Goal: Information Seeking & Learning: Learn about a topic

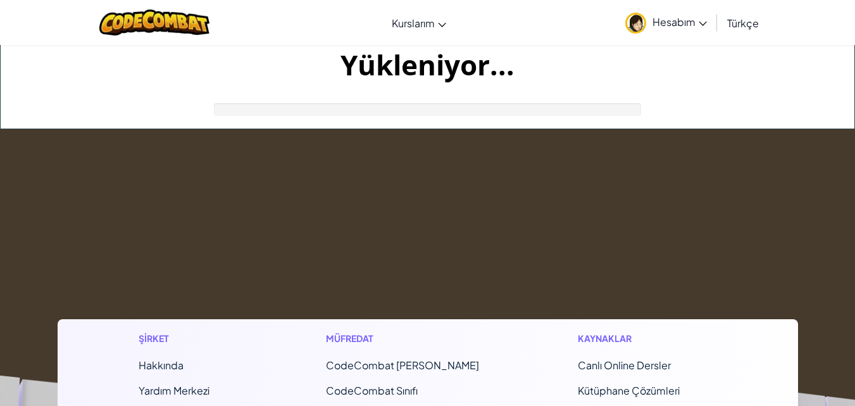
drag, startPoint x: 0, startPoint y: 0, endPoint x: 481, endPoint y: 194, distance: 518.6
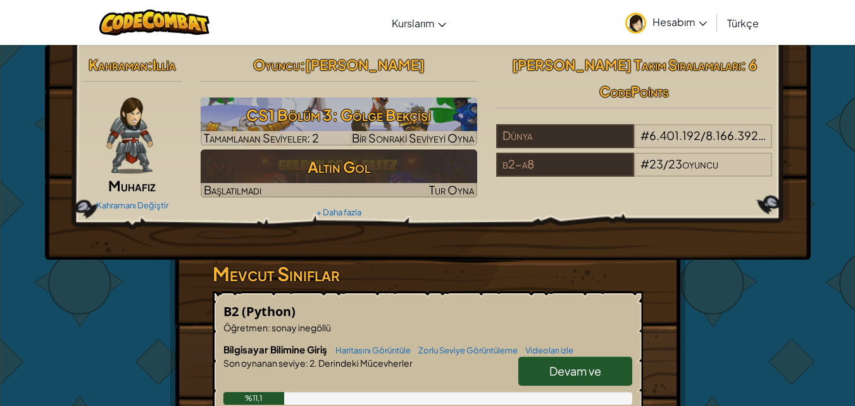
click at [551, 183] on div "Kahraman : [PERSON_NAME] Kahramanı Değiştir Oyuncu : [PERSON_NAME] O CS1 Bölüm …" at bounding box center [427, 136] width 709 height 170
click at [188, 161] on div "Kahraman : [PERSON_NAME] Kahramanı Değiştir" at bounding box center [132, 132] width 118 height 163
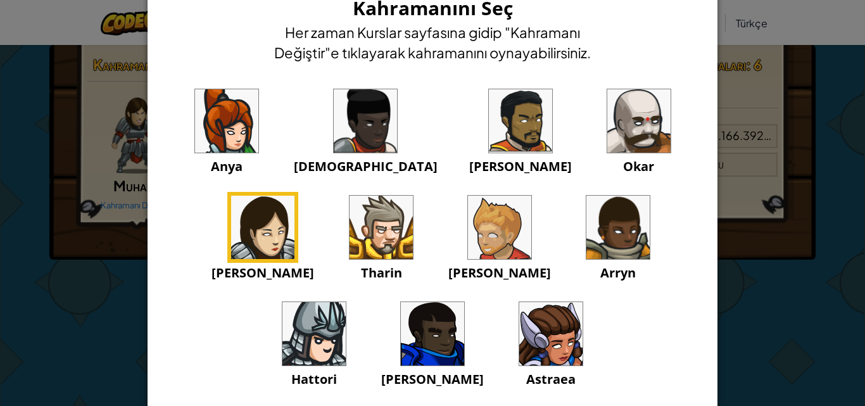
scroll to position [63, 0]
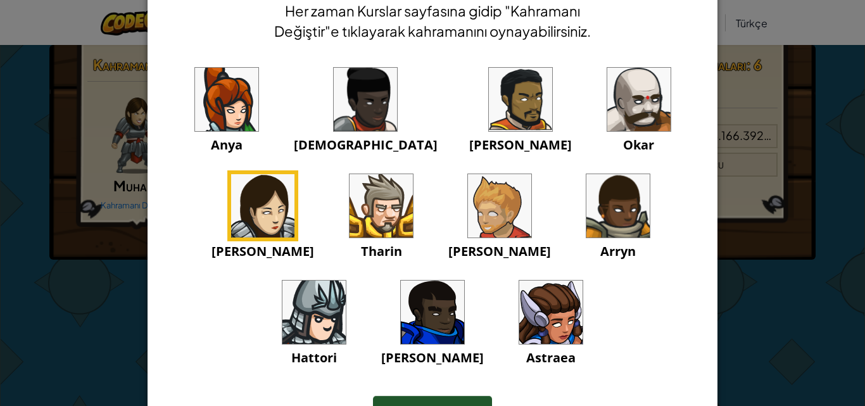
click at [294, 174] on img at bounding box center [262, 205] width 63 height 63
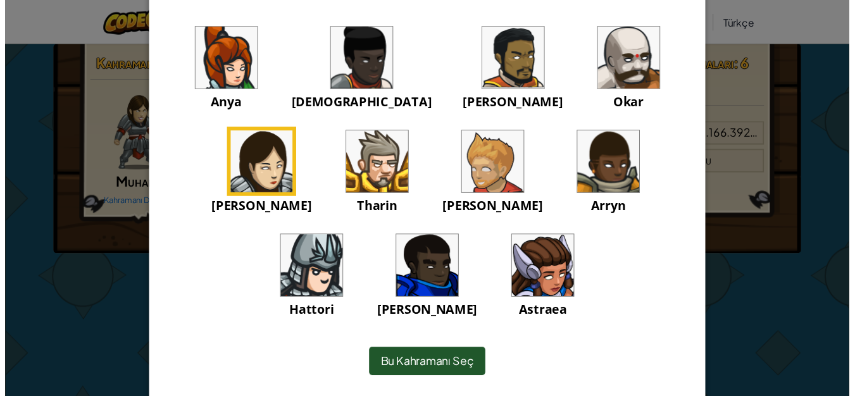
scroll to position [140, 0]
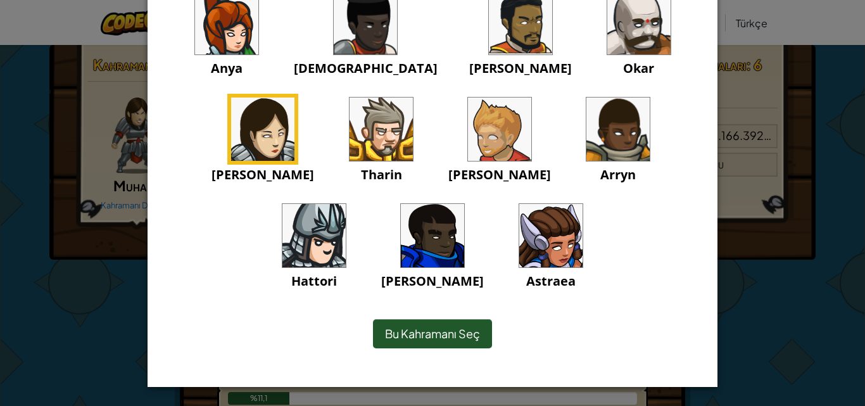
click at [456, 326] on font "Bu Kahramanı Seç" at bounding box center [432, 333] width 95 height 15
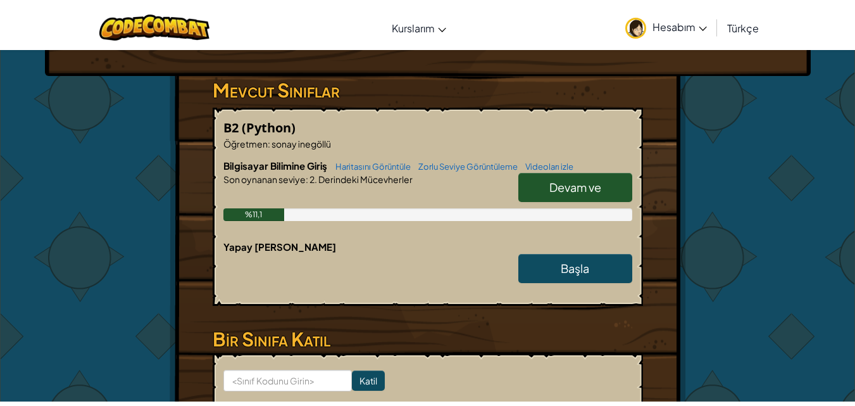
scroll to position [190, 0]
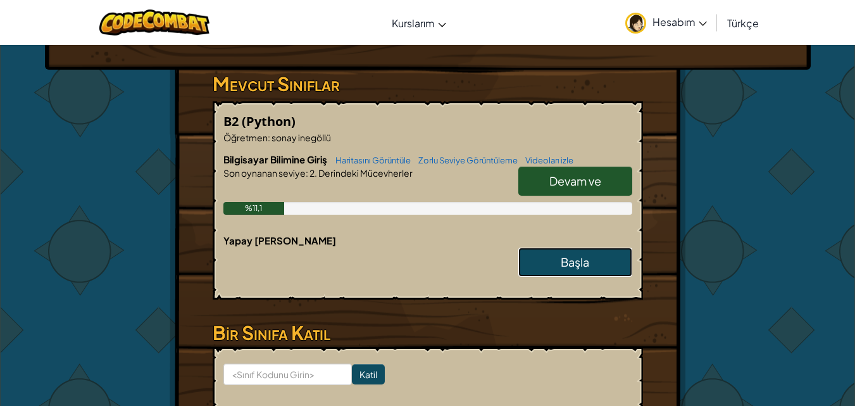
click at [575, 256] on font "Başla" at bounding box center [575, 261] width 28 height 15
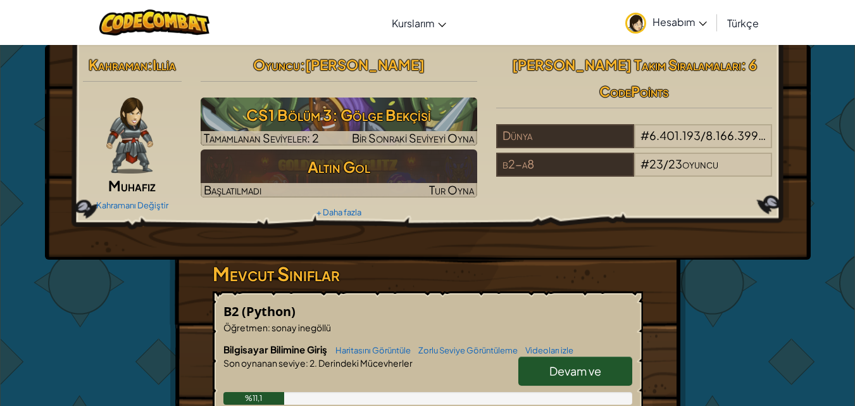
click at [578, 367] on font "Devam ve" at bounding box center [575, 370] width 52 height 15
select select "tr"
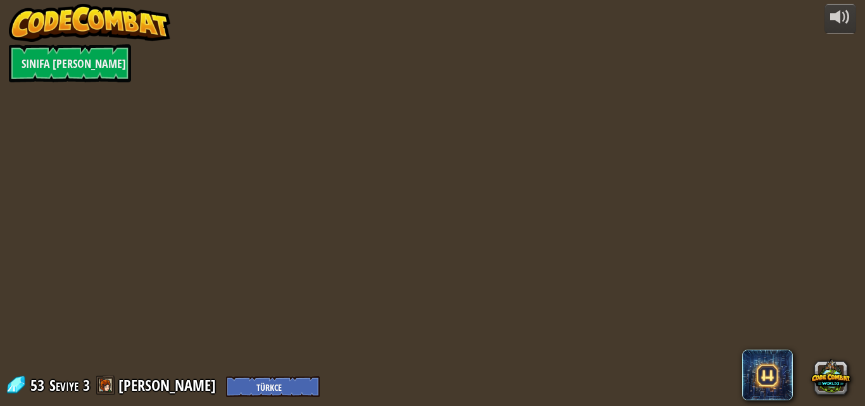
select select "tr"
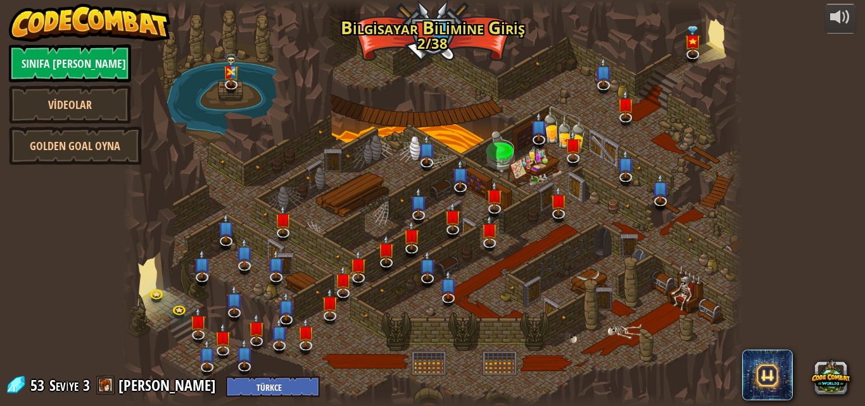
select select "tr"
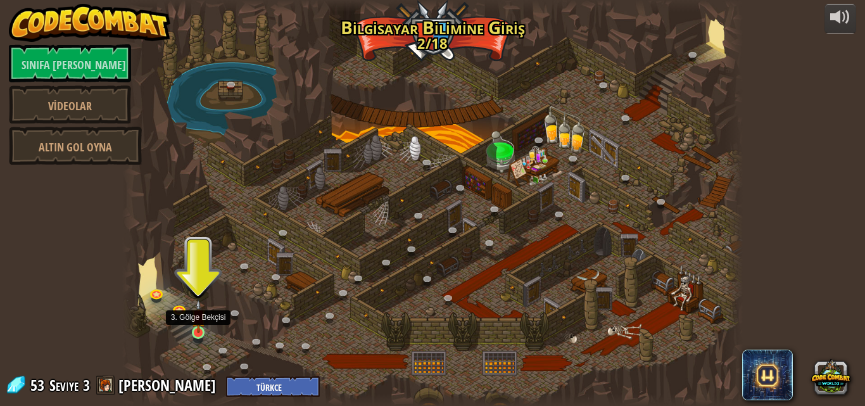
click at [198, 326] on img at bounding box center [198, 316] width 15 height 34
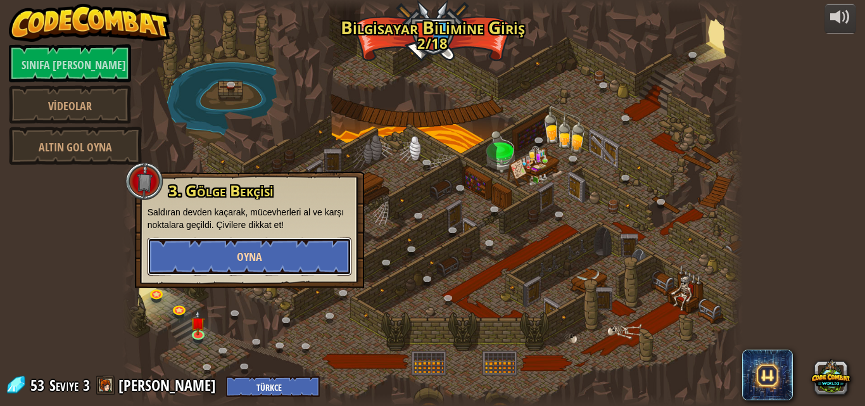
click at [244, 260] on font "Oyna" at bounding box center [249, 257] width 25 height 16
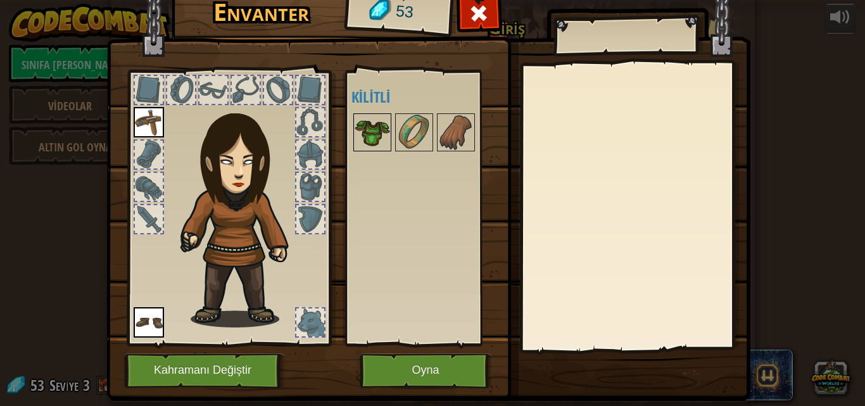
click at [366, 130] on img at bounding box center [371, 132] width 35 height 35
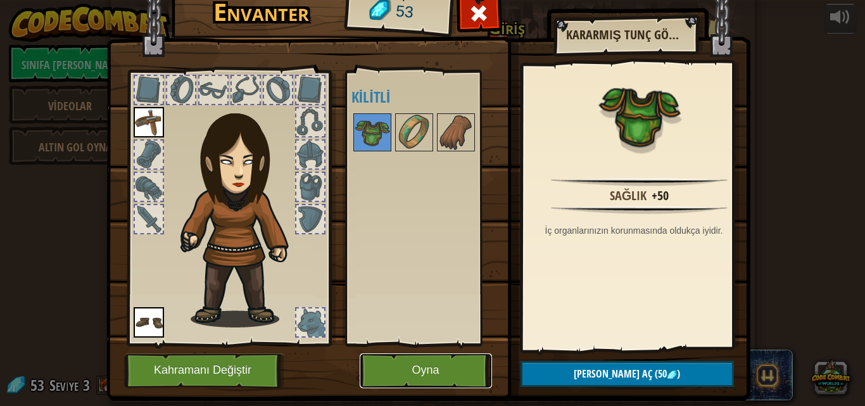
click at [467, 366] on button "Oyna" at bounding box center [426, 370] width 132 height 35
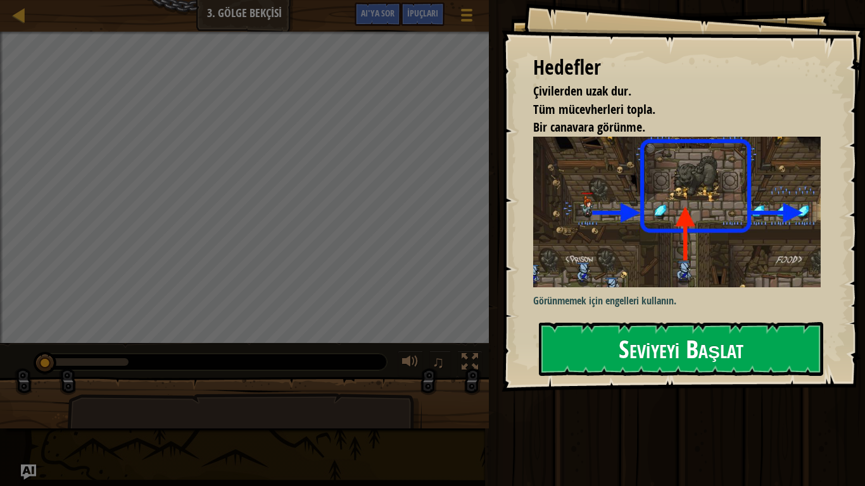
drag, startPoint x: 661, startPoint y: 335, endPoint x: 652, endPoint y: 336, distance: 8.9
click at [660, 336] on font "Seviyeyi Başlat" at bounding box center [680, 349] width 125 height 34
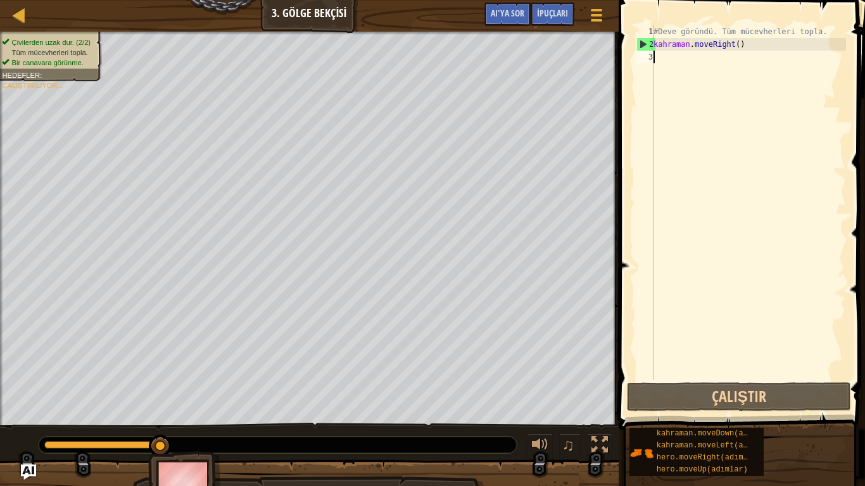
click at [663, 71] on div "#Deve göründü. Tüm mücevherleri topla. kahraman . moveRight ( )" at bounding box center [748, 215] width 195 height 380
type textarea "m"
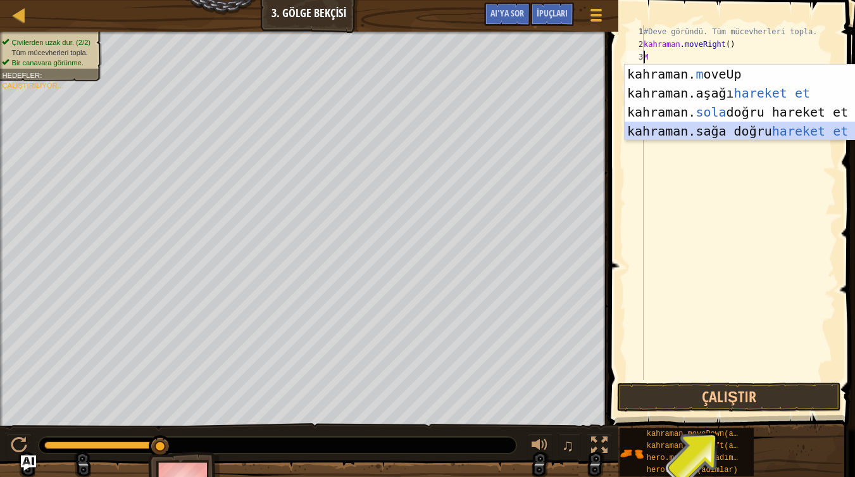
click at [757, 128] on div "kahraman. m oveUp enter tuşu bas kahraman. aşağı hareket et tuşuna bas kahraman…" at bounding box center [744, 122] width 239 height 114
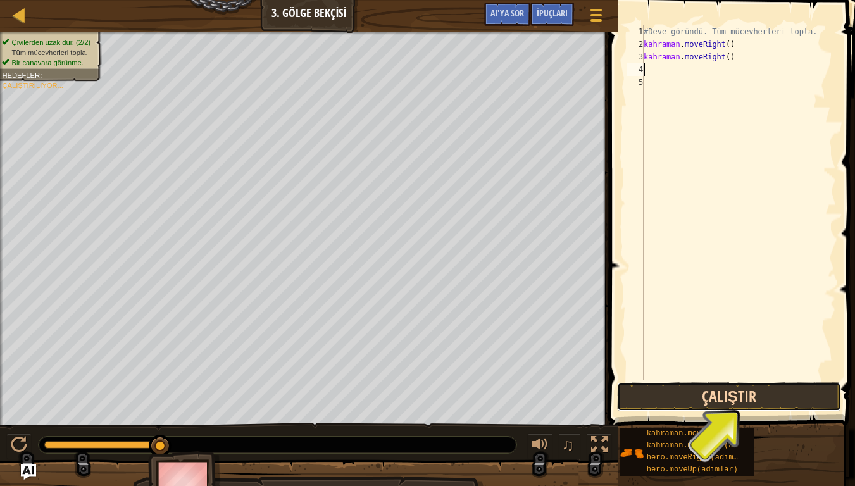
click at [753, 401] on button "Çalıştır" at bounding box center [729, 396] width 224 height 29
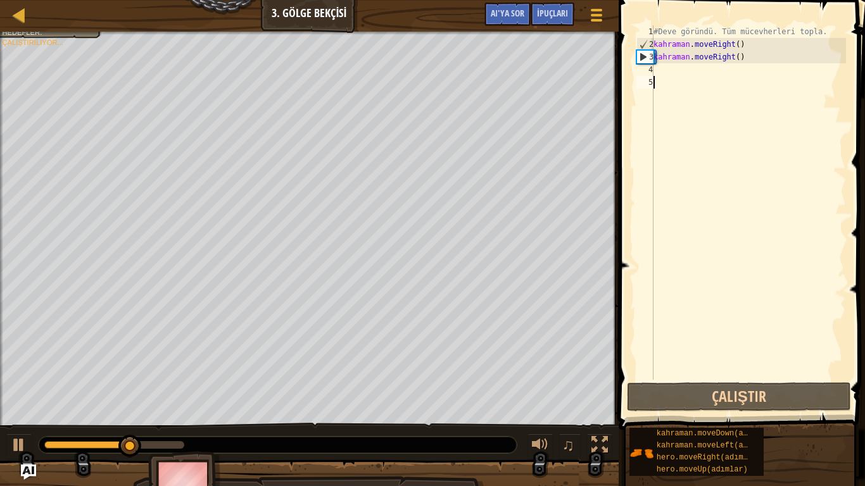
click at [676, 233] on div "#Deve göründü. Tüm mücevherleri topla. kahraman . moveRight ( ) kahraman . move…" at bounding box center [748, 215] width 195 height 380
click at [679, 200] on div "#Deve göründü. Tüm mücevherleri topla. kahraman . moveRight ( ) kahraman . move…" at bounding box center [748, 215] width 195 height 380
click at [677, 185] on div "#Deve göründü. Tüm mücevherleri topla. kahraman . moveRight ( ) kahraman . move…" at bounding box center [748, 215] width 195 height 380
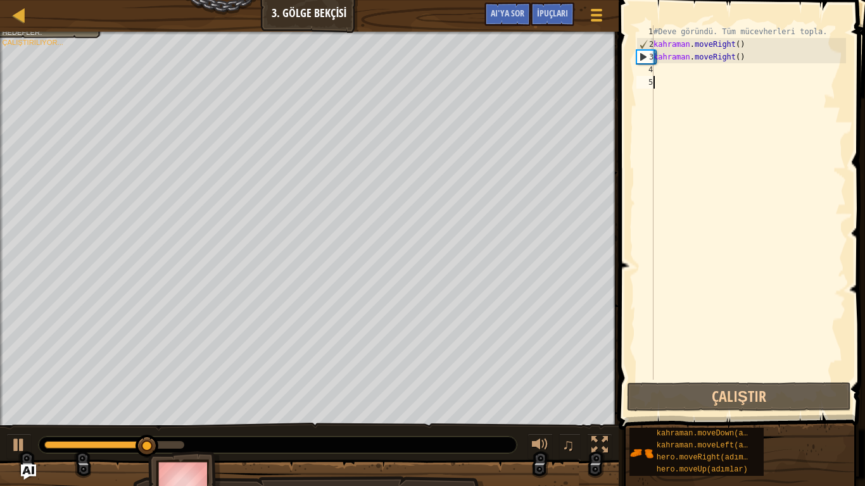
click at [677, 185] on div "#Deve göründü. Tüm mücevherleri topla. kahraman . moveRight ( ) kahraman . move…" at bounding box center [748, 215] width 195 height 380
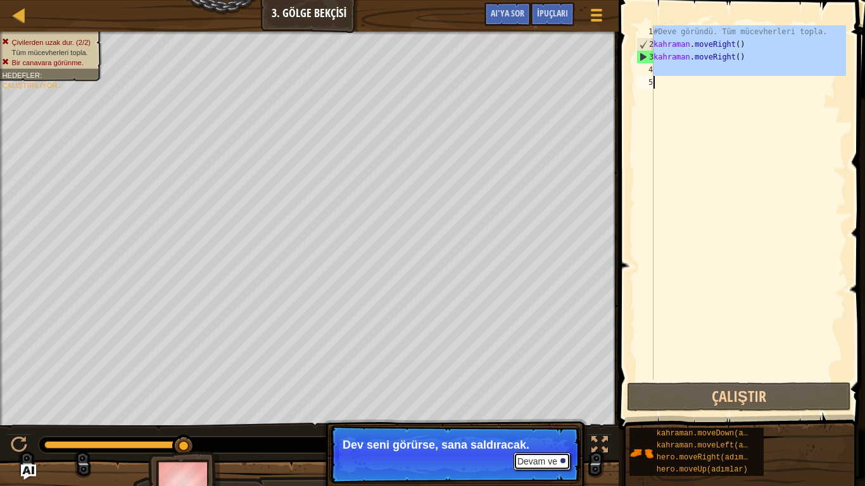
click at [558, 405] on button "Devam ve" at bounding box center [541, 462] width 57 height 18
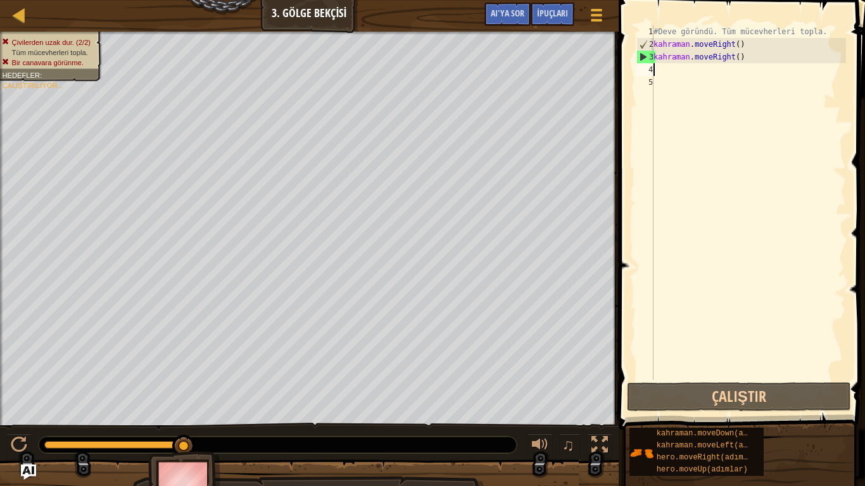
click at [669, 69] on div "#Deve göründü. Tüm mücevherleri topla. kahraman . moveRight ( ) kahraman . move…" at bounding box center [748, 215] width 195 height 380
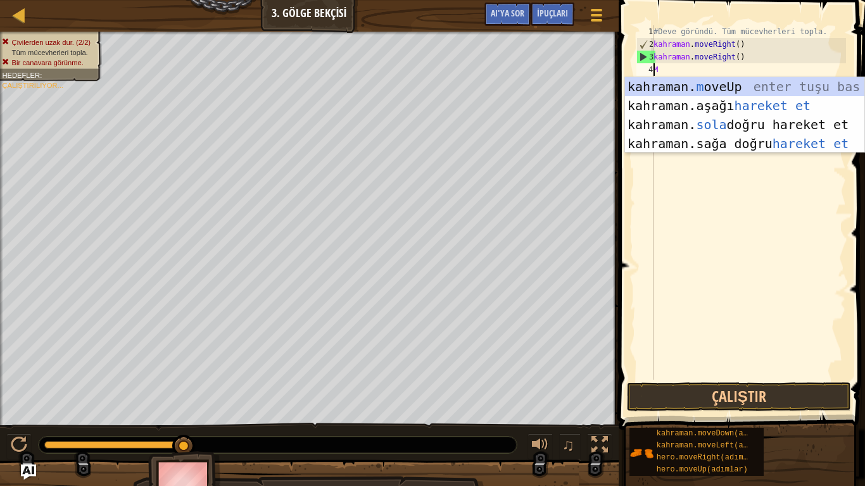
type textarea "mo"
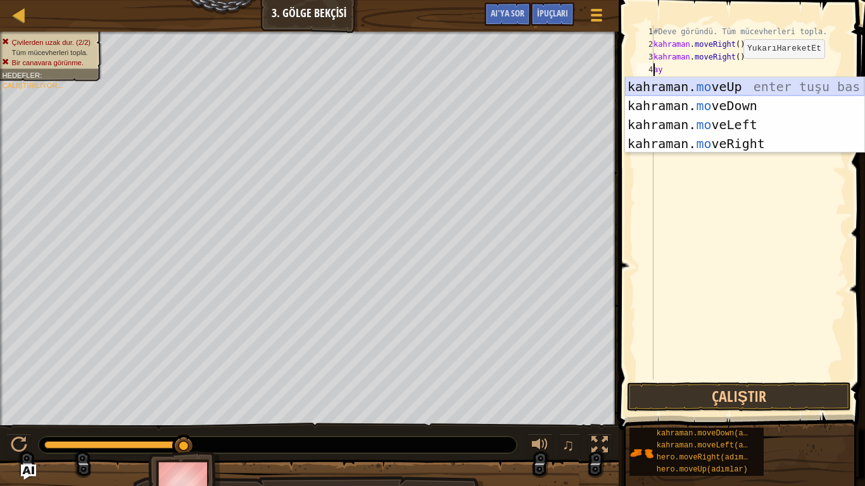
click at [764, 90] on div "kahraman. mo veUp enter tuşu bas kahraman. mo veDown tuşuna bas kahraman. mo ve…" at bounding box center [744, 134] width 239 height 114
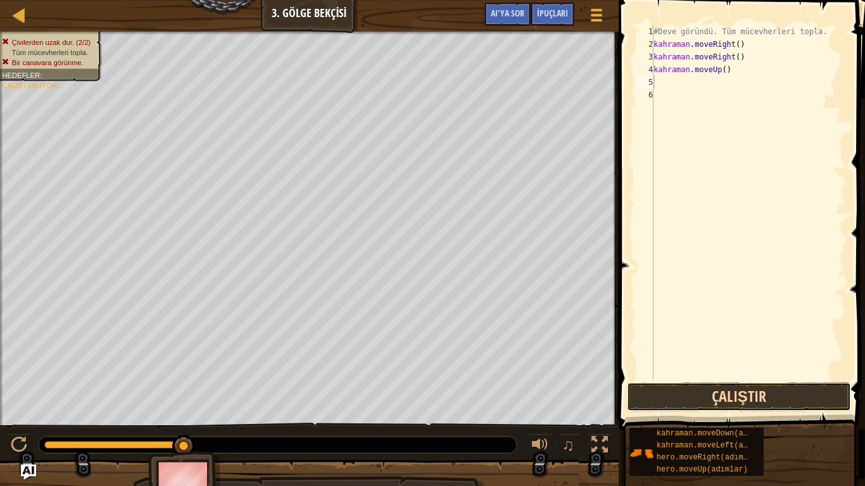
click at [725, 401] on button "Çalıştır" at bounding box center [739, 396] width 224 height 29
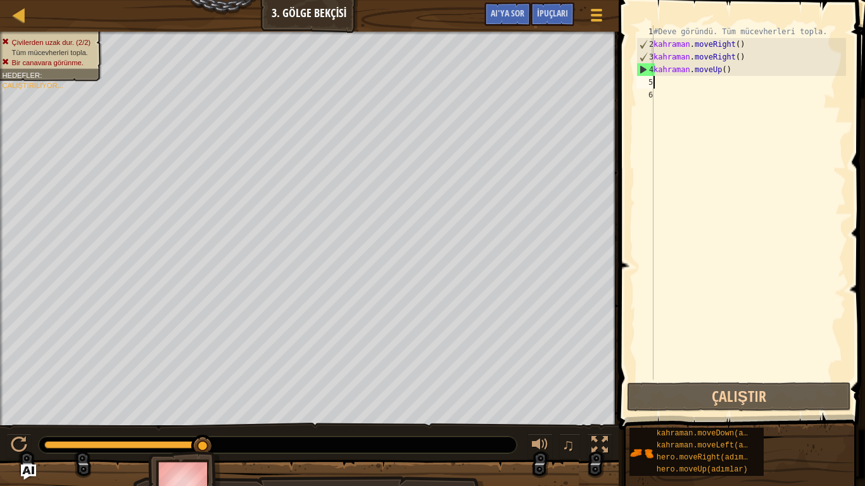
type textarea "m"
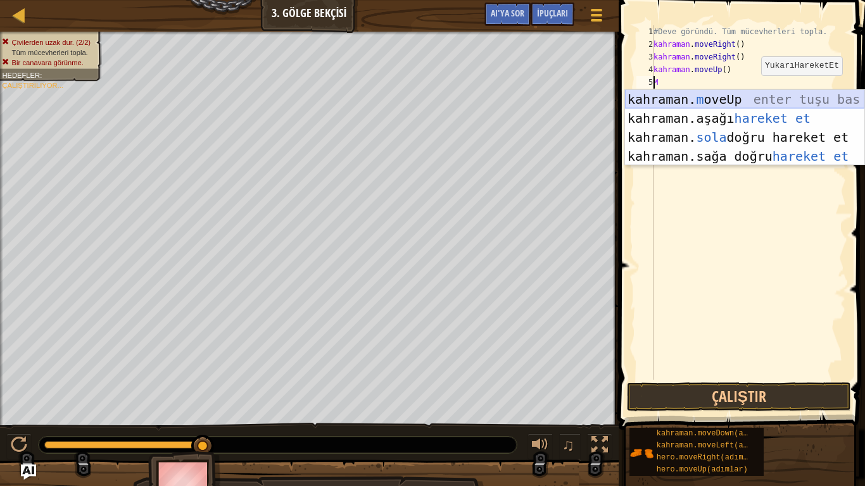
click at [748, 96] on div "kahraman. m oveUp enter tuşu bas kahraman. aşağı hareket et tuşuna bas kahraman…" at bounding box center [744, 147] width 239 height 114
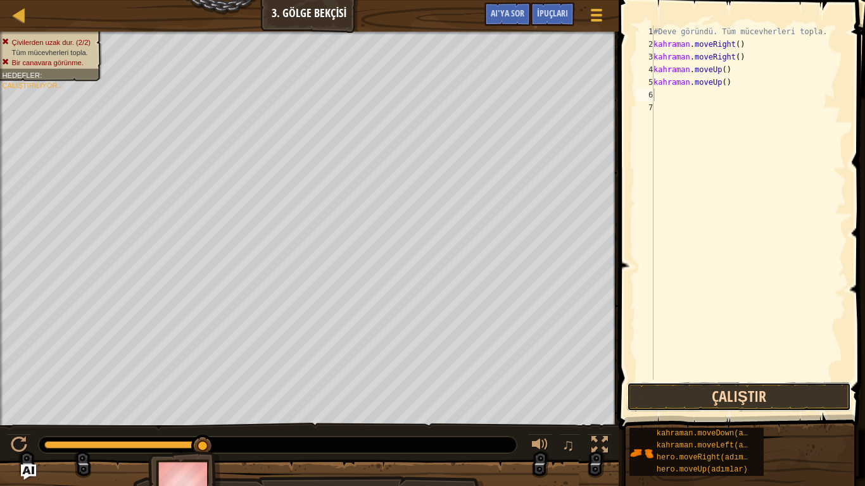
click at [729, 400] on button "Çalıştır" at bounding box center [739, 396] width 224 height 29
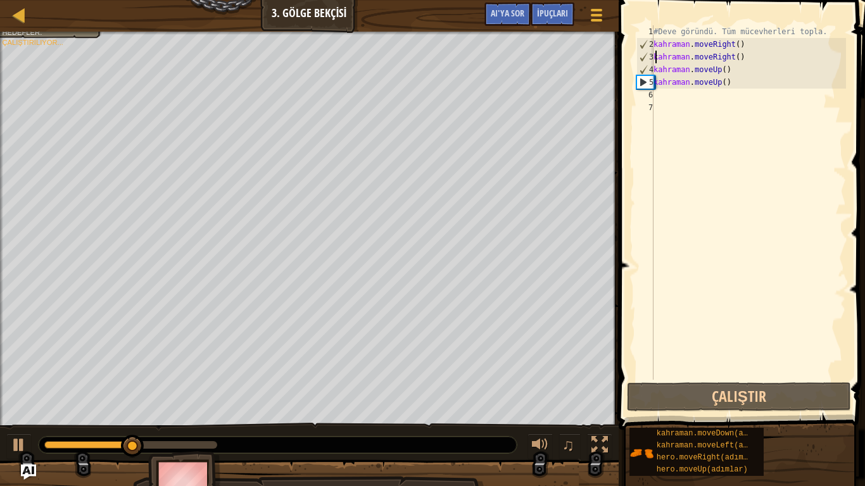
click at [768, 57] on div "#Deve göründü. Tüm mücevherleri topla. kahraman . moveRight ( ) kahraman . move…" at bounding box center [748, 215] width 195 height 380
click at [734, 64] on div "#Deve göründü. Tüm mücevherleri topla. kahraman . moveRight ( ) kahraman . move…" at bounding box center [748, 215] width 195 height 380
click at [734, 61] on div "#Deve göründü. Tüm mücevherleri topla. kahraman . moveRight ( ) kahraman . move…" at bounding box center [748, 215] width 195 height 380
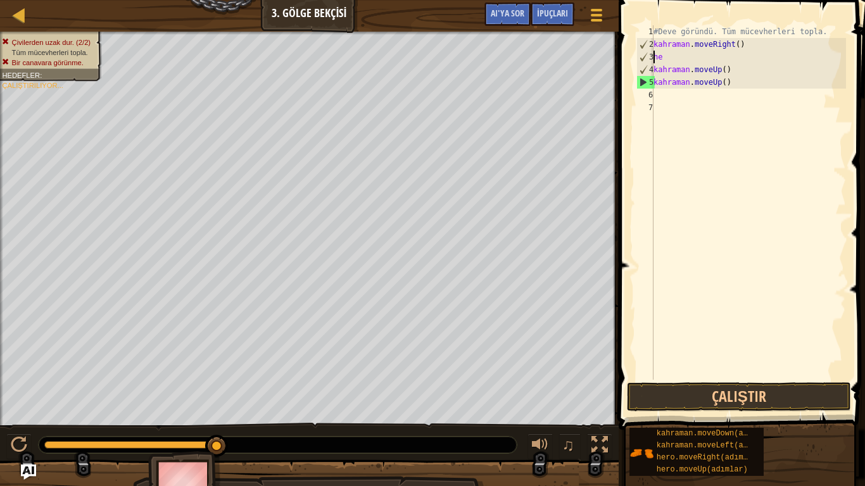
type textarea "h"
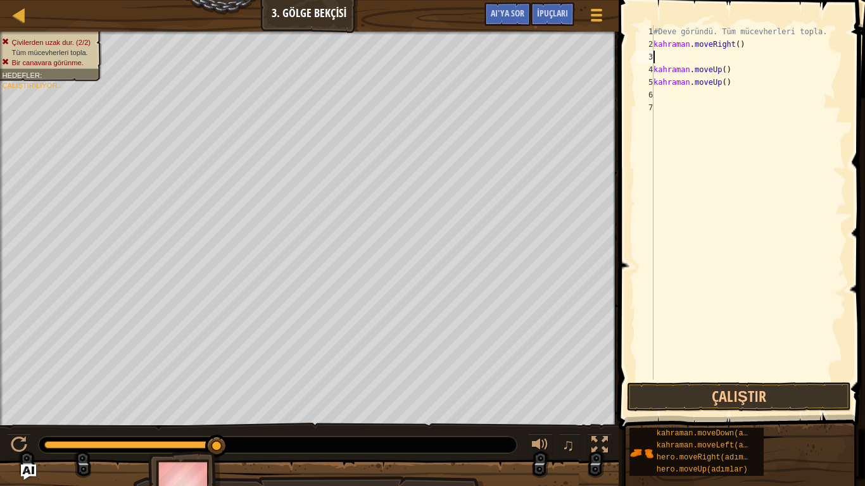
click at [666, 58] on div "#Deve göründü. Tüm mücevherleri topla. kahraman . moveRight ( ) kahraman . move…" at bounding box center [748, 215] width 195 height 380
type textarea "m"
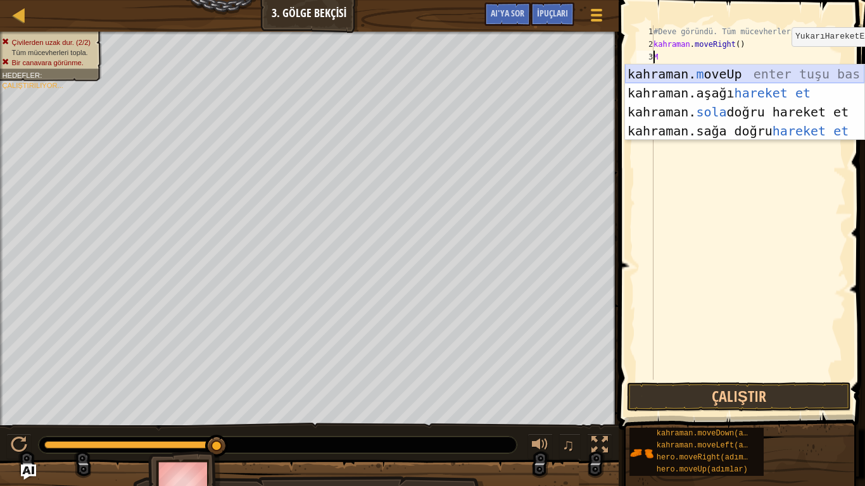
click at [789, 69] on div "kahraman. m oveUp enter tuşu bas kahraman. aşağı hareket et tuşuna bas kahraman…" at bounding box center [744, 122] width 239 height 114
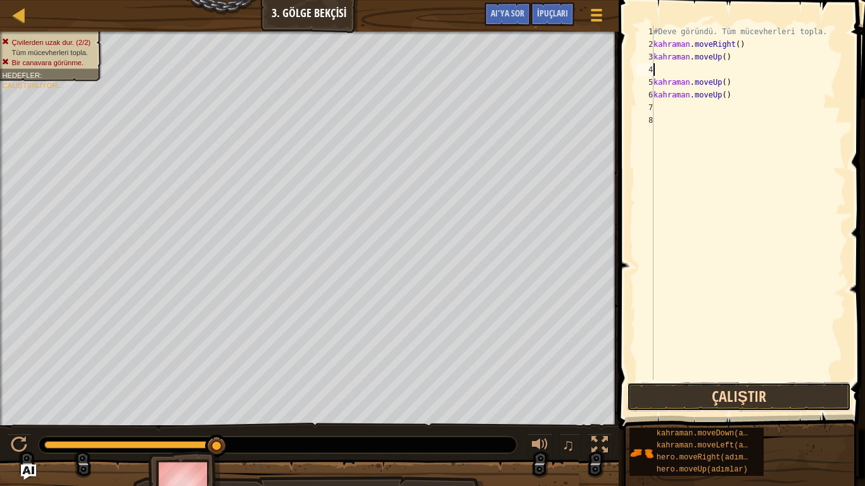
click at [763, 398] on button "Çalıştır" at bounding box center [739, 396] width 224 height 29
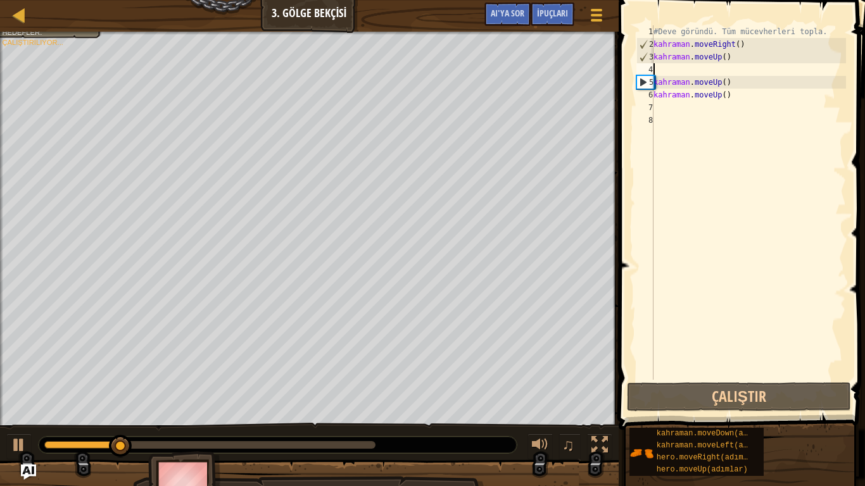
click at [746, 82] on div "#Deve göründü. Tüm mücevherleri topla. kahraman . moveRight ( ) kahraman . move…" at bounding box center [748, 215] width 195 height 380
type textarea "hero.moveUp()"
click at [741, 62] on div "#Deve göründü. Tüm mücevherleri topla. kahraman . moveRight ( ) kahraman . move…" at bounding box center [748, 215] width 195 height 380
click at [745, 70] on div "#Deve göründü. Tüm mücevherleri topla. kahraman . moveRight ( ) kahraman . move…" at bounding box center [748, 215] width 195 height 380
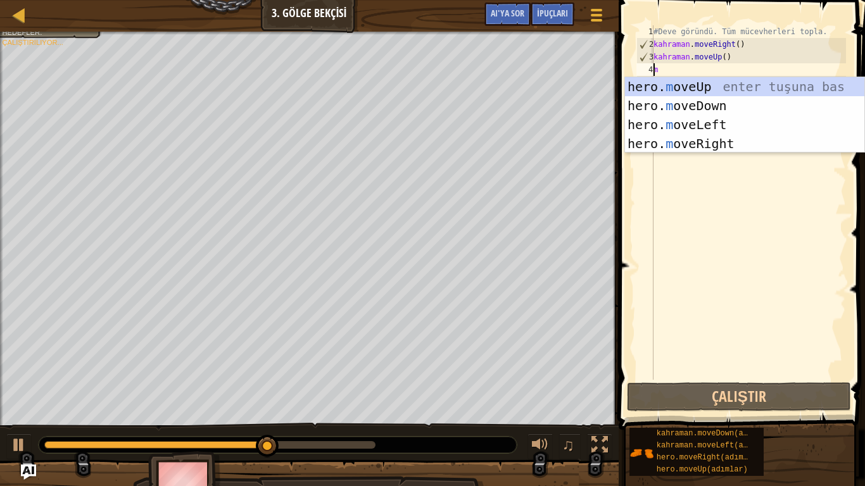
type textarea "m"
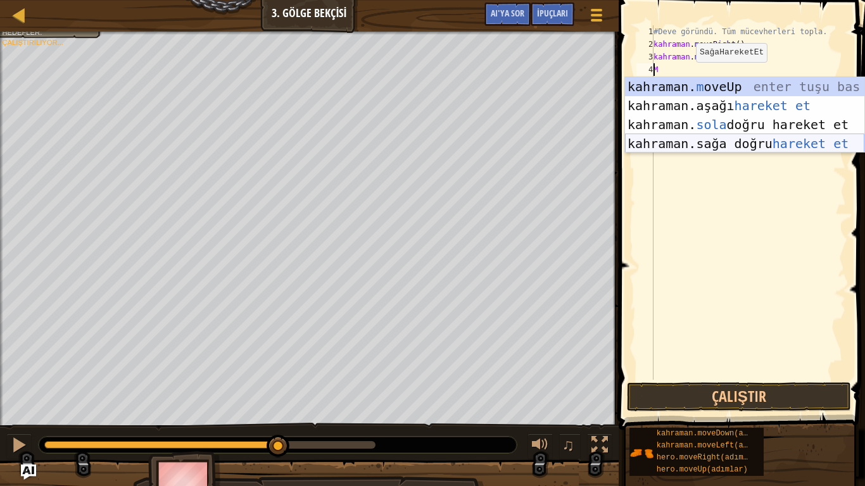
click at [720, 137] on div "kahraman. m oveUp enter tuşu bas kahraman. aşağı hareket et tuşuna bas kahraman…" at bounding box center [744, 134] width 239 height 114
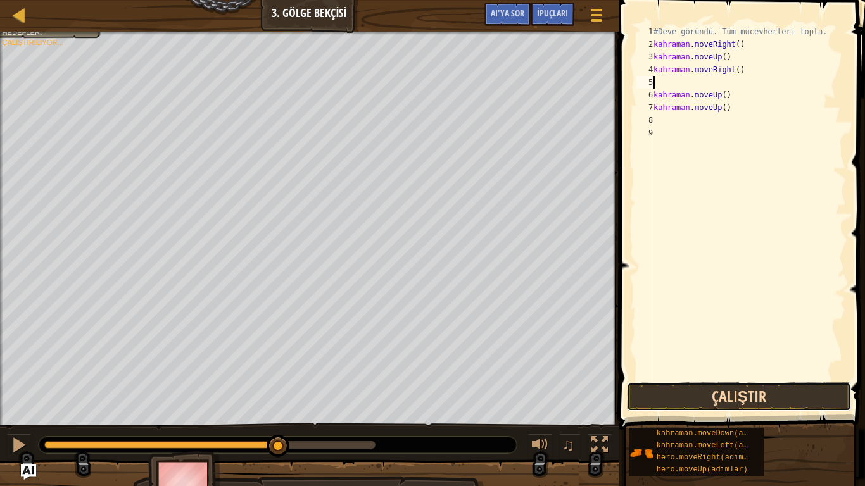
click at [786, 396] on button "Çalıştır" at bounding box center [739, 396] width 224 height 29
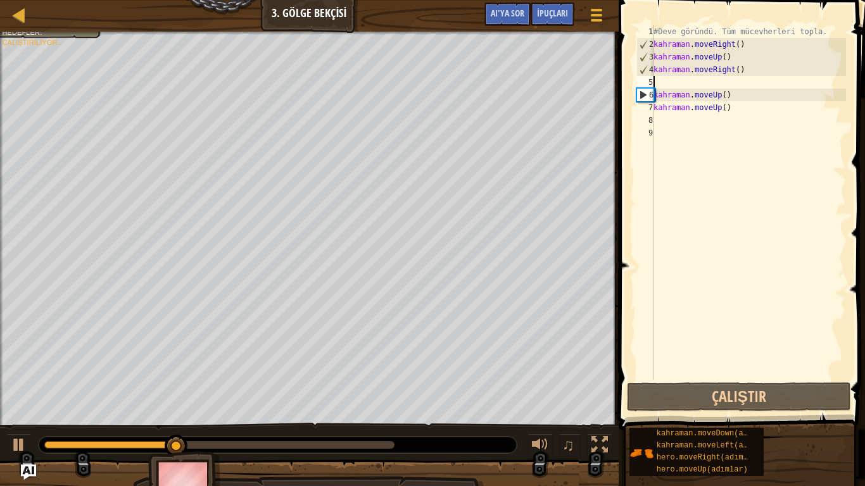
type textarea "m"
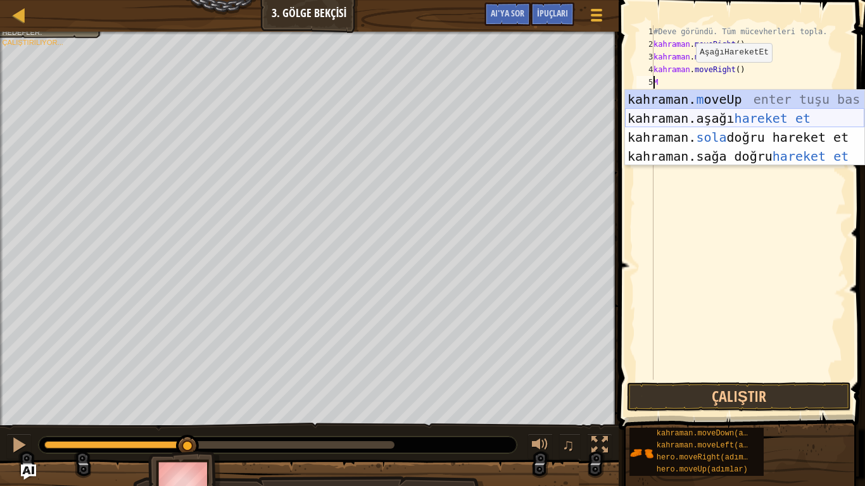
click at [734, 116] on div "kahraman. m oveUp enter tuşu bas kahraman. aşağı hareket et tuşuna bas kahraman…" at bounding box center [744, 147] width 239 height 114
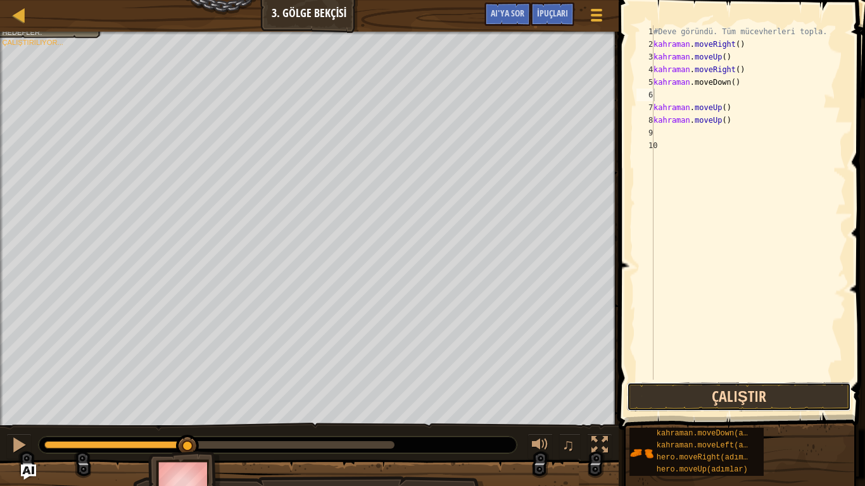
click at [779, 389] on button "Çalıştır" at bounding box center [739, 396] width 224 height 29
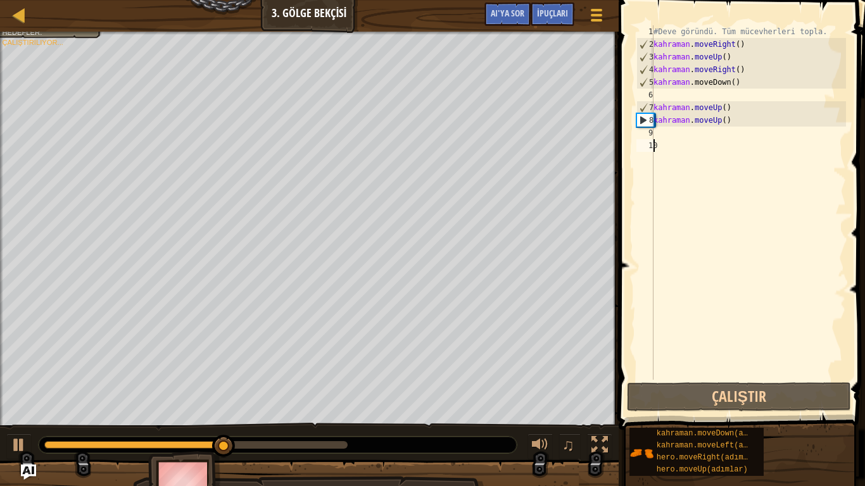
click at [752, 142] on div "#Deve göründü. Tüm mücevherleri topla. kahraman . moveRight ( ) kahraman . move…" at bounding box center [748, 215] width 195 height 380
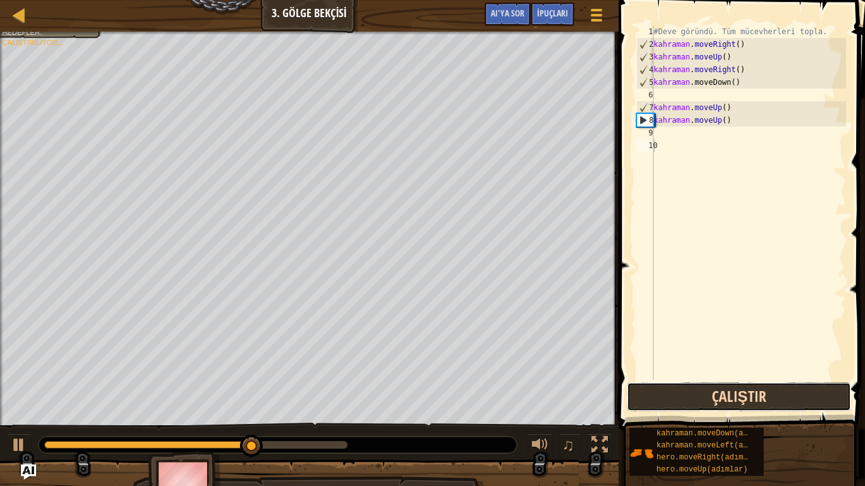
click at [725, 391] on button "Çalıştır" at bounding box center [739, 396] width 224 height 29
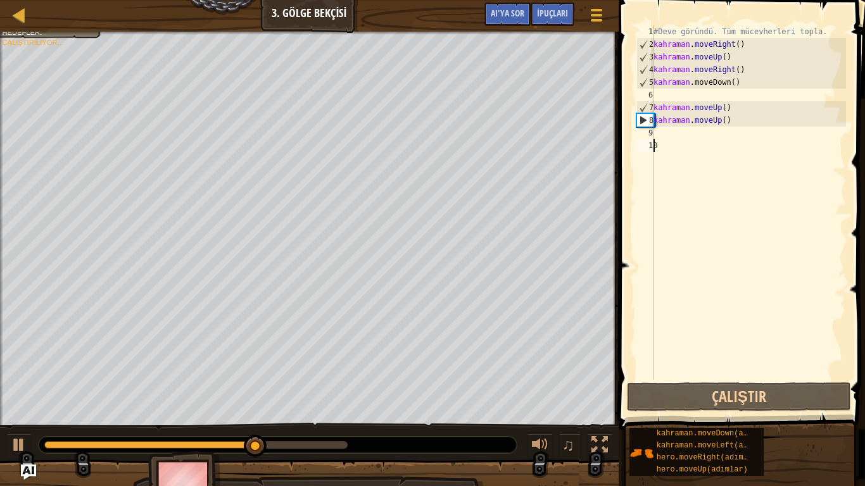
click at [751, 108] on div "#Deve göründü. Tüm mücevherleri topla. kahraman . moveRight ( ) kahraman . move…" at bounding box center [748, 215] width 195 height 380
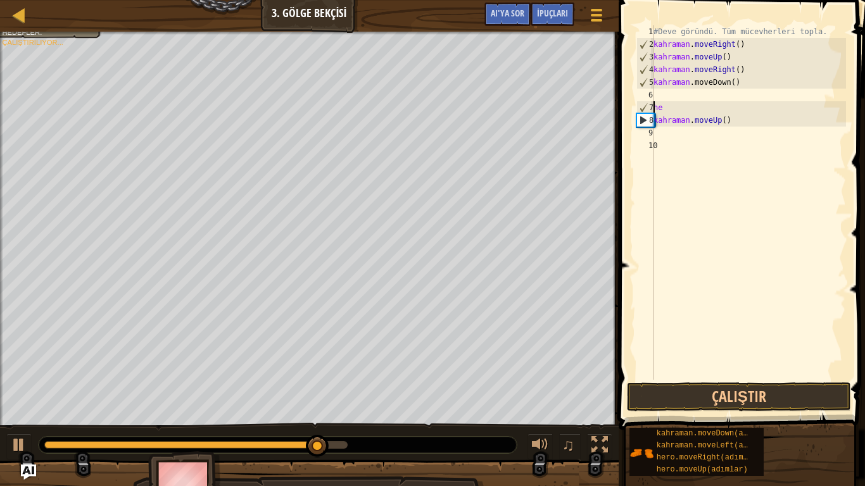
type textarea "h"
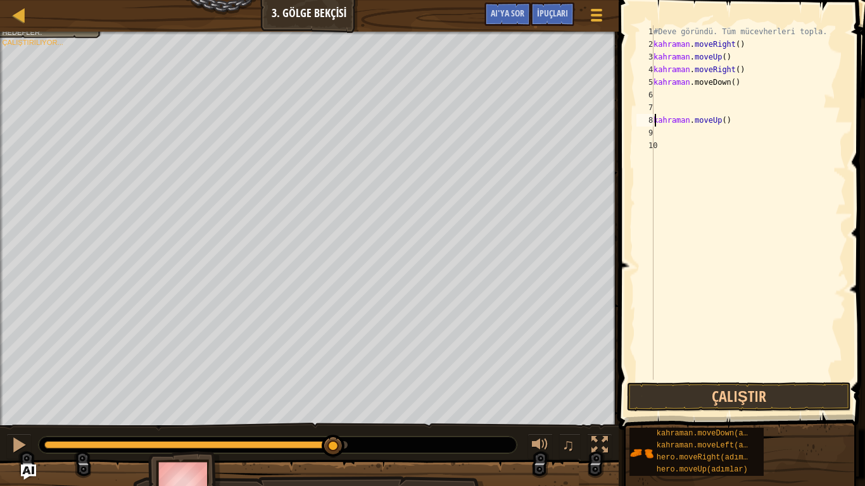
click at [745, 119] on div "#Deve göründü. Tüm mücevherleri topla. kahraman . moveRight ( ) kahraman . move…" at bounding box center [748, 215] width 195 height 380
type textarea "h"
click at [734, 392] on button "Çalıştır" at bounding box center [739, 396] width 224 height 29
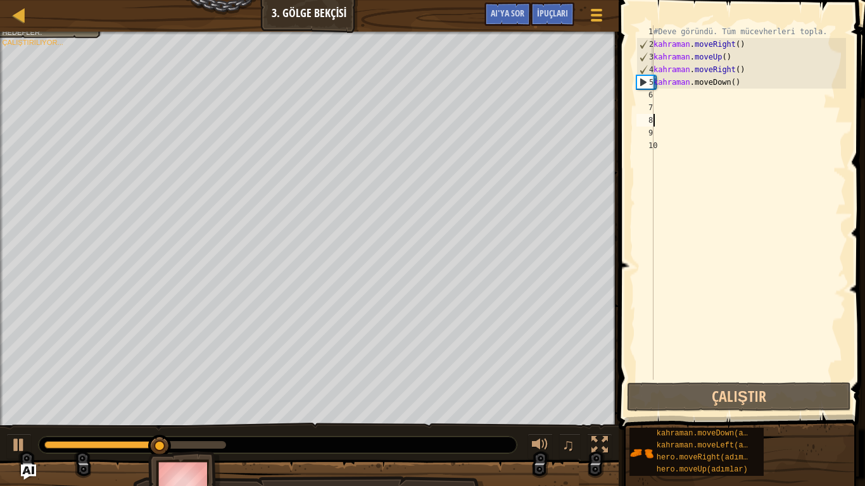
click at [689, 101] on div "#Deve göründü. Tüm mücevherleri topla. kahraman . moveRight ( ) kahraman . move…" at bounding box center [748, 215] width 195 height 380
type textarea "m"
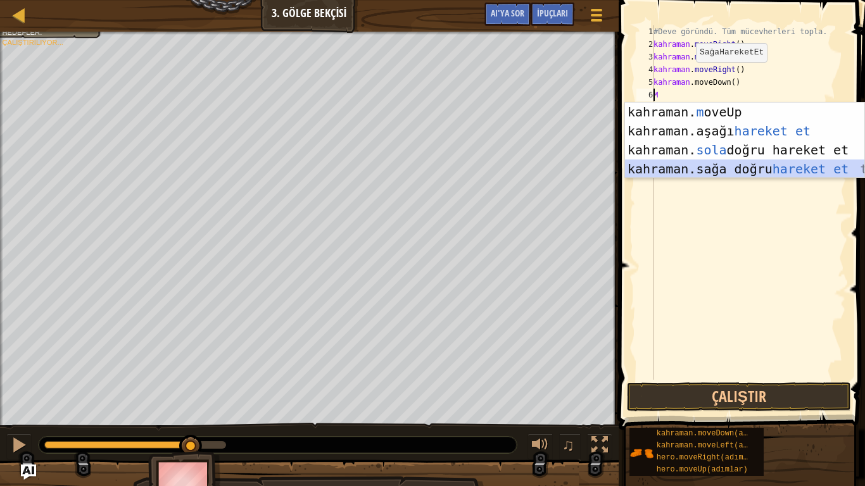
click at [743, 165] on div "kahraman. m oveUp enter tuşu bas kahraman. aşağı hareket et tuşuna bas kahraman…" at bounding box center [744, 160] width 239 height 114
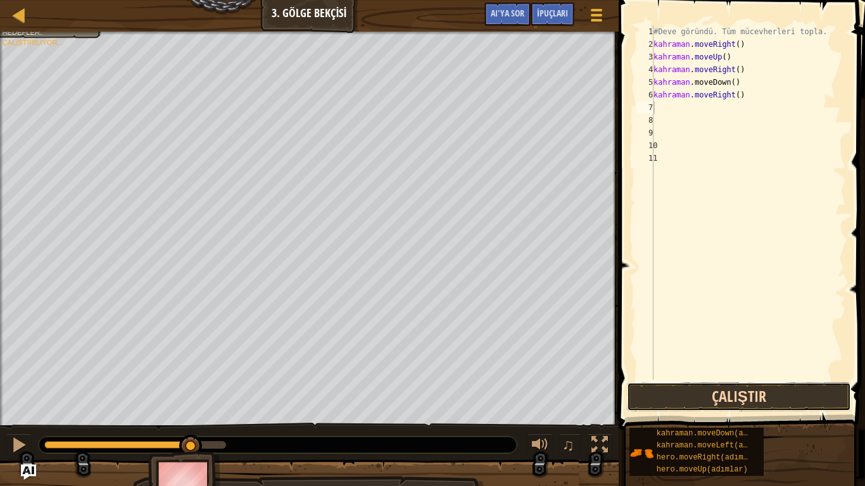
click at [782, 397] on button "Çalıştır" at bounding box center [739, 396] width 224 height 29
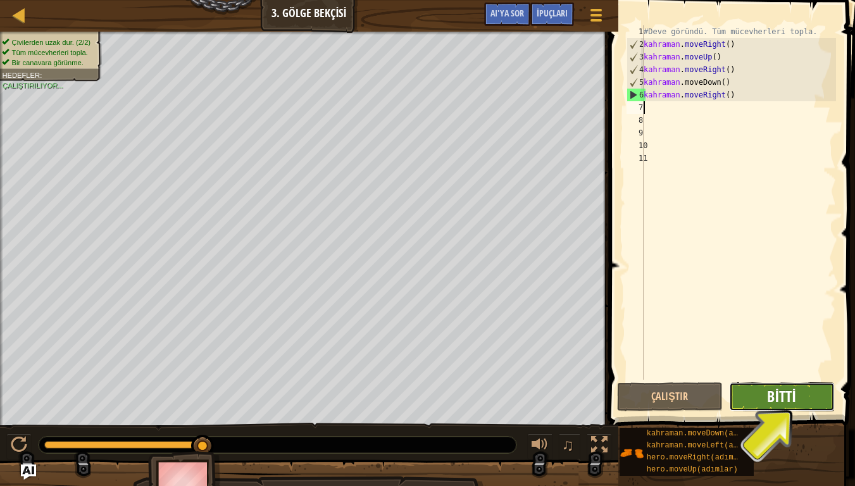
click at [785, 404] on font "Bitti" at bounding box center [781, 396] width 28 height 20
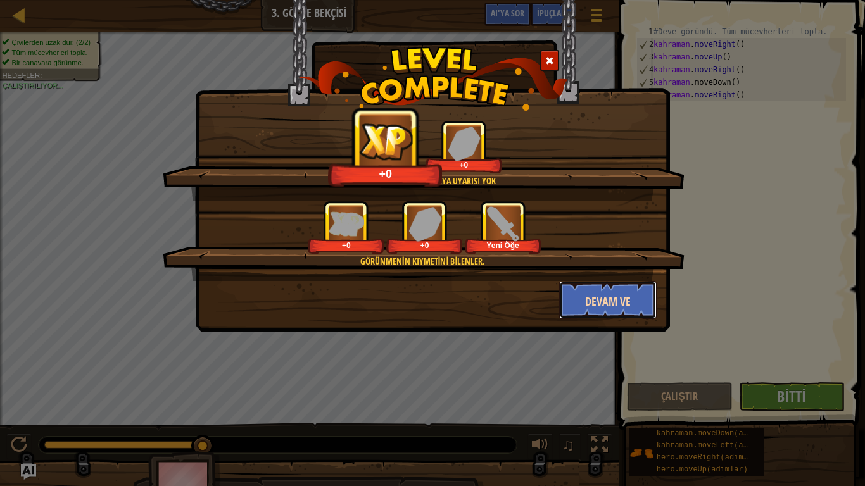
click at [615, 292] on button "Devam ve" at bounding box center [608, 300] width 98 height 38
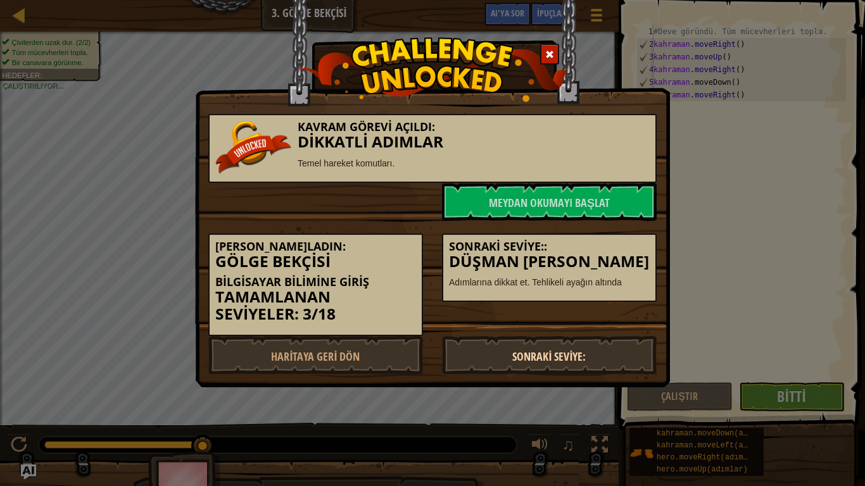
click at [516, 341] on link "Sonraki Seviye:" at bounding box center [549, 355] width 215 height 38
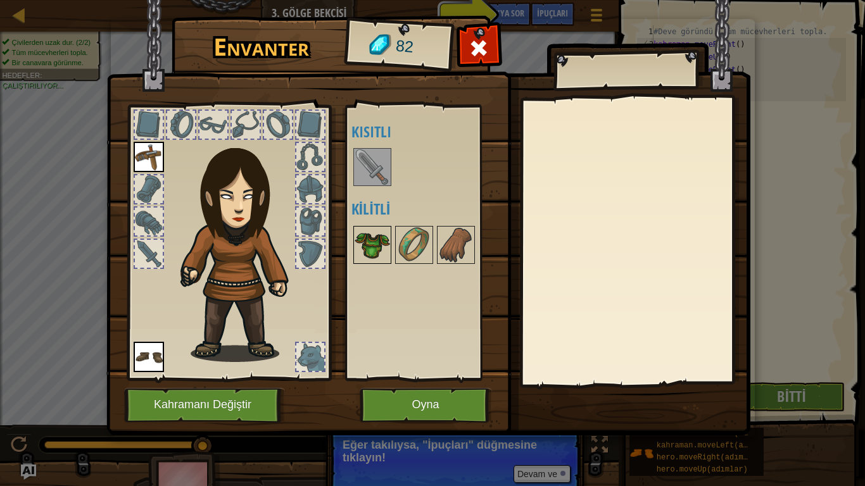
click at [382, 253] on img at bounding box center [371, 244] width 35 height 35
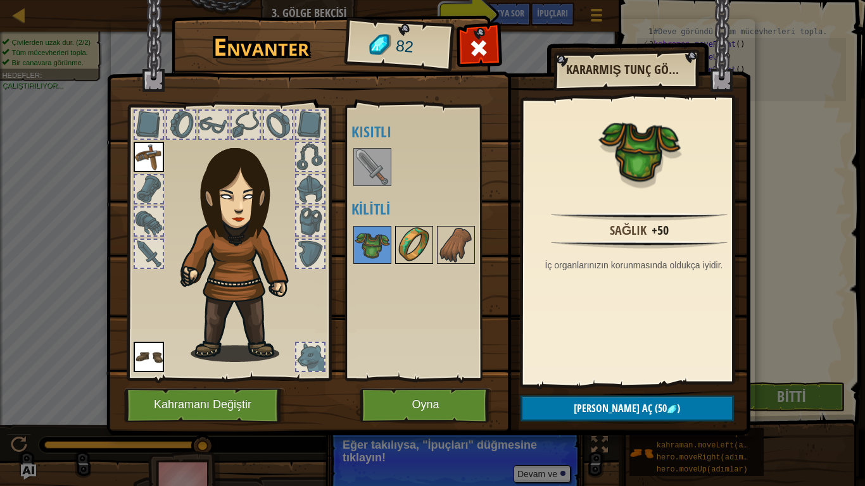
click at [416, 235] on img at bounding box center [413, 244] width 35 height 35
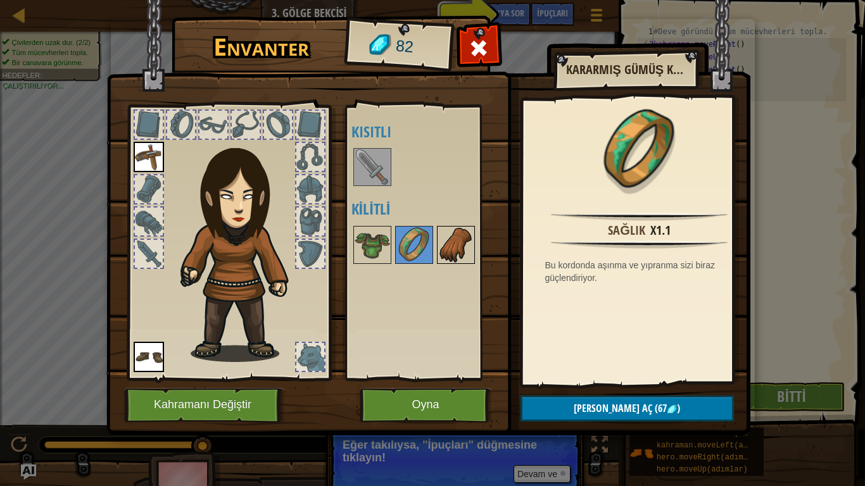
click at [473, 241] on img at bounding box center [455, 244] width 35 height 35
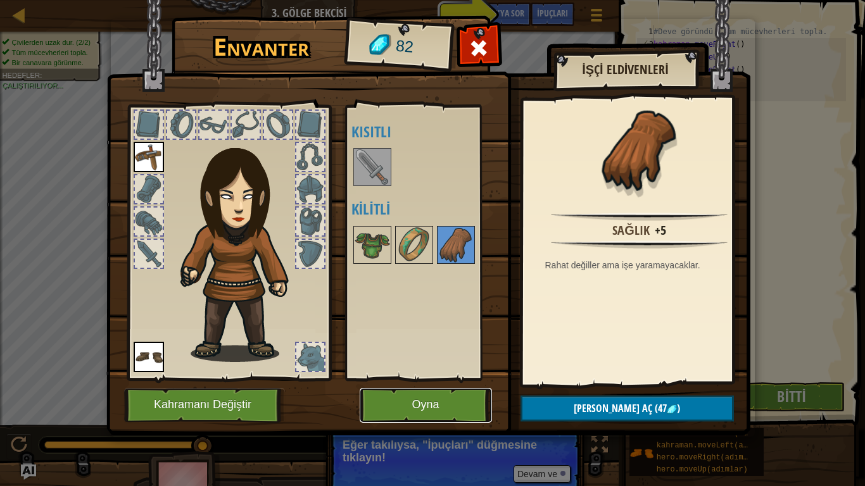
click at [432, 401] on font "Oyna" at bounding box center [424, 405] width 27 height 13
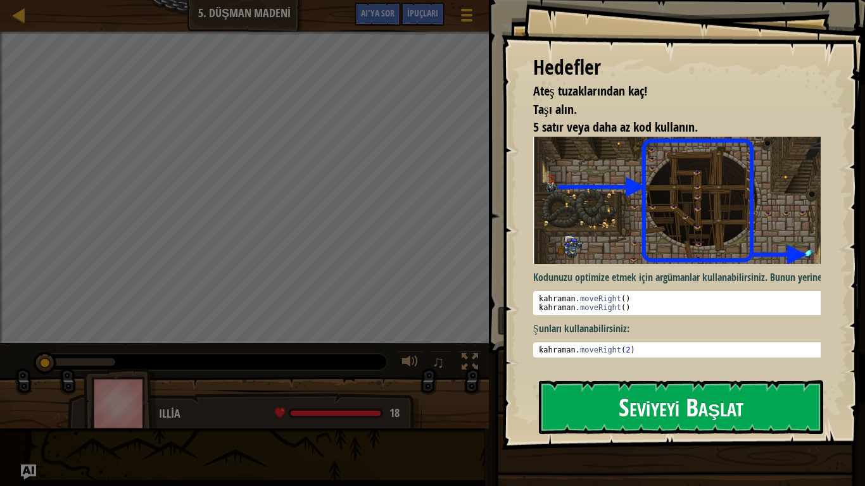
click at [733, 392] on font "Seviyeyi Başlat" at bounding box center [680, 407] width 125 height 34
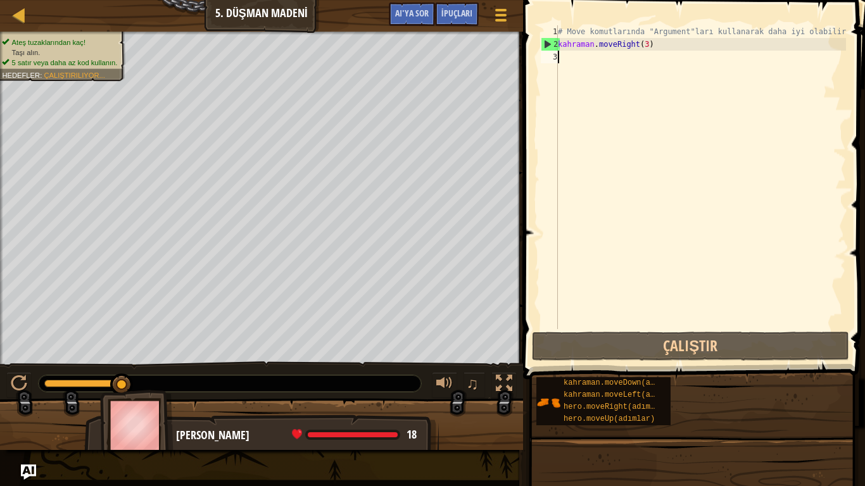
type textarea "m"
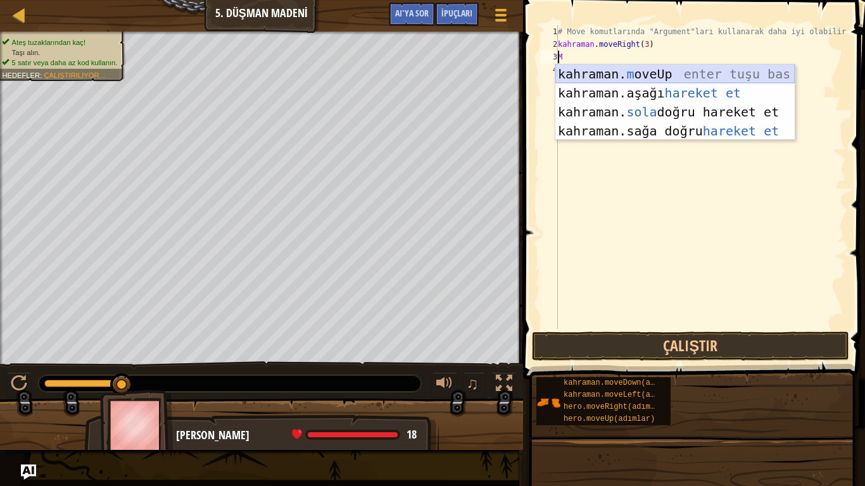
click at [686, 66] on div "kahraman. m oveUp enter tuşu bas kahraman. aşağı hareket et tuşuna bas kahraman…" at bounding box center [674, 122] width 239 height 114
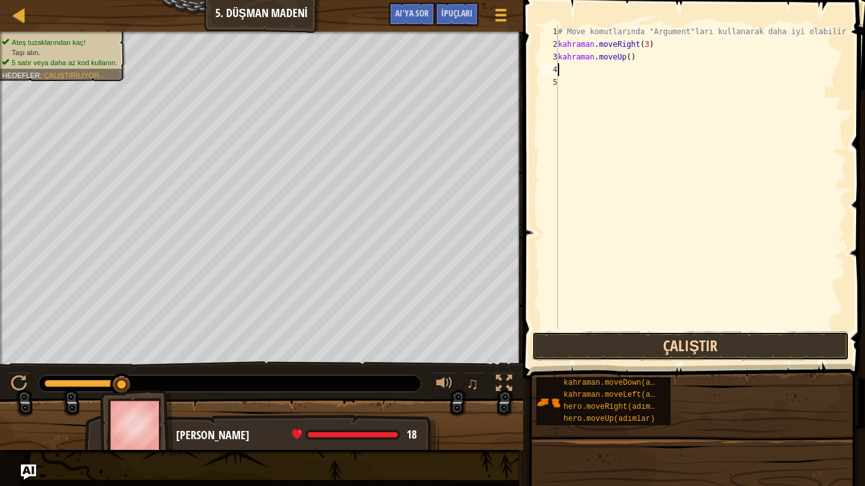
click at [670, 340] on button "Çalıştır" at bounding box center [690, 346] width 317 height 29
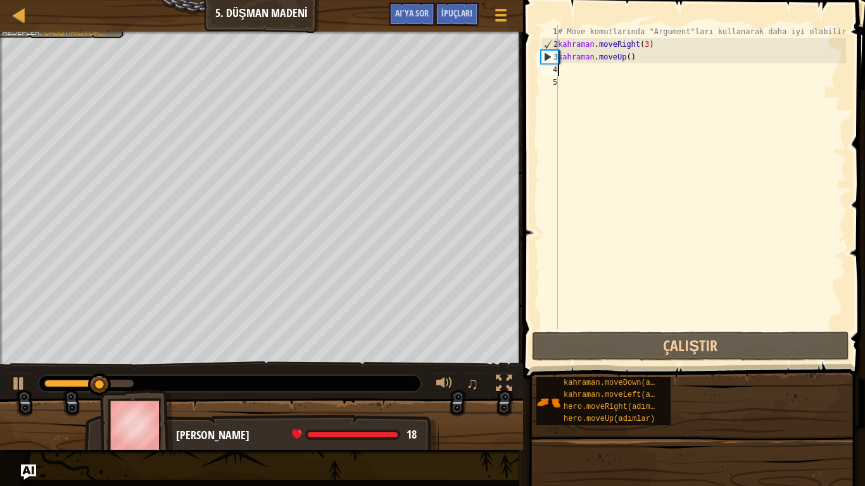
type textarea "m"
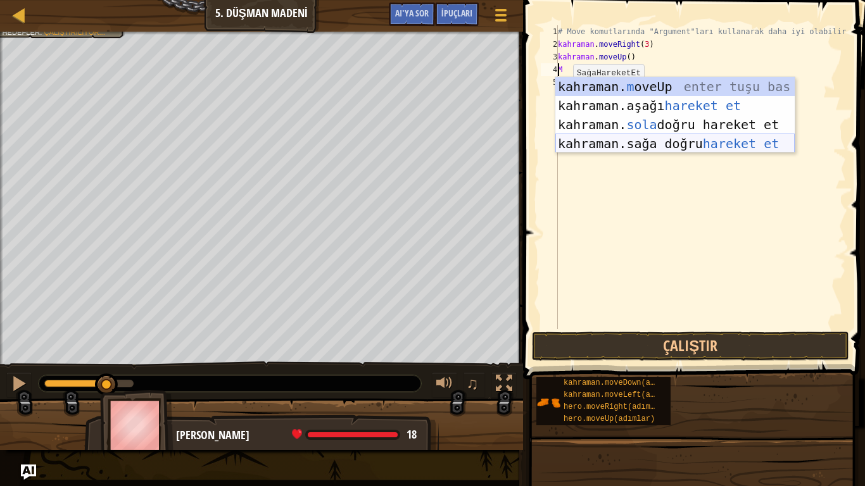
click at [687, 138] on div "kahraman. m oveUp enter tuşu bas kahraman. aşağı hareket et tuşuna bas kahraman…" at bounding box center [674, 134] width 239 height 114
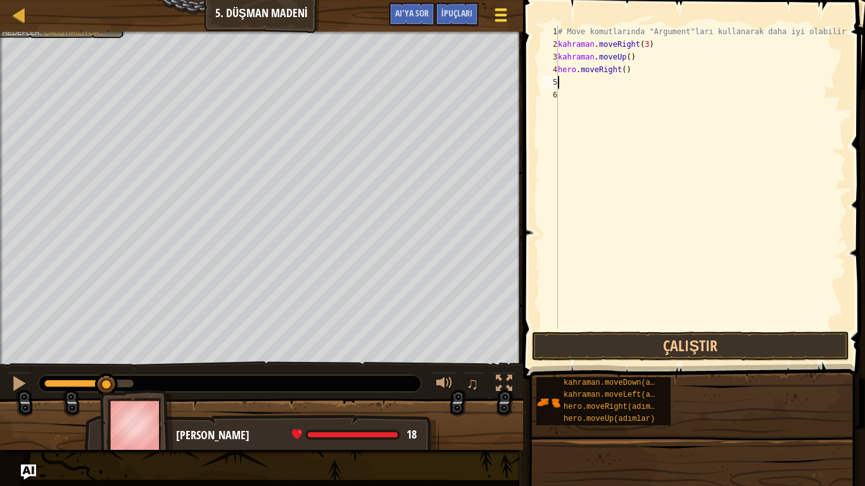
click at [498, 14] on span at bounding box center [500, 15] width 12 height 3
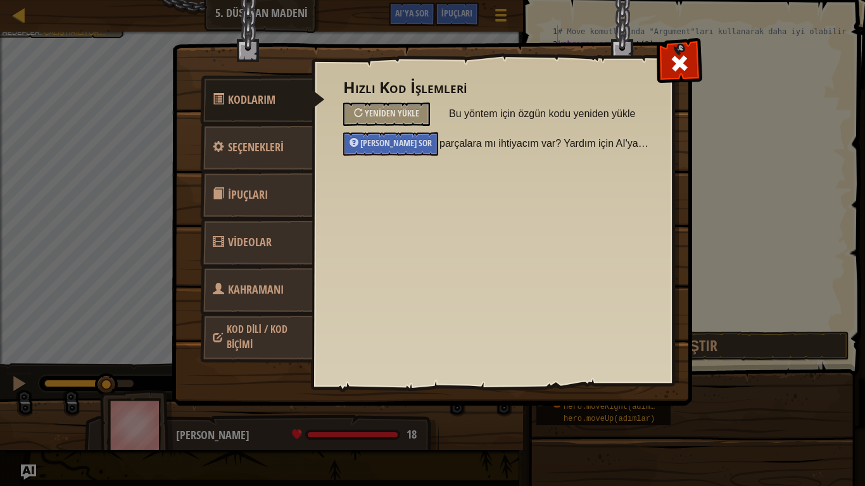
click at [270, 327] on font "Kod Dili / Kod Biçimi" at bounding box center [257, 336] width 61 height 29
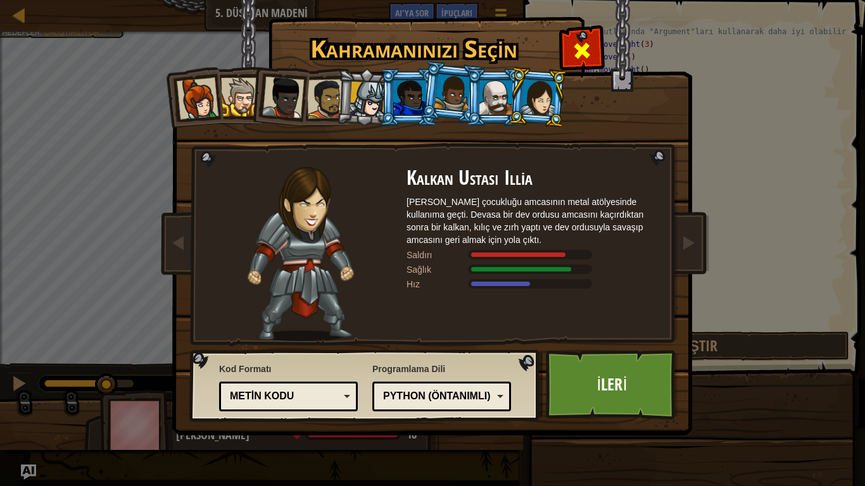
click at [591, 45] on span at bounding box center [582, 51] width 20 height 20
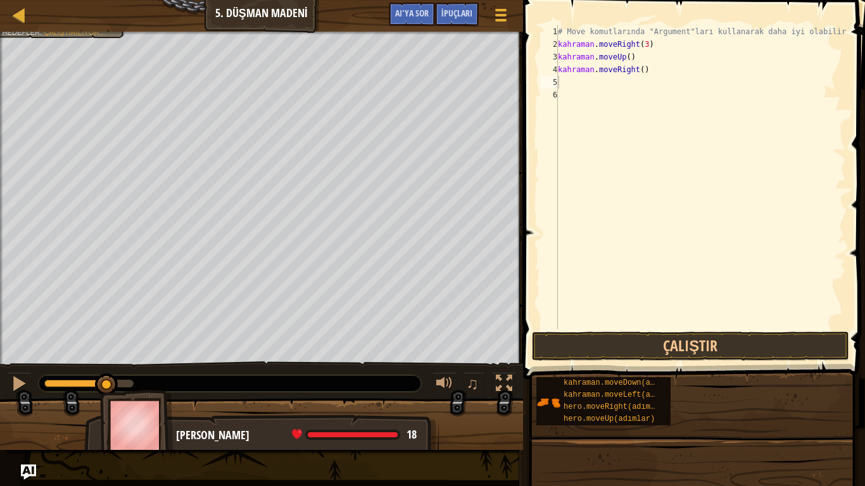
click at [56, 53] on div "Harita Bilgisayar Bilimine Giriş 5. Düşman Madeni Oyun Menüsü Bitti İpuçları AI…" at bounding box center [432, 243] width 865 height 486
click at [505, 379] on div at bounding box center [504, 383] width 16 height 16
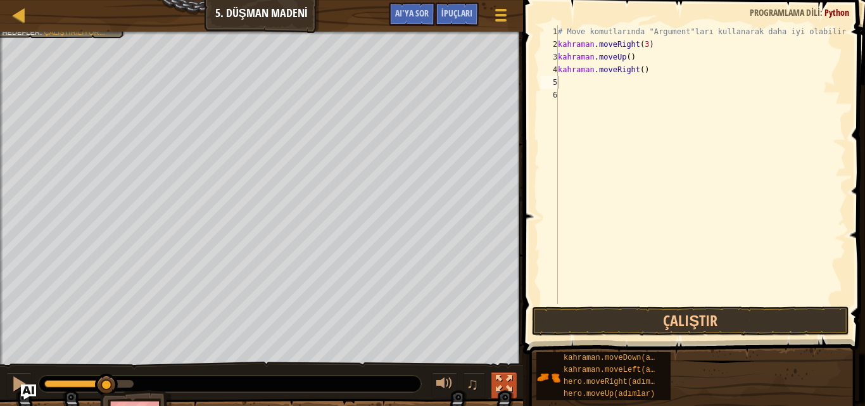
click at [499, 375] on div at bounding box center [504, 383] width 16 height 16
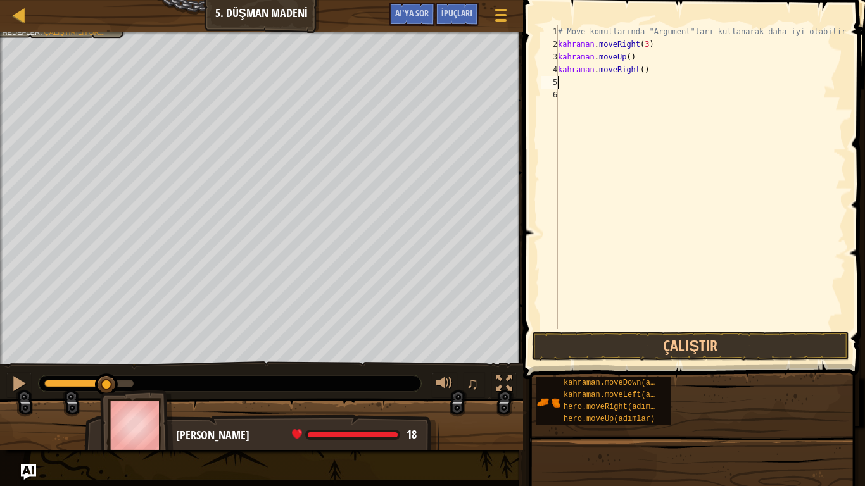
type textarea "m"
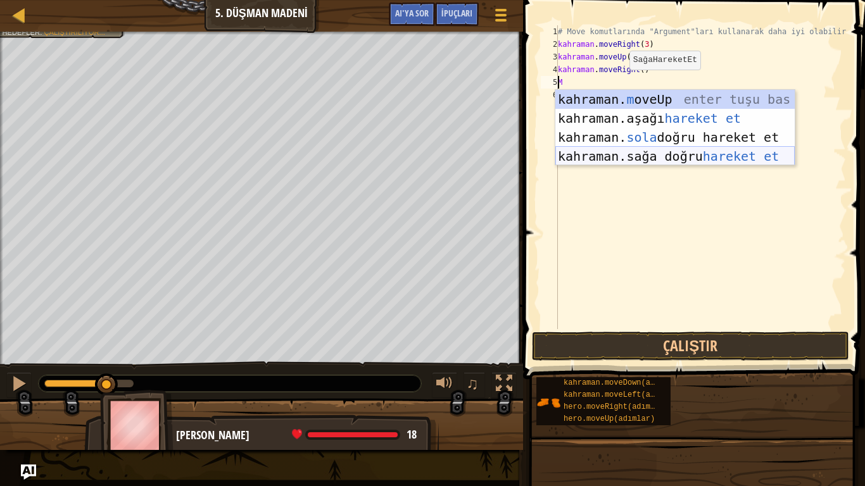
click at [680, 153] on div "kahraman. m oveUp enter tuşu bas kahraman. aşağı hareket et tuşuna bas kahraman…" at bounding box center [674, 147] width 239 height 114
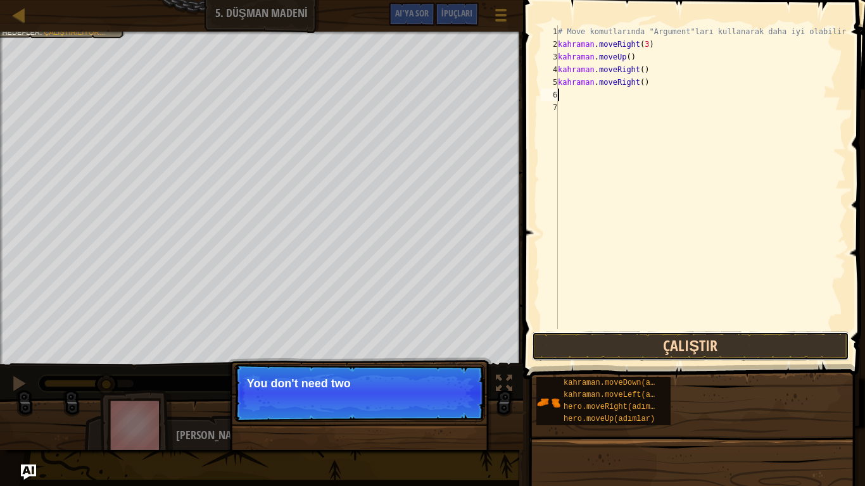
click at [657, 343] on button "Çalıştır" at bounding box center [690, 346] width 317 height 29
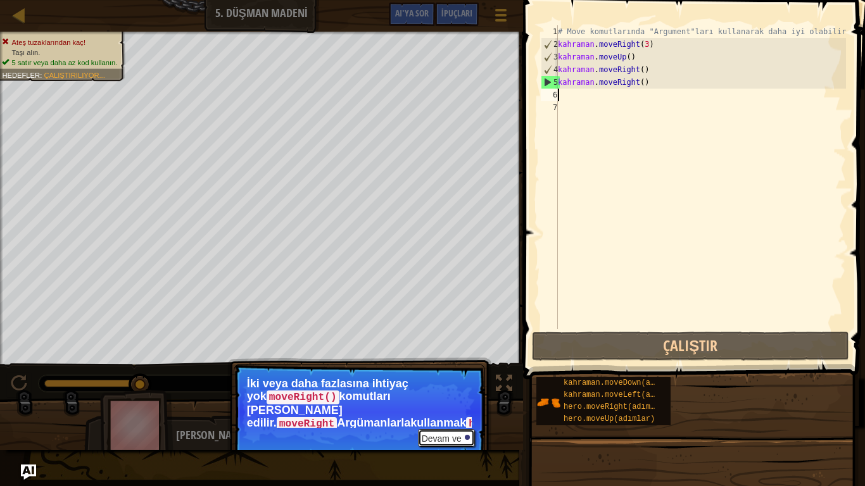
click at [434, 405] on font "Devam ve" at bounding box center [442, 439] width 40 height 10
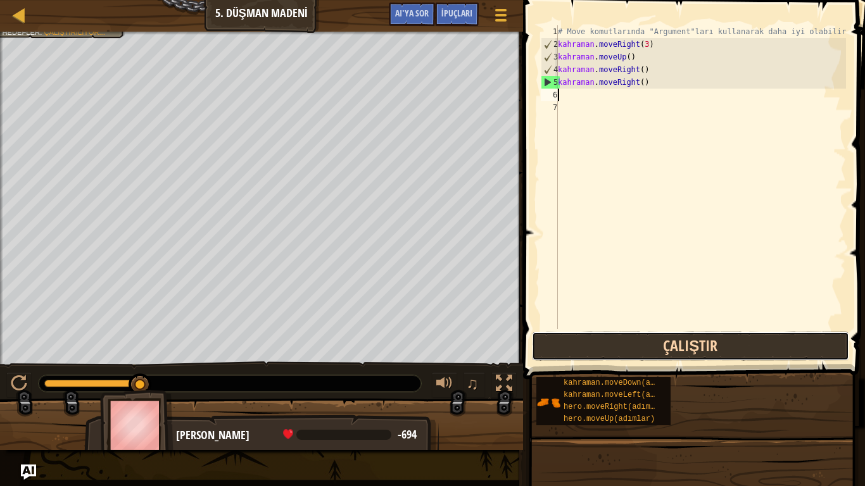
click at [611, 344] on button "Çalıştır" at bounding box center [690, 346] width 317 height 29
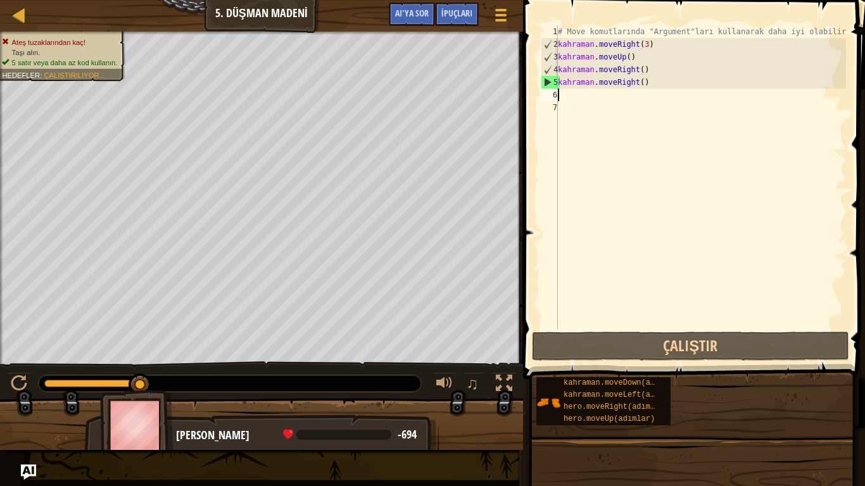
type textarea "m"
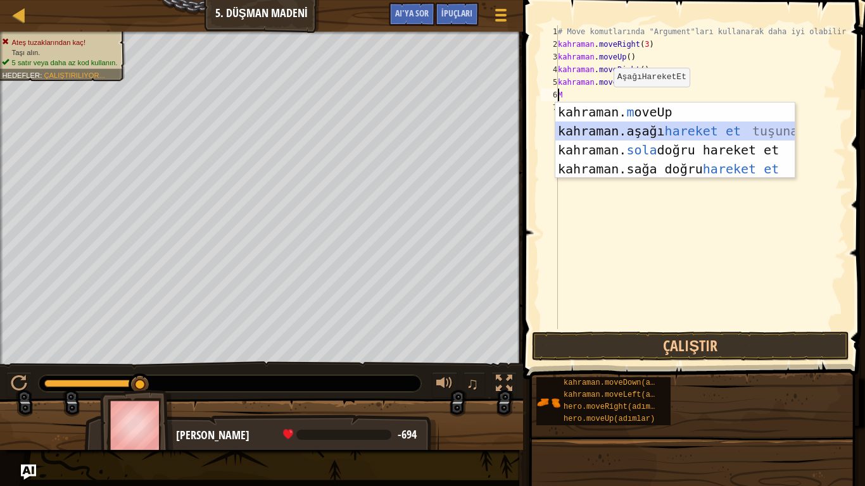
click at [627, 131] on div "kahraman. m oveUp enter tuşu bas kahraman. aşağı hareket et tuşuna bas kahraman…" at bounding box center [674, 160] width 239 height 114
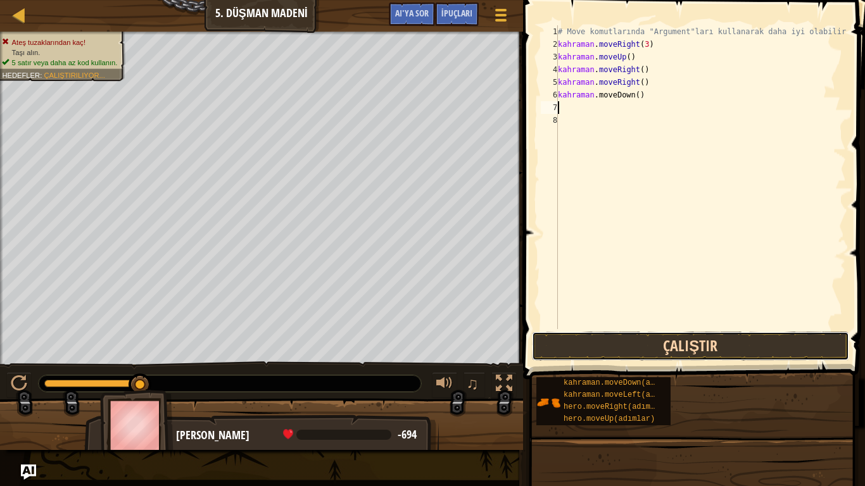
click at [604, 335] on button "Çalıştır" at bounding box center [690, 346] width 317 height 29
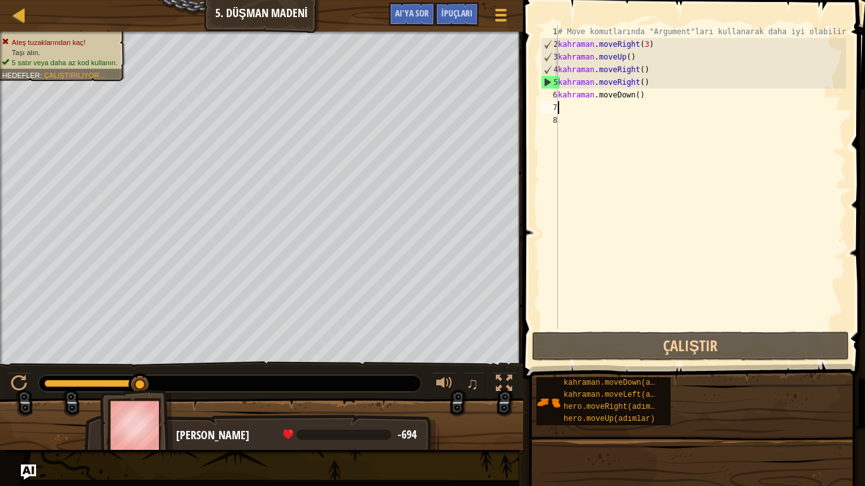
click at [648, 101] on div "# Move komutlarında "Argument"ları kullanarak daha iyi olabilirsin. kahraman . …" at bounding box center [700, 189] width 291 height 329
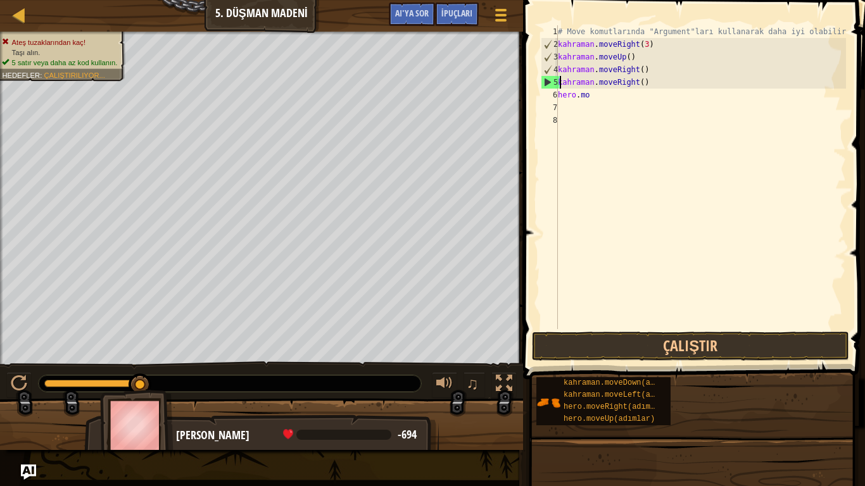
click at [666, 84] on div "# Move komutlarında "Argument"ları kullanarak daha iyi olabilirsin. kahraman . …" at bounding box center [700, 189] width 291 height 329
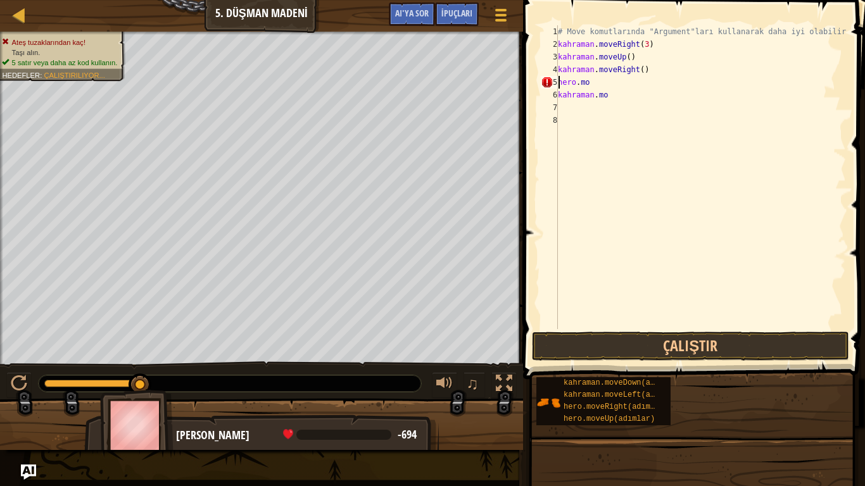
type textarea "h"
click at [634, 92] on div "# Move komutlarında "Argument"ları kullanarak daha iyi olabilirsin. kahraman . …" at bounding box center [700, 189] width 291 height 329
type textarea "h"
click at [589, 80] on div "# Move komutlarında "Argument"ları kullanarak daha iyi olabilirsin. kahraman . …" at bounding box center [700, 189] width 291 height 329
click at [677, 341] on button "Çalıştır" at bounding box center [690, 346] width 317 height 29
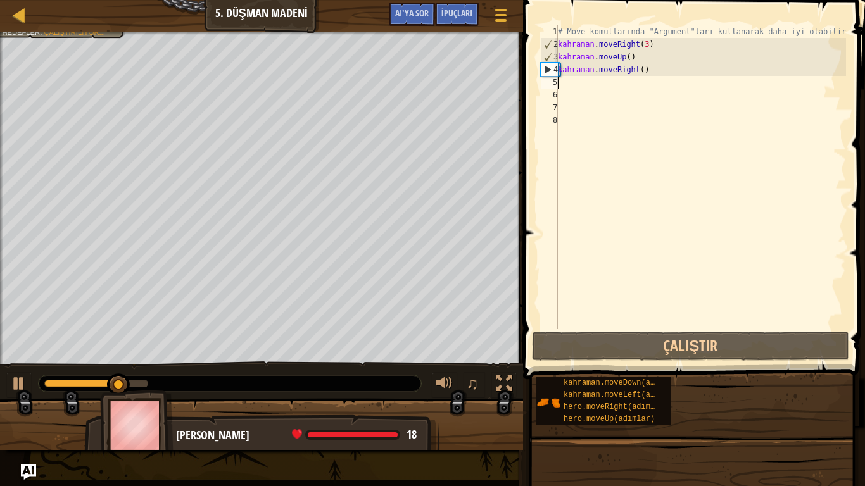
type textarea "m"
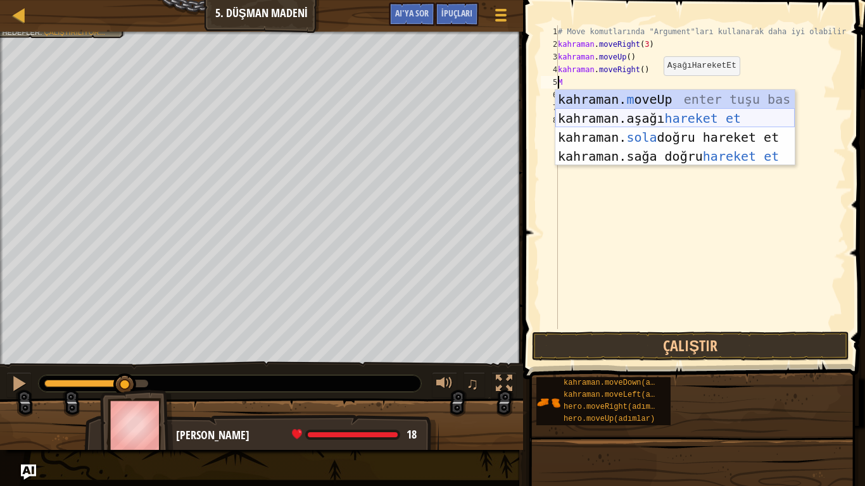
click at [678, 113] on div "kahraman. m oveUp enter tuşu bas kahraman. aşağı hareket et tuşuna bas kahraman…" at bounding box center [674, 147] width 239 height 114
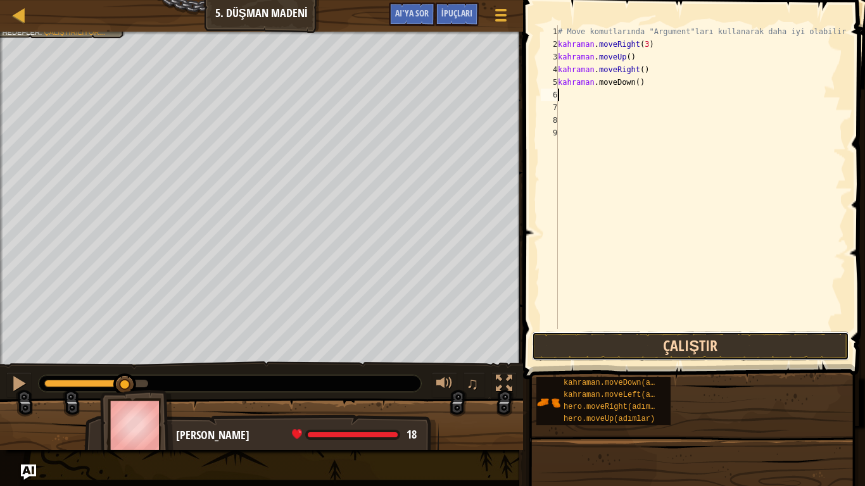
click at [704, 345] on button "Çalıştır" at bounding box center [690, 346] width 317 height 29
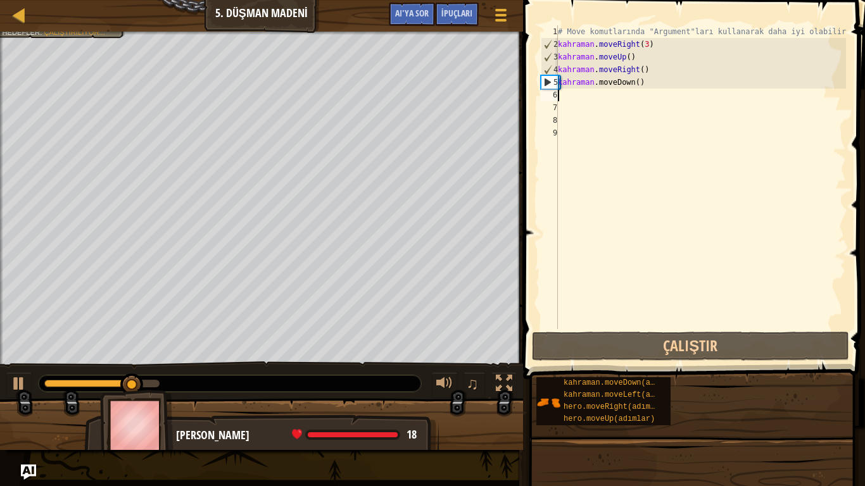
type textarea "m"
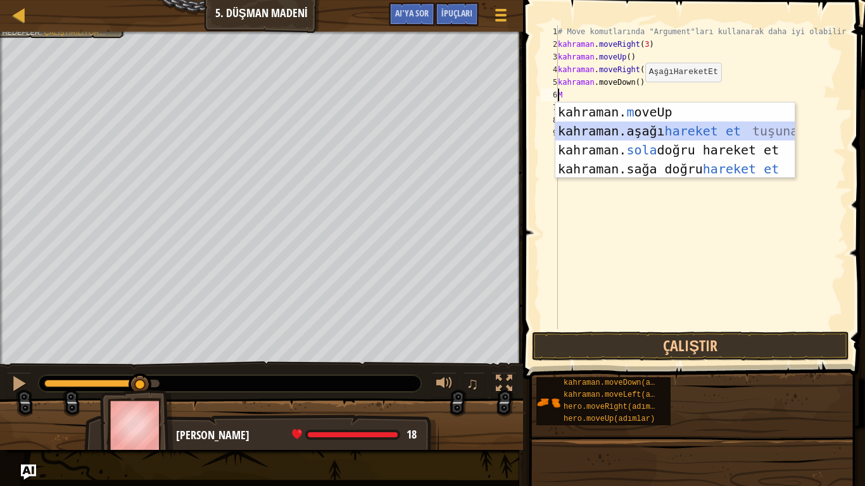
click at [644, 132] on div "kahraman. m oveUp enter tuşu bas kahraman. aşağı hareket et tuşuna bas kahraman…" at bounding box center [674, 160] width 239 height 114
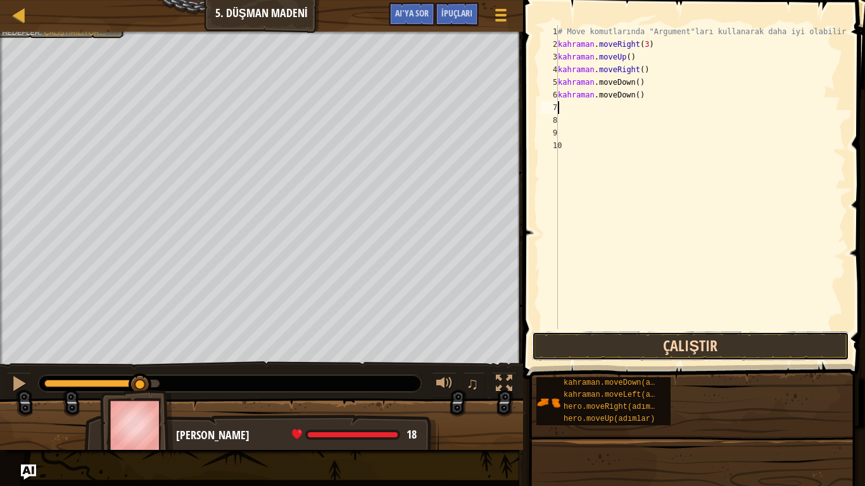
click at [698, 350] on button "Çalıştır" at bounding box center [690, 346] width 317 height 29
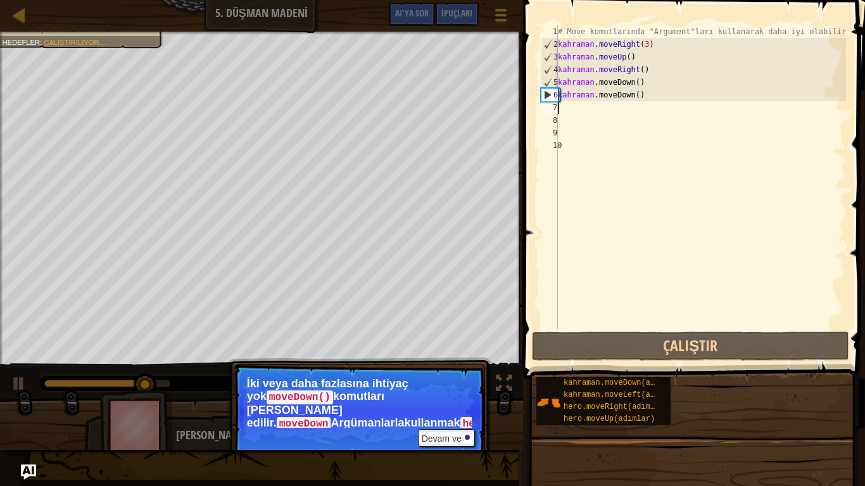
type textarea "m"
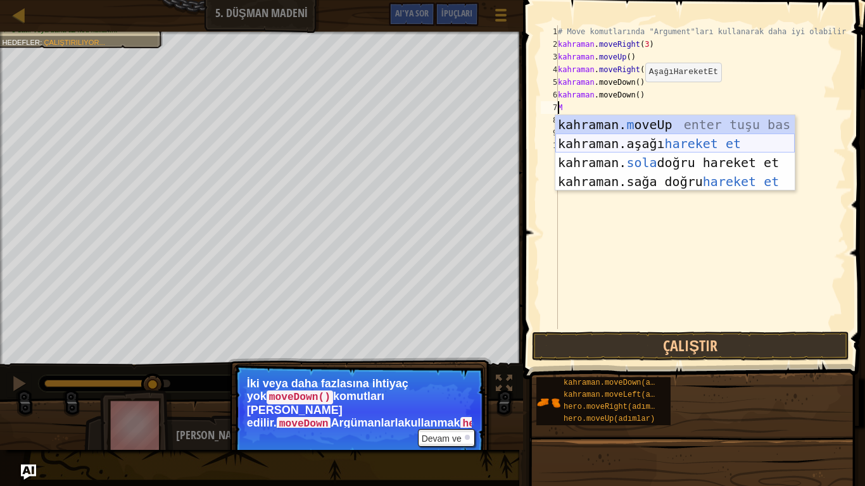
click at [664, 137] on div "kahraman. m oveUp enter tuşu bas kahraman. aşağı hareket et tuşuna bas kahraman…" at bounding box center [674, 172] width 239 height 114
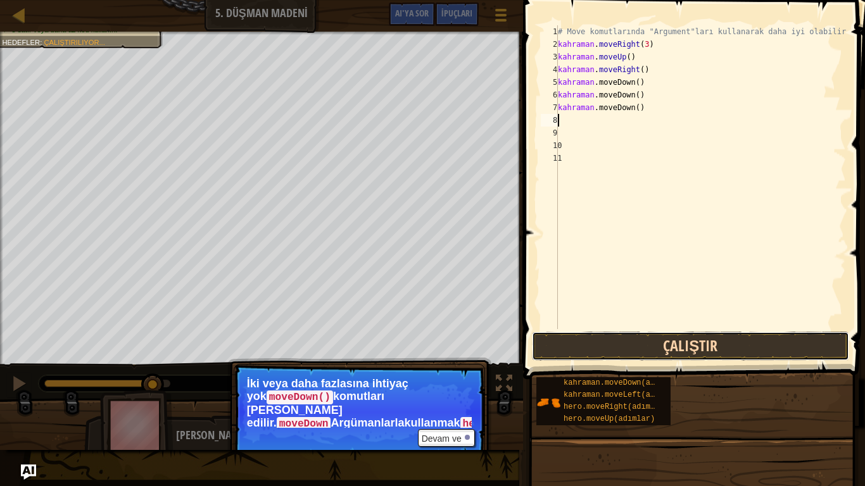
click at [726, 344] on button "Çalıştır" at bounding box center [690, 346] width 317 height 29
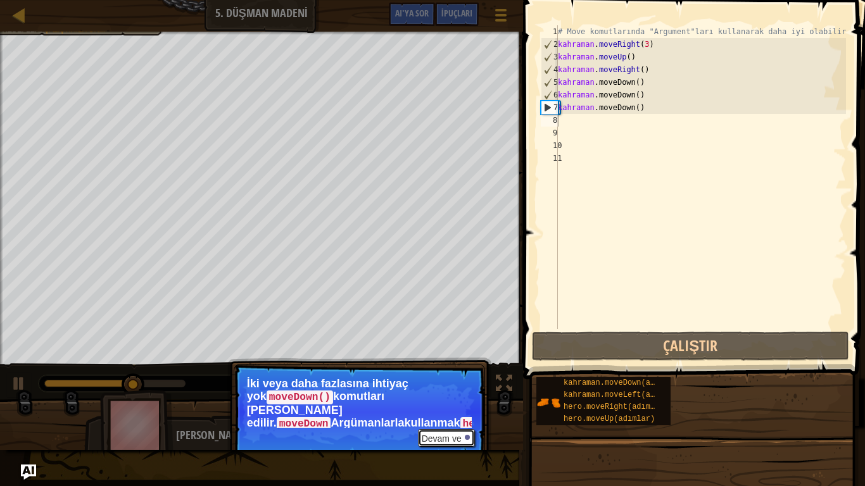
click at [444, 405] on font "Devam ve" at bounding box center [442, 439] width 40 height 10
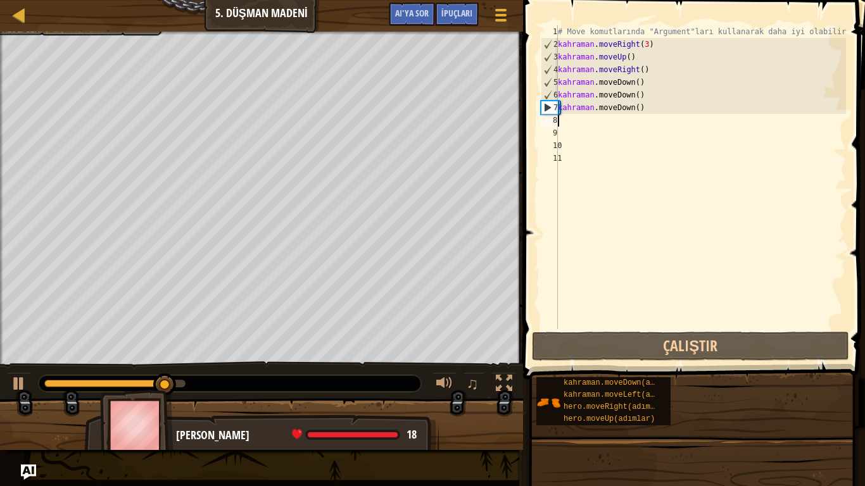
type textarea "m"
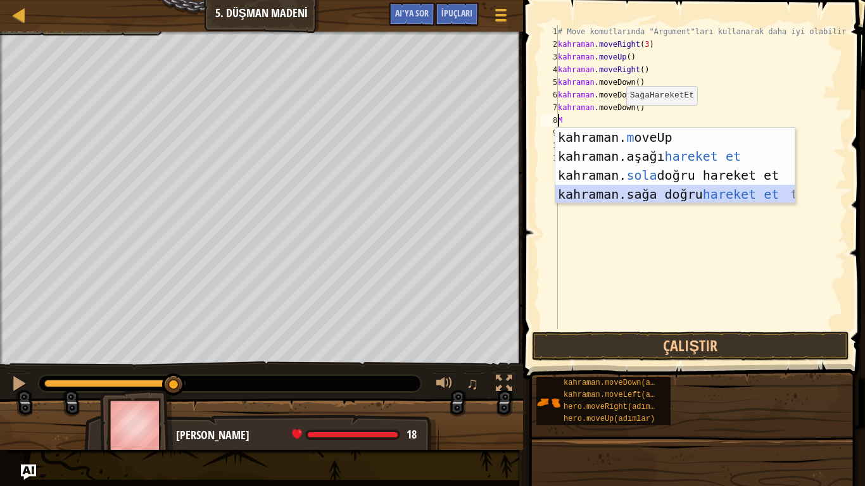
click at [672, 190] on div "kahraman. m oveUp enter tuşu bas kahraman. aşağı hareket et tuşuna bas kahraman…" at bounding box center [674, 185] width 239 height 114
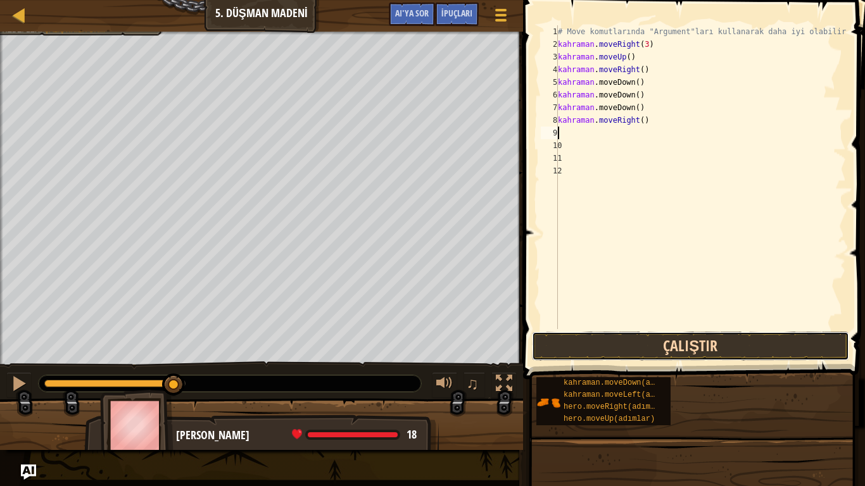
click at [680, 341] on button "Çalıştır" at bounding box center [690, 346] width 317 height 29
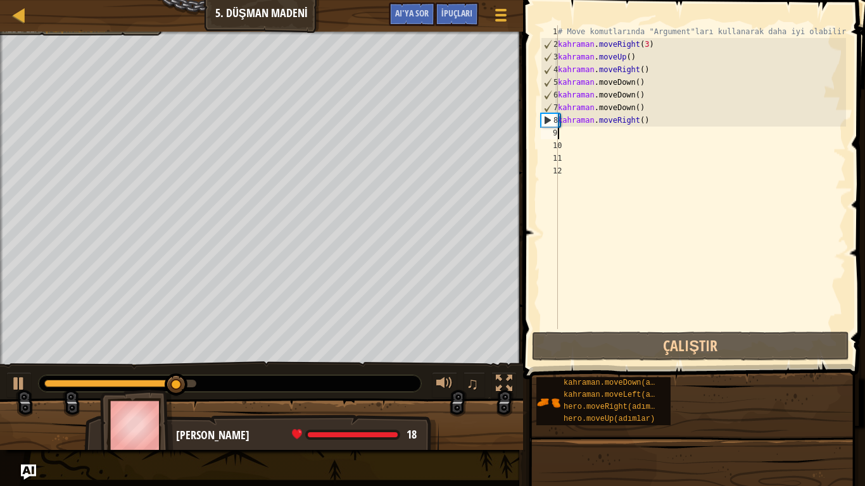
type textarea "m"
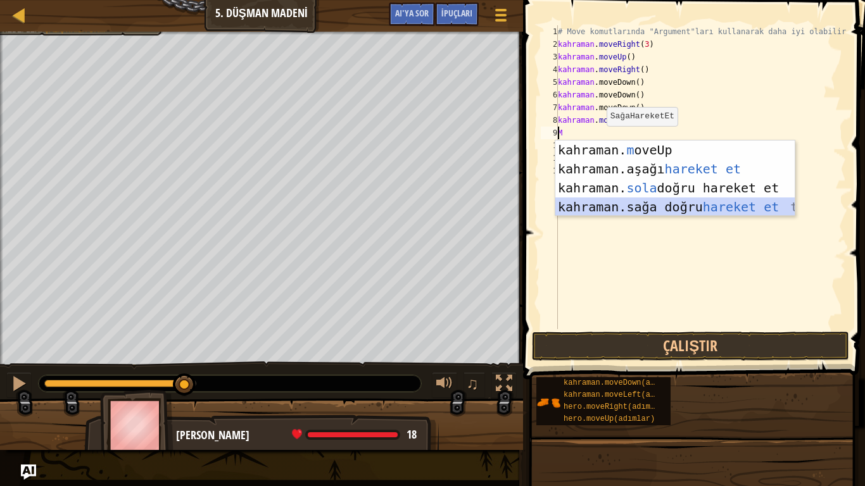
click at [658, 199] on div "kahraman. m oveUp enter tuşu bas kahraman. aşağı hareket et tuşuna bas kahraman…" at bounding box center [674, 198] width 239 height 114
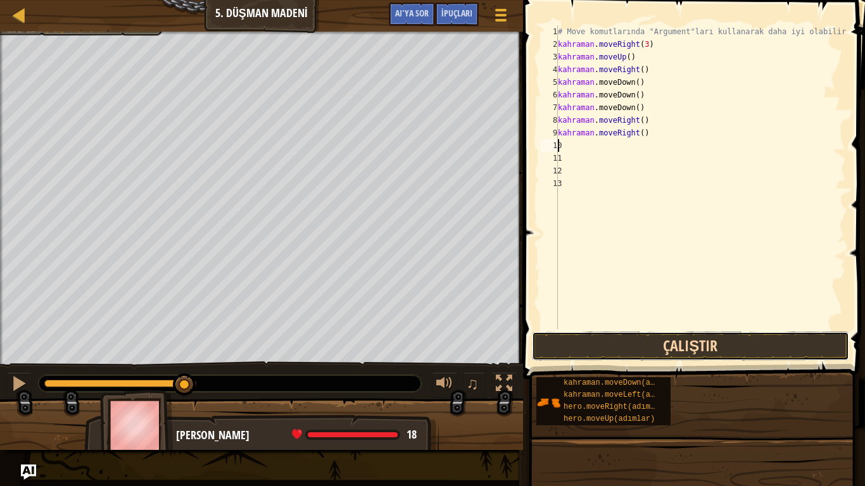
click at [669, 345] on button "Çalıştır" at bounding box center [690, 346] width 317 height 29
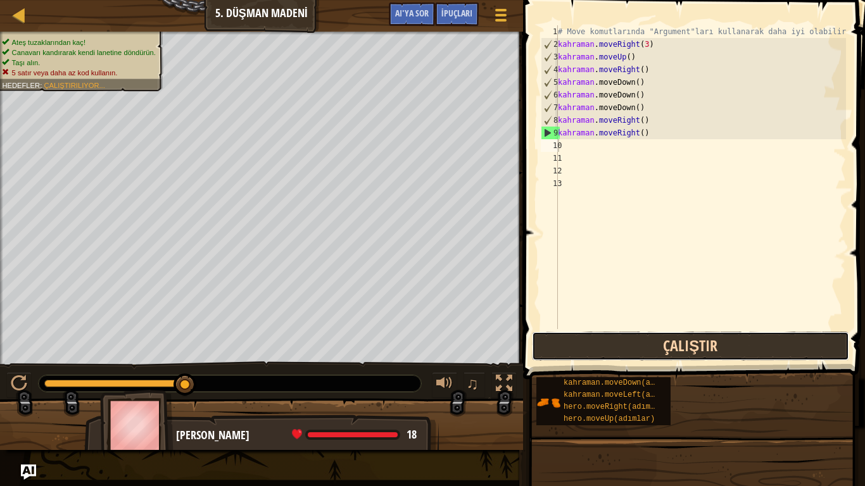
click at [749, 335] on button "Çalıştır" at bounding box center [690, 346] width 317 height 29
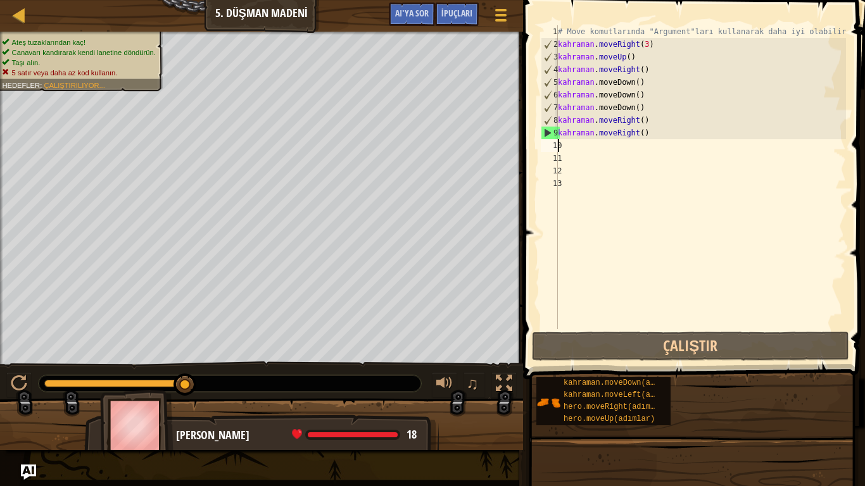
click at [588, 151] on div "# Move komutlarında "Argument"ları kullanarak daha iyi olabilirsin. kahraman . …" at bounding box center [700, 189] width 291 height 329
type textarea "m"
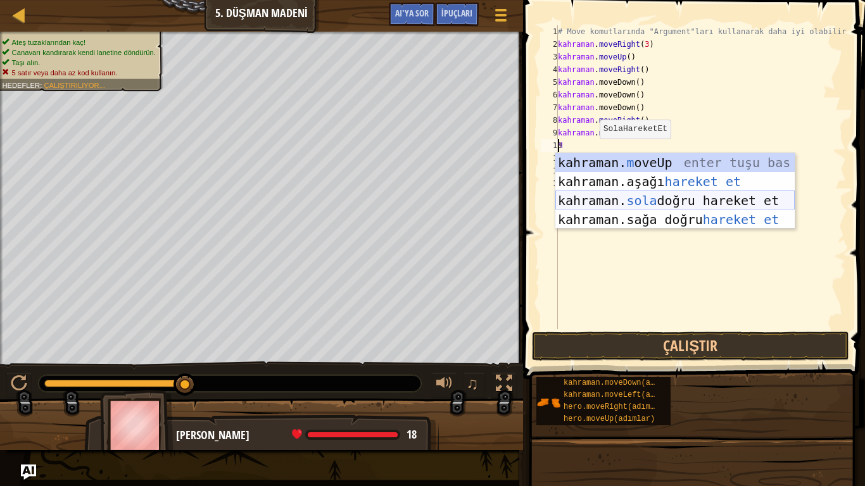
click at [629, 194] on div "kahraman. m oveUp enter tuşu bas kahraman. aşağı hareket et tuşuna bas kahraman…" at bounding box center [674, 210] width 239 height 114
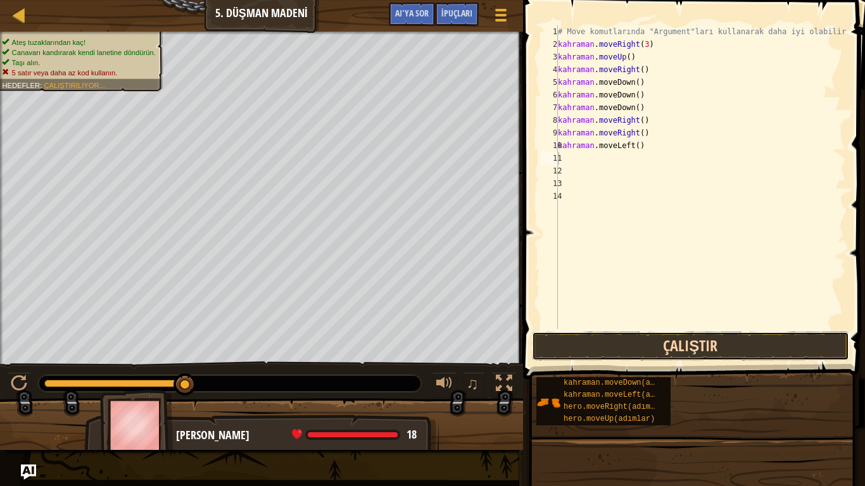
click at [675, 340] on button "Çalıştır" at bounding box center [690, 346] width 317 height 29
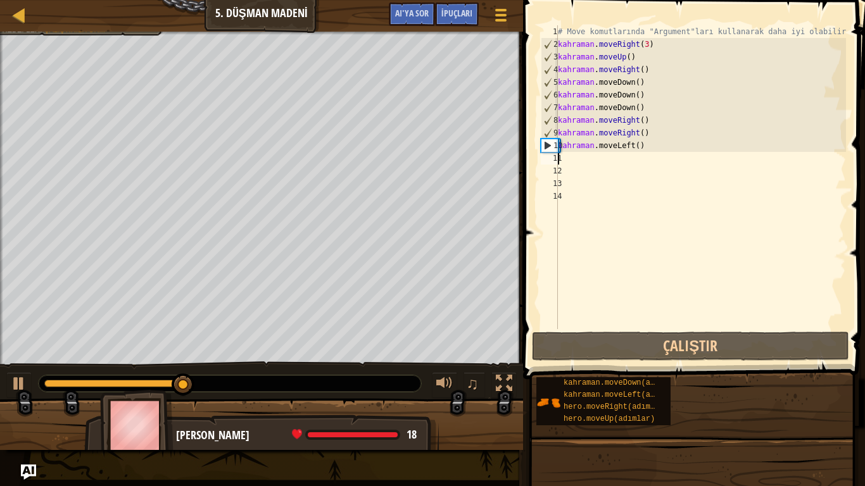
click at [568, 157] on div "# Move komutlarında "Argument"ları kullanarak daha iyi olabilirsin. kahraman . …" at bounding box center [700, 189] width 291 height 329
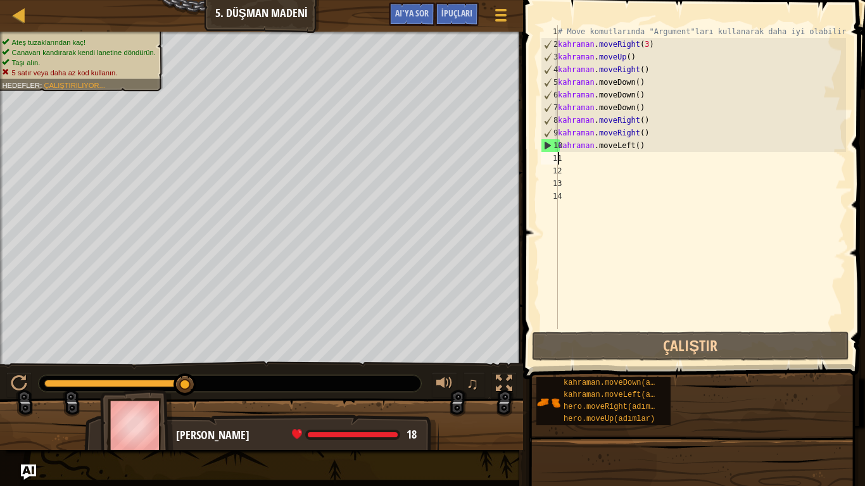
type textarea "m"
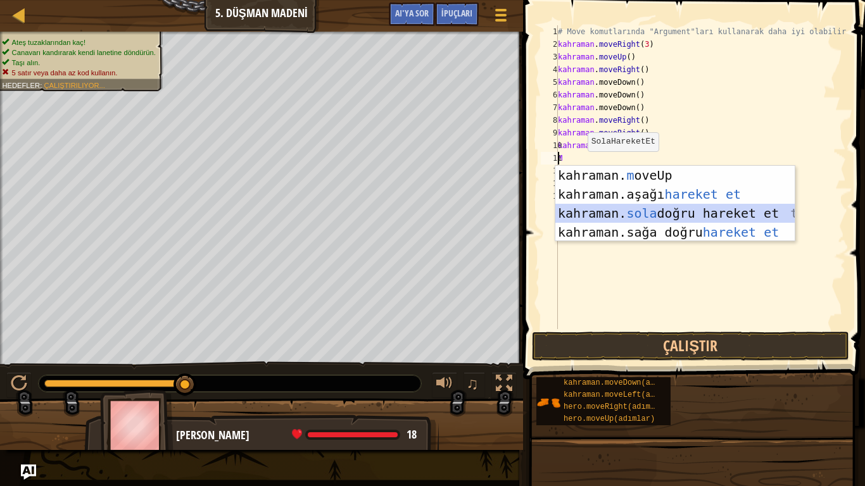
click at [608, 208] on div "kahraman. m oveUp enter tuşu bas kahraman. aşağı hareket et tuşuna bas kahraman…" at bounding box center [674, 223] width 239 height 114
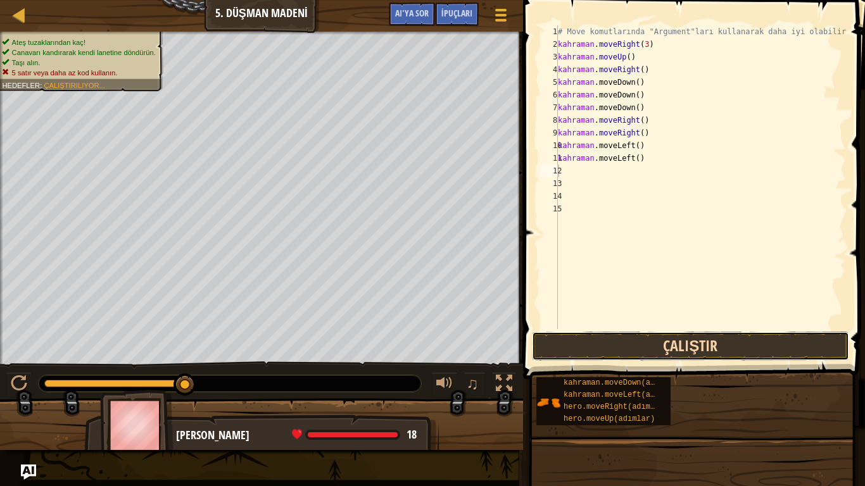
click at [630, 349] on button "Çalıştır" at bounding box center [690, 346] width 317 height 29
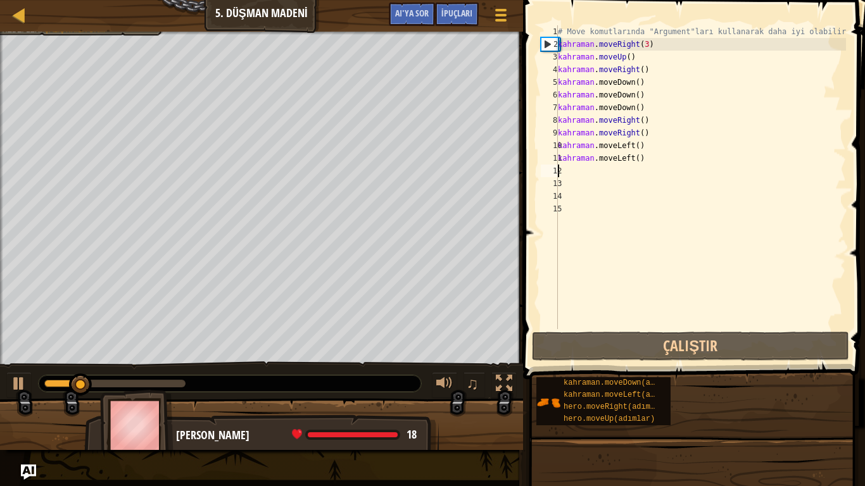
type textarea "m"
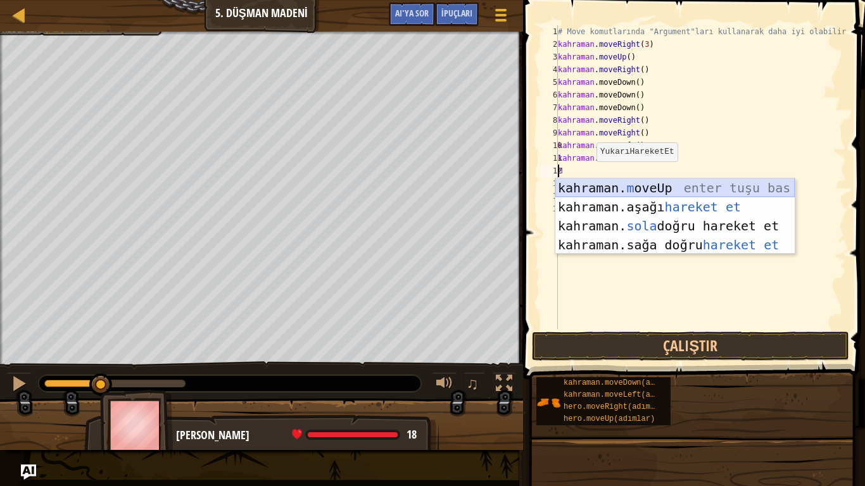
click at [659, 189] on div "kahraman. m oveUp enter tuşu bas kahraman. aşağı hareket et tuşuna bas kahraman…" at bounding box center [674, 235] width 239 height 114
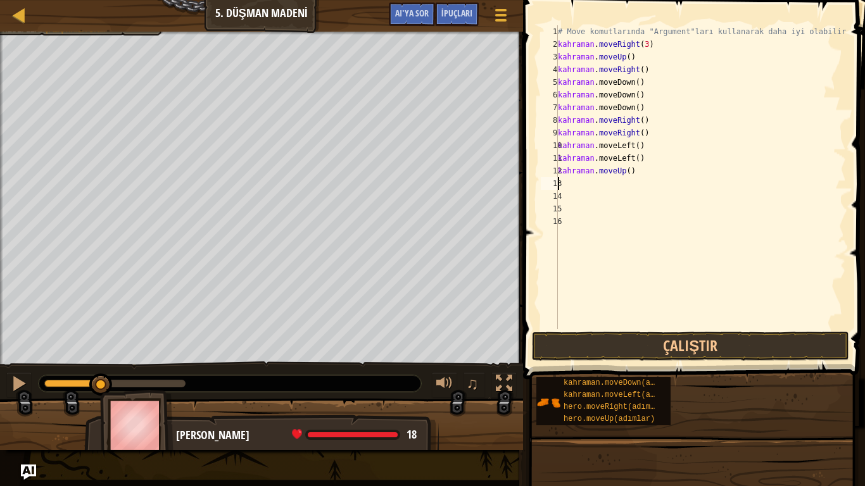
type textarea "m"
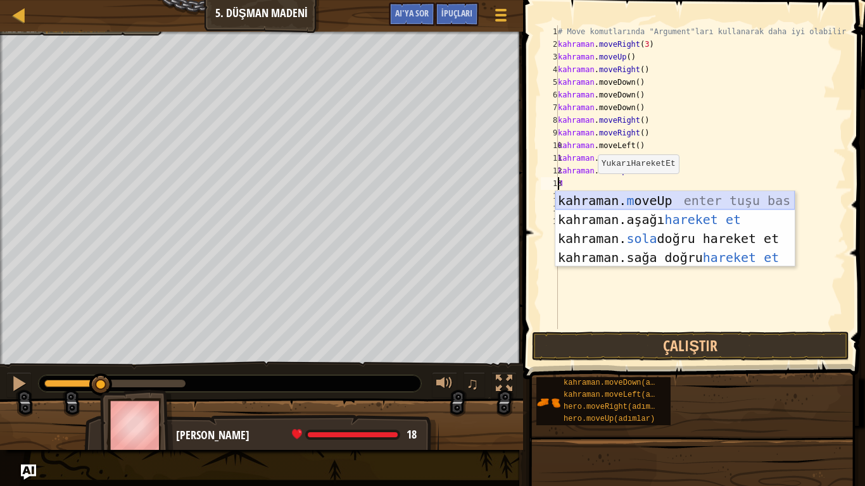
click at [628, 199] on div "kahraman. m oveUp enter tuşu bas kahraman. aşağı hareket et tuşuna bas kahraman…" at bounding box center [674, 248] width 239 height 114
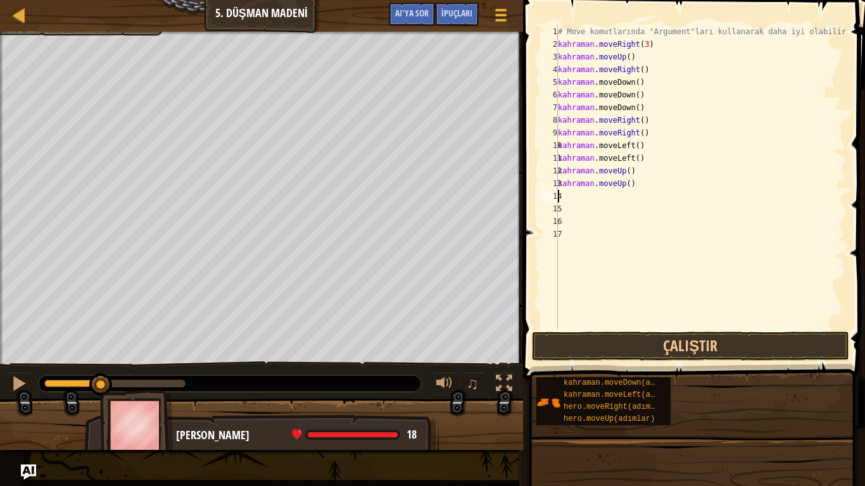
type textarea "m"
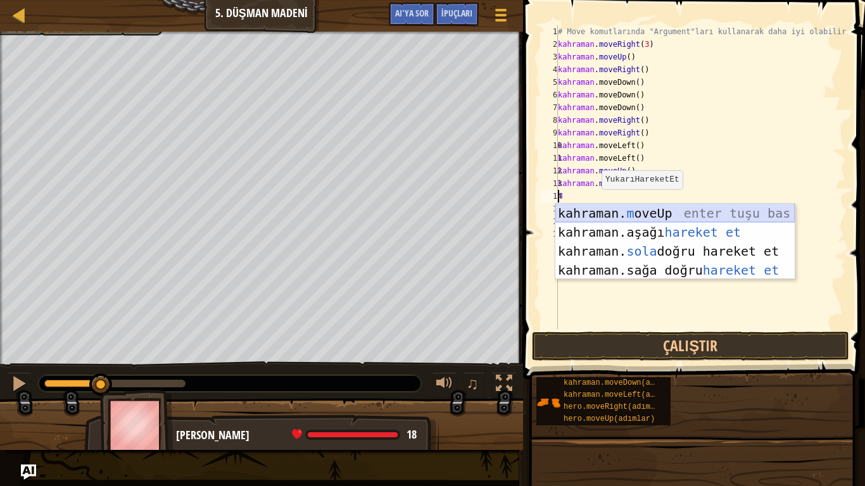
click at [583, 212] on div "kahraman. m oveUp enter tuşu bas kahraman. aşağı hareket et tuşuna bas kahraman…" at bounding box center [674, 261] width 239 height 114
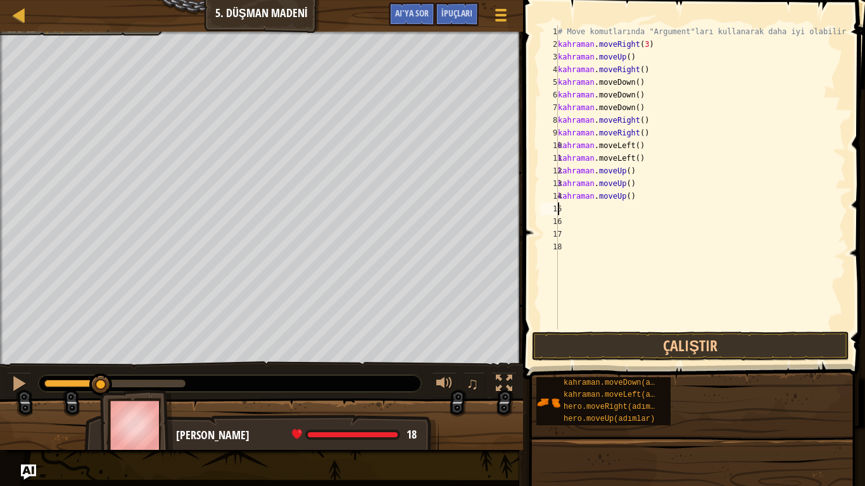
type textarea "m"
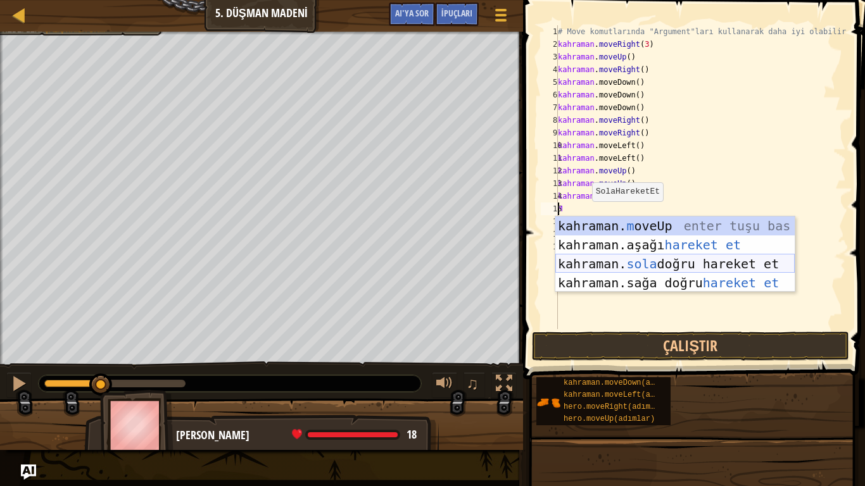
click at [645, 258] on div "kahraman. m oveUp enter tuşu bas kahraman. aşağı hareket et tuşuna bas kahraman…" at bounding box center [674, 273] width 239 height 114
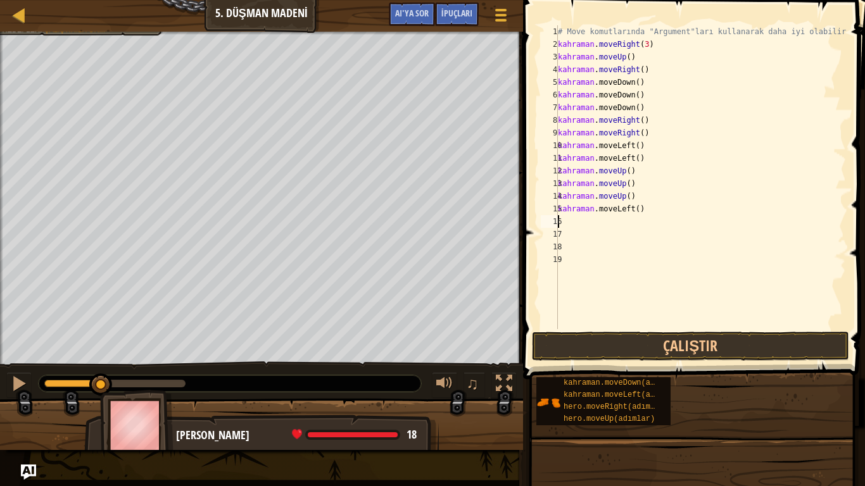
type textarea "m"
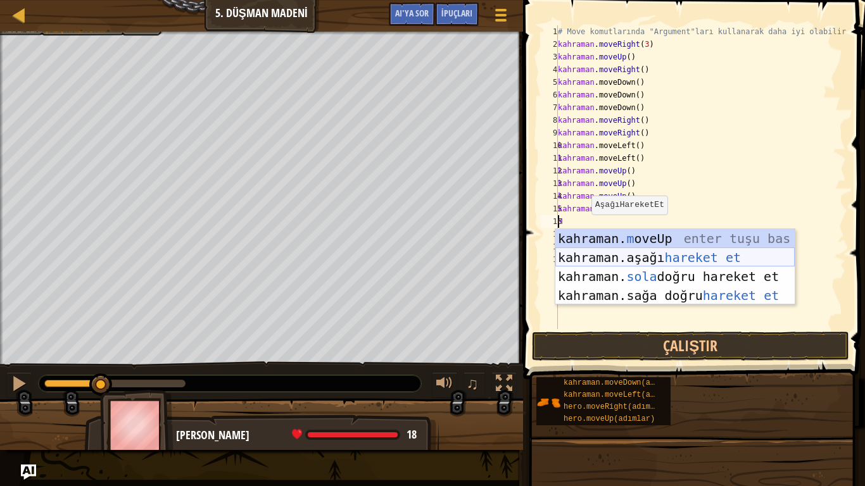
click at [599, 252] on div "kahraman. m oveUp enter tuşu bas kahraman. aşağı hareket et tuşuna bas kahraman…" at bounding box center [674, 286] width 239 height 114
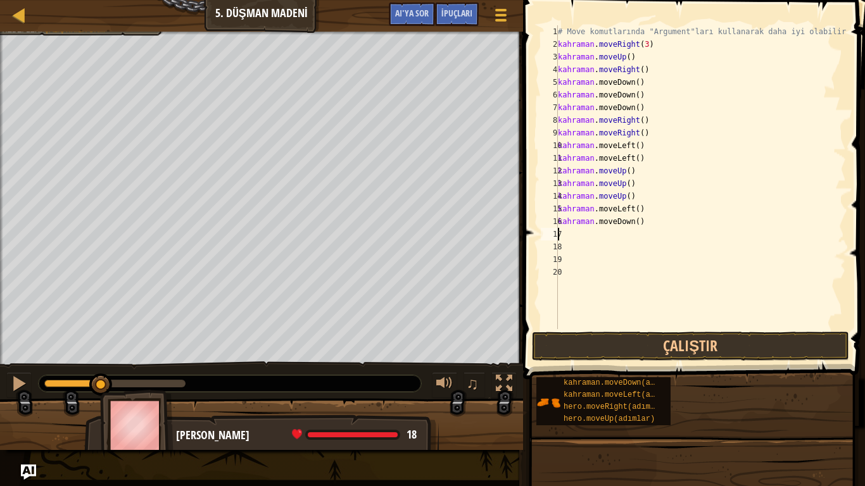
click at [576, 239] on div "# Move komutlarında "Argument"ları kullanarak daha iyi olabilirsin. kahraman . …" at bounding box center [700, 189] width 291 height 329
type textarea "m"
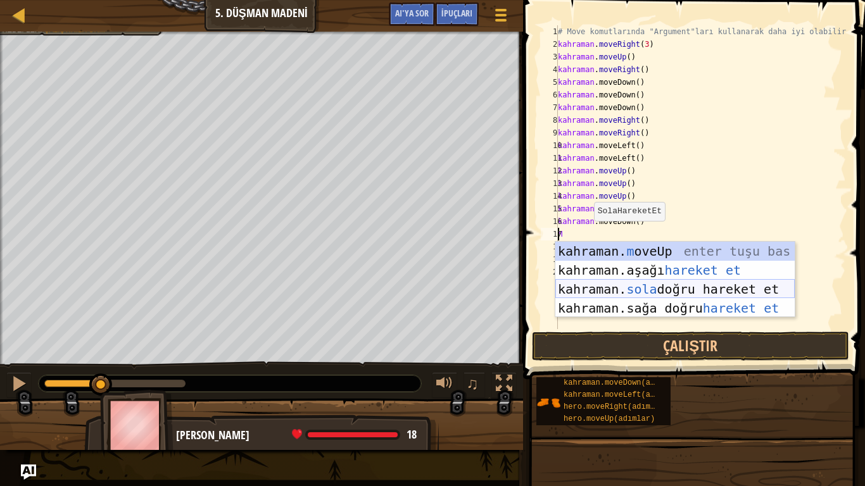
click at [639, 287] on div "kahraman. m oveUp enter tuşu bas kahraman. aşağı hareket et tuşuna bas kahraman…" at bounding box center [674, 299] width 239 height 114
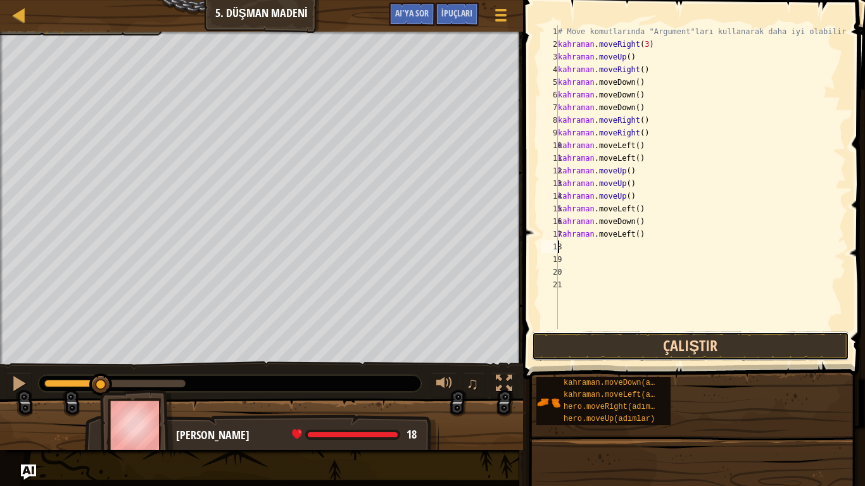
click at [592, 349] on button "Çalıştır" at bounding box center [690, 346] width 317 height 29
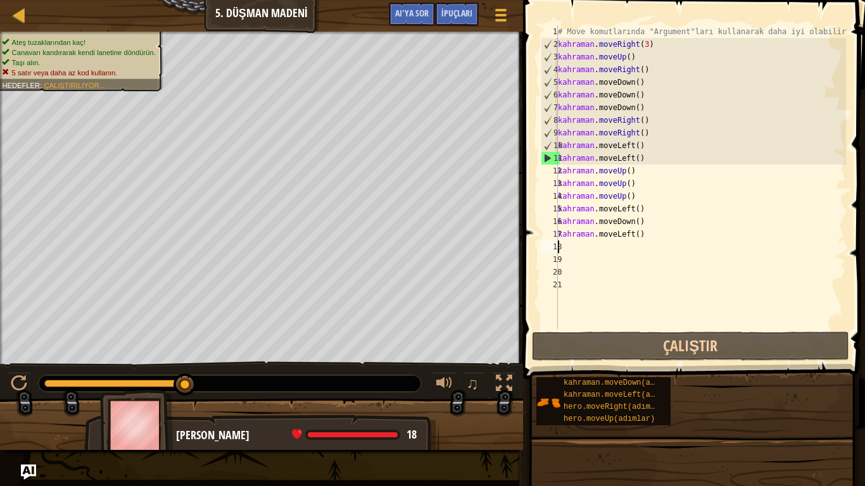
click at [660, 169] on div "# Move komutlarında "Argument"ları kullanarak daha iyi olabilirsin. kahraman . …" at bounding box center [700, 189] width 291 height 329
click at [544, 168] on div "12" at bounding box center [549, 171] width 17 height 13
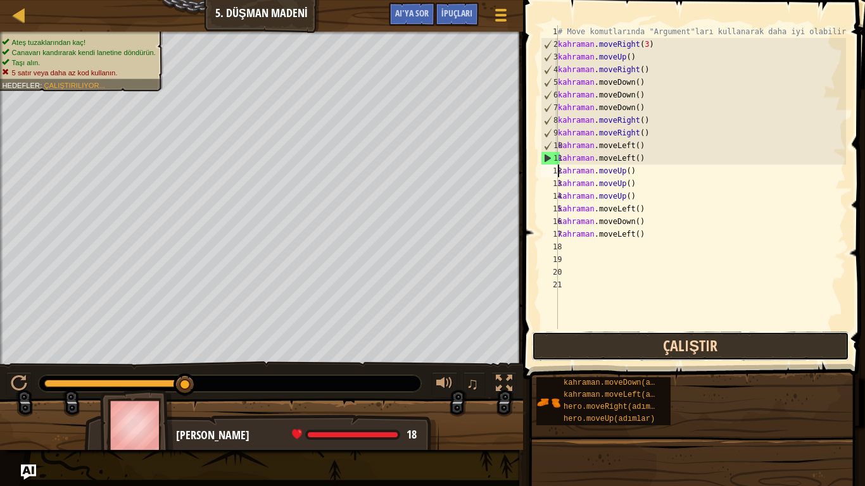
click at [667, 341] on button "Çalıştır" at bounding box center [690, 346] width 317 height 29
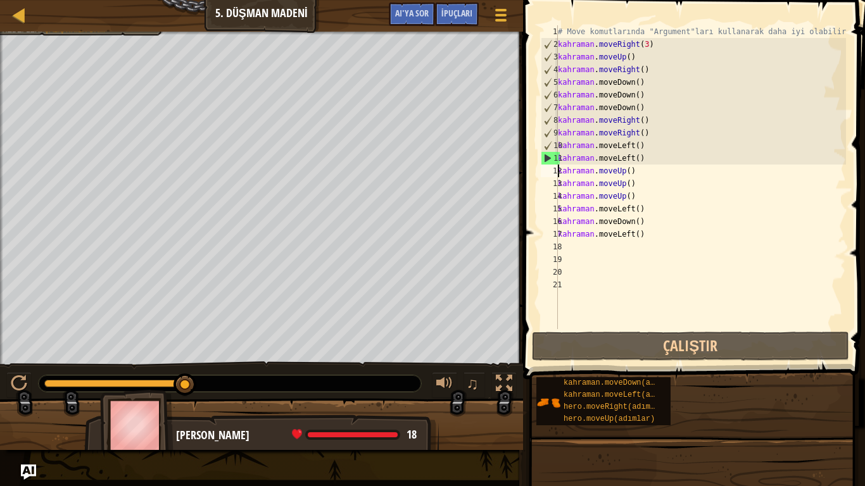
click at [660, 232] on div "# Move komutlarında "Argument"ları kullanarak daha iyi olabilirsin. kahraman . …" at bounding box center [700, 189] width 291 height 329
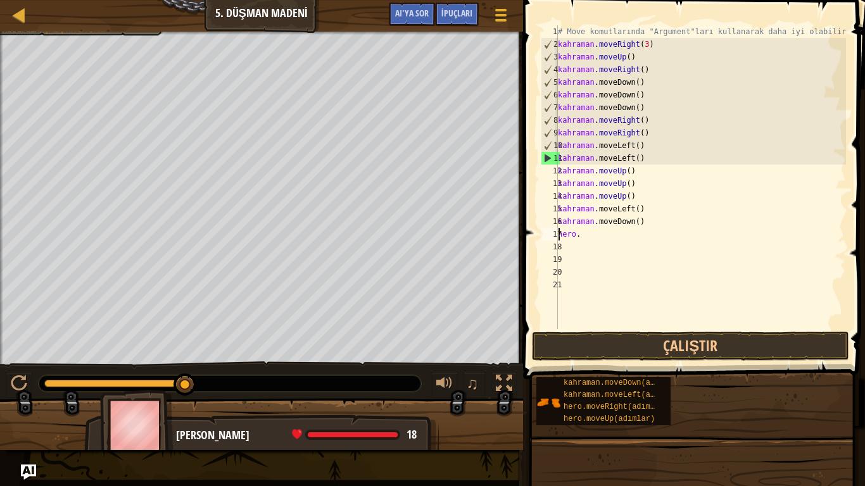
type textarea "h"
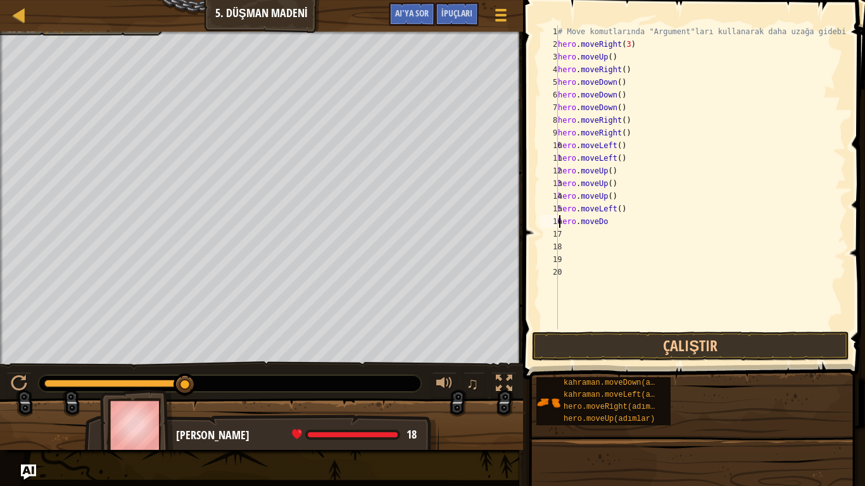
click at [660, 220] on div "# Move komutlarında "Argument"ları kullanarak daha uzağa gidebilirsin. hero . m…" at bounding box center [700, 189] width 291 height 329
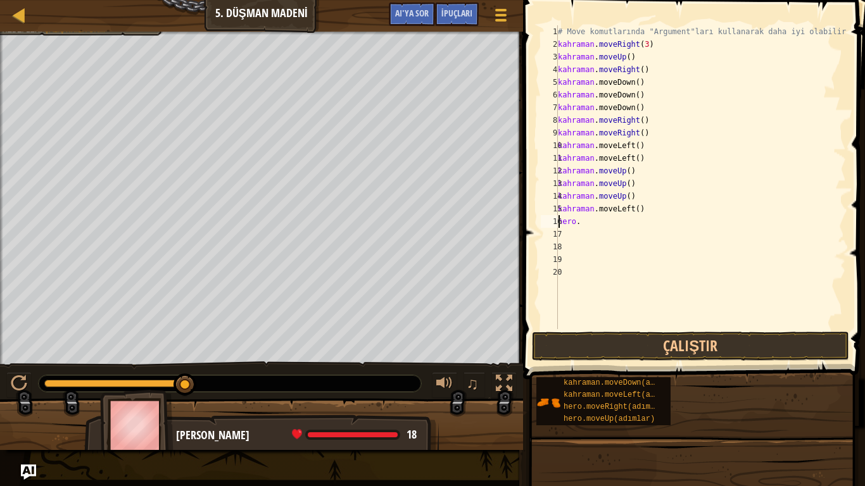
type textarea "h"
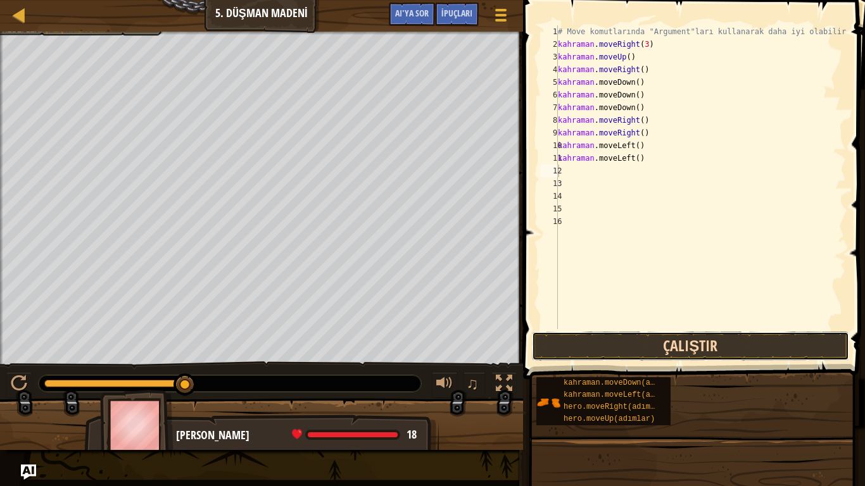
click at [611, 352] on button "Çalıştır" at bounding box center [690, 346] width 317 height 29
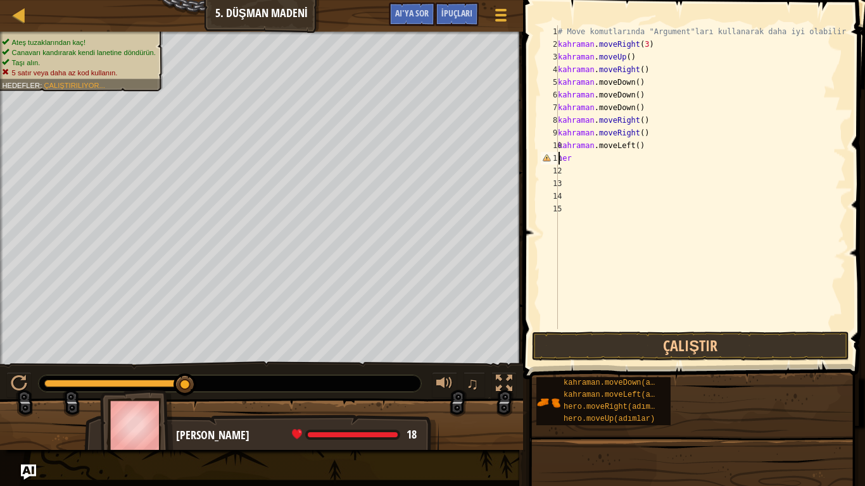
type textarea "h"
click at [599, 334] on button "Çalıştır" at bounding box center [690, 346] width 317 height 29
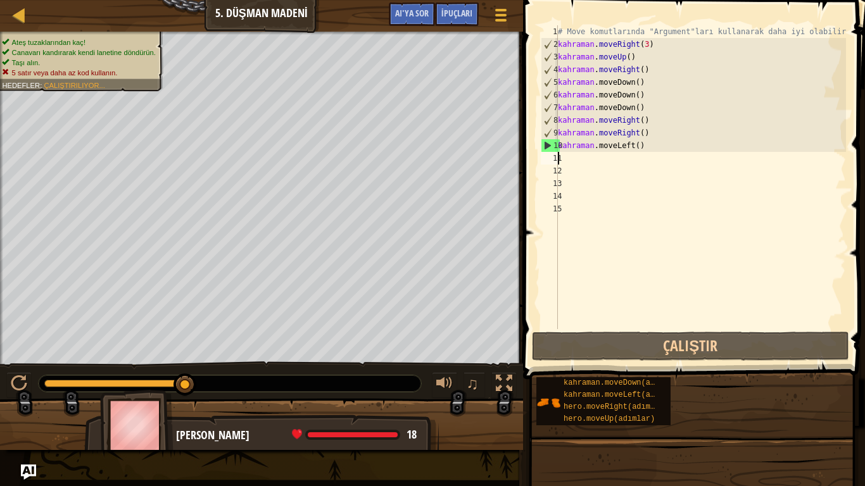
type textarea "m"
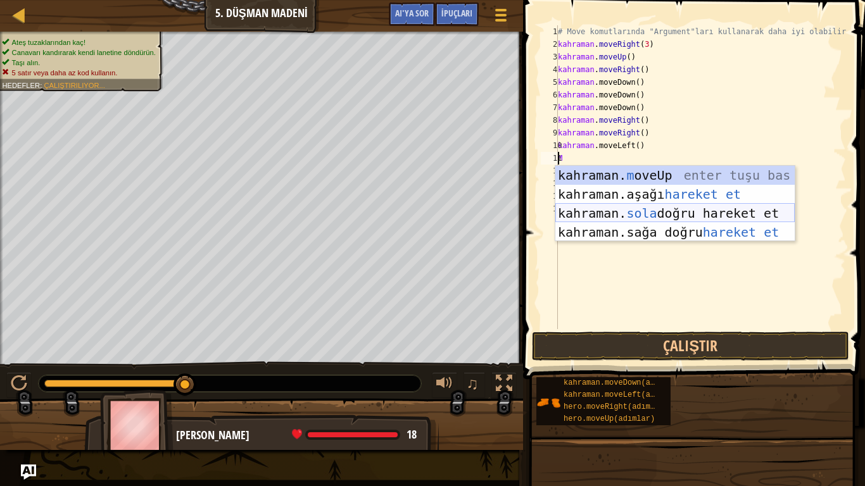
click at [647, 206] on div "kahraman. m oveUp enter tuşu bas kahraman. aşağı hareket et tuşuna bas kahraman…" at bounding box center [674, 223] width 239 height 114
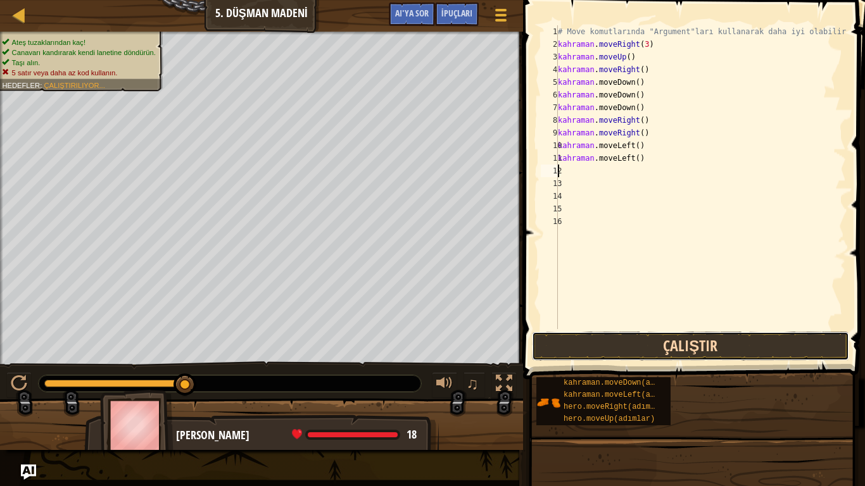
click at [661, 348] on button "Çalıştır" at bounding box center [690, 346] width 317 height 29
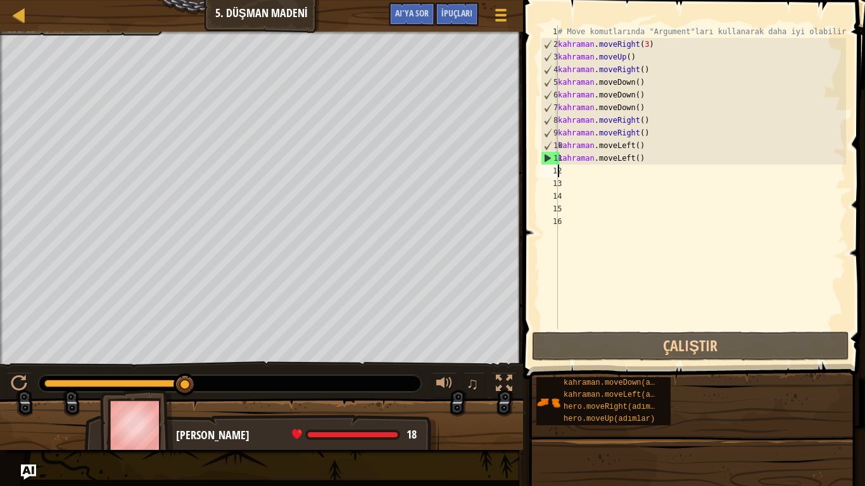
click at [147, 15] on div "Harita Bilgisayar Bilimine Giriş 5. Düşman Madeni Oyun Menüsü Bitti İpuçları AI…" at bounding box center [261, 16] width 523 height 32
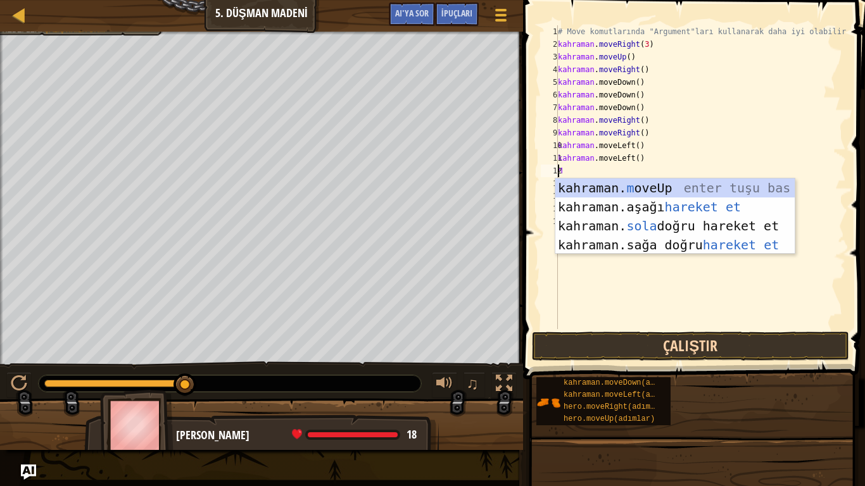
type textarea "m"
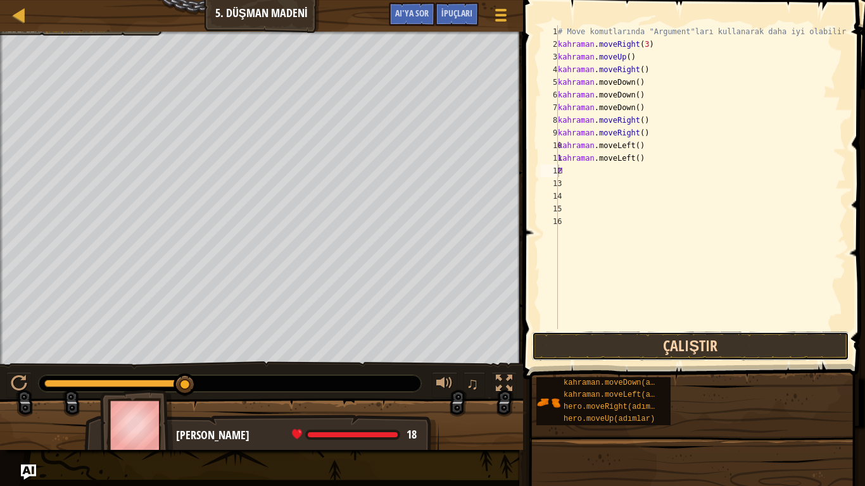
click at [724, 342] on button "Çalıştır" at bounding box center [690, 346] width 317 height 29
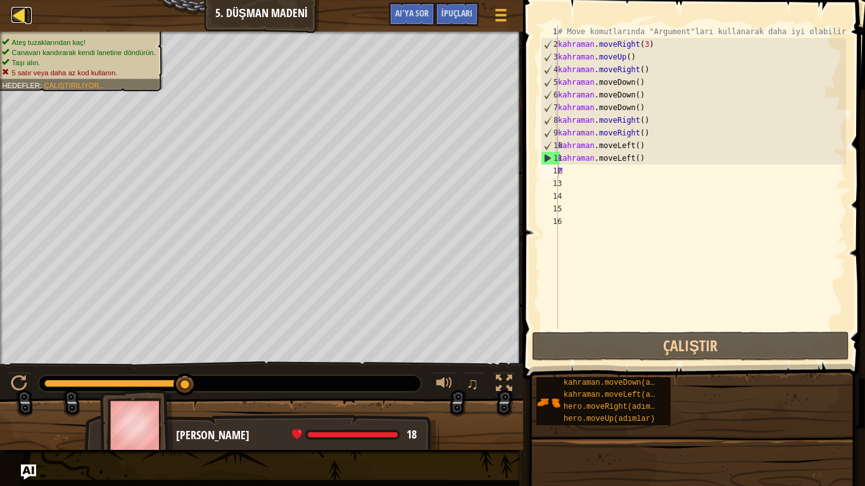
click at [19, 13] on div at bounding box center [19, 15] width 16 height 16
select select "tr"
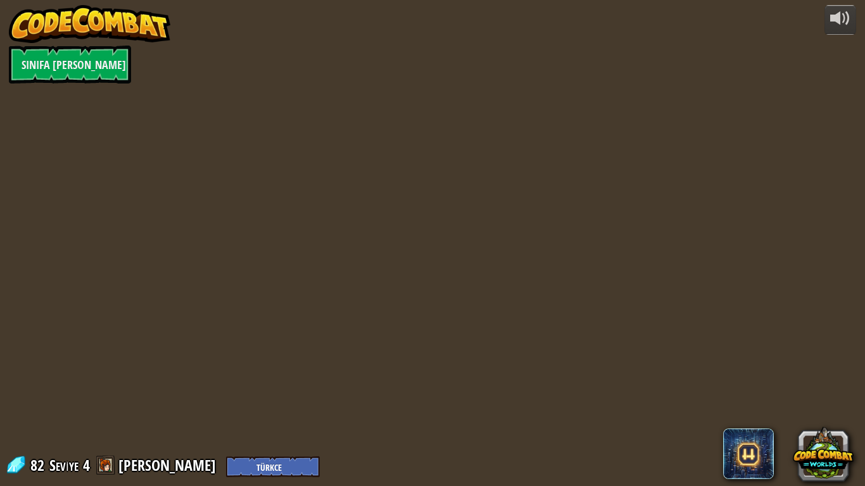
select select "tr"
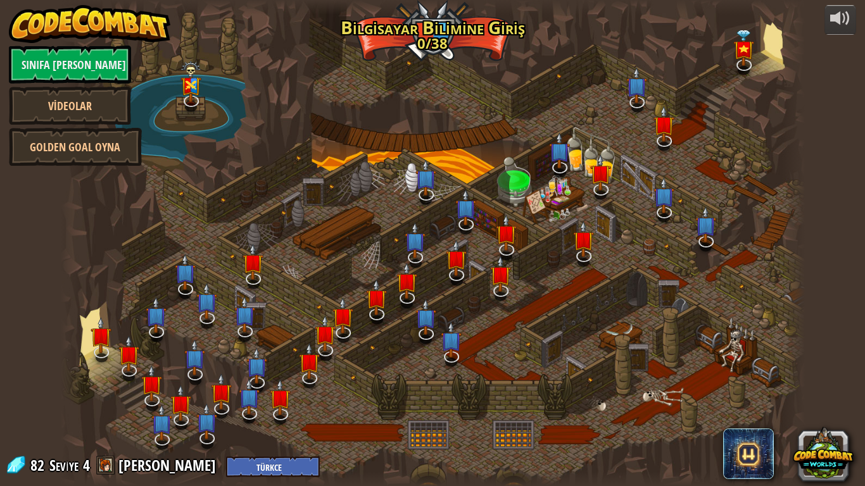
select select "tr"
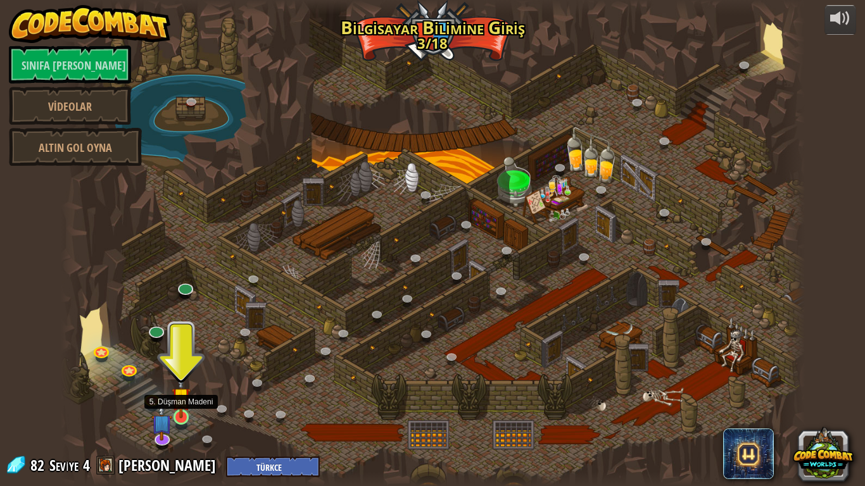
click at [181, 405] on img at bounding box center [181, 396] width 19 height 43
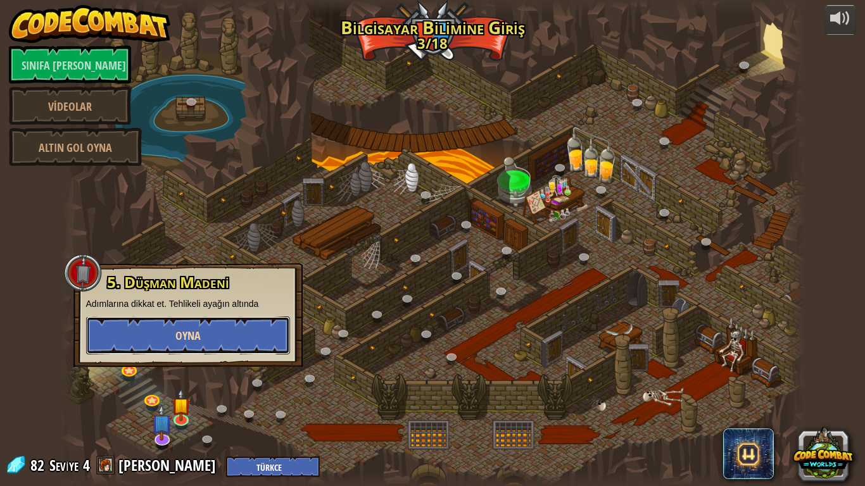
click at [228, 325] on button "Oyna" at bounding box center [188, 335] width 204 height 38
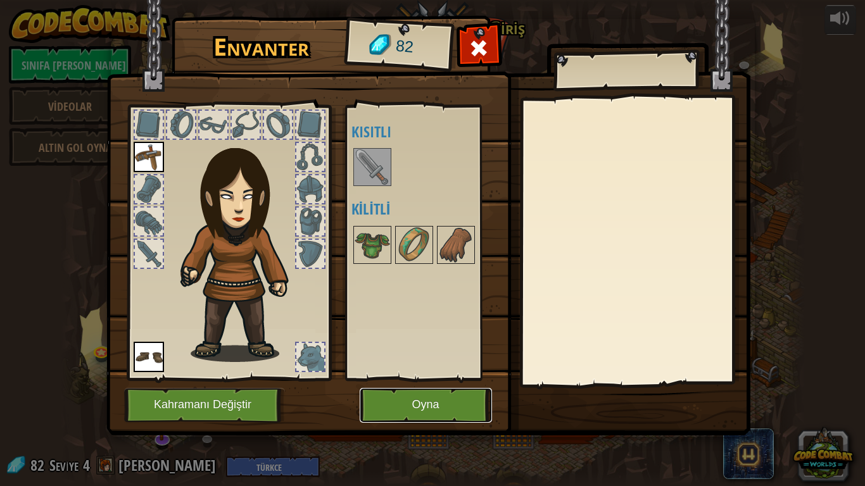
click at [362, 405] on button "Oyna" at bounding box center [426, 405] width 132 height 35
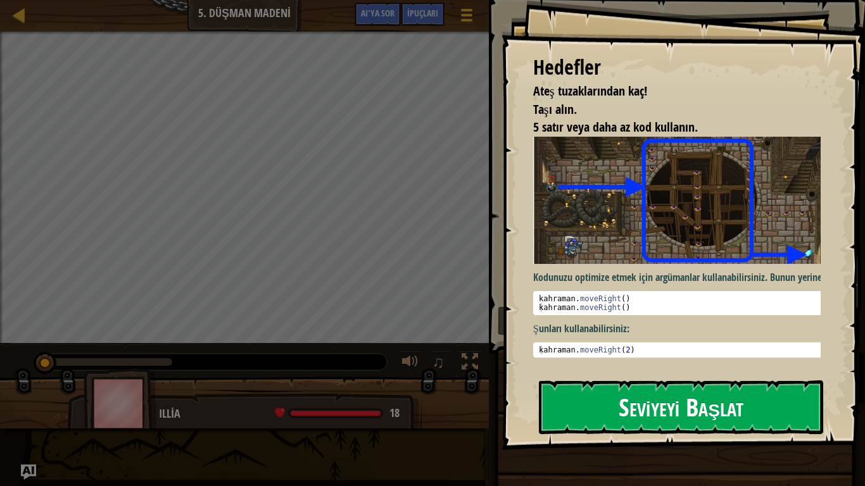
click at [570, 387] on button "Seviyeyi Başlat" at bounding box center [681, 406] width 284 height 53
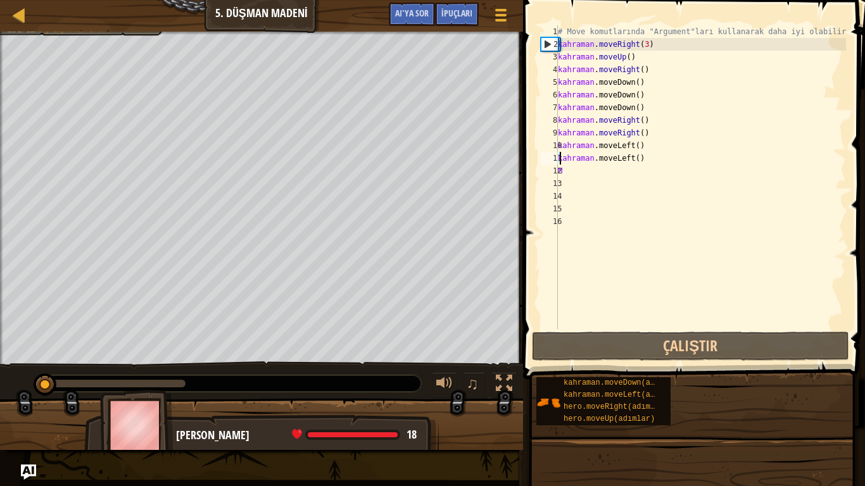
click at [671, 159] on div "# Move komutlarında "Argument"ları kullanarak daha iyi olabilirsin. kahraman . …" at bounding box center [700, 189] width 291 height 329
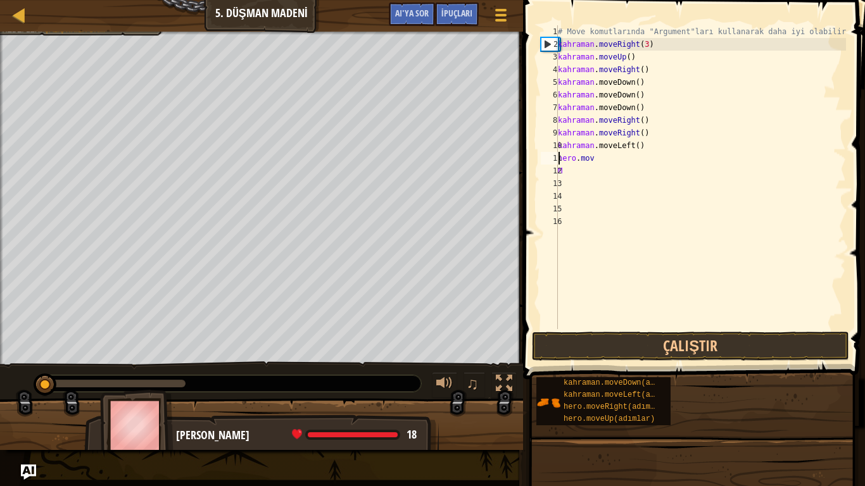
type textarea "h"
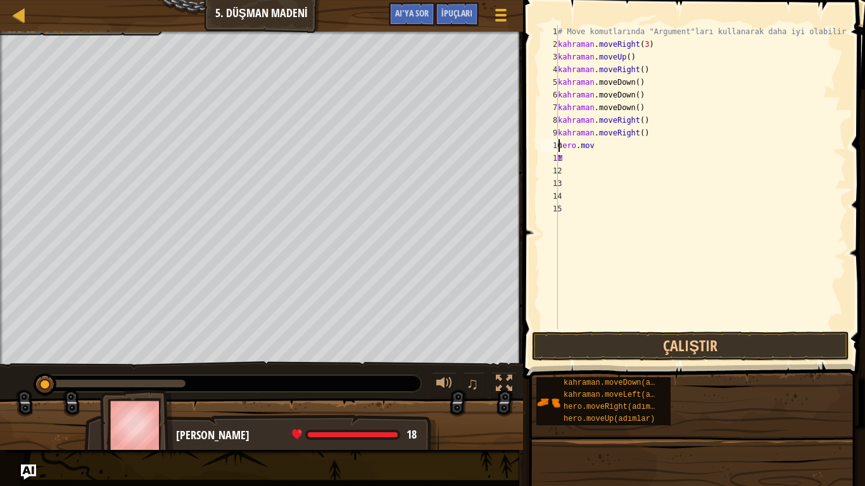
type textarea "h"
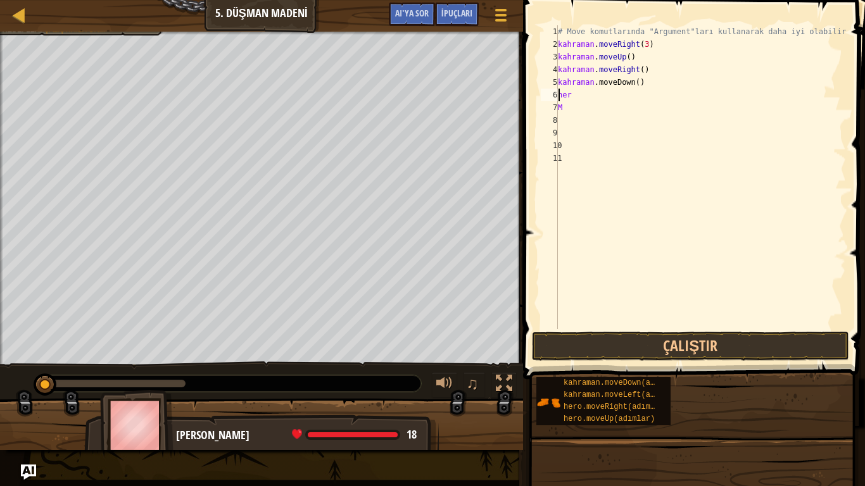
type textarea "h"
click at [573, 94] on div "# Move komutlarında "Argument"ları kullanarak daha iyi olabilirsin. kahraman . …" at bounding box center [700, 189] width 291 height 329
type textarea "m"
click at [597, 332] on button "Çalıştır" at bounding box center [690, 346] width 317 height 29
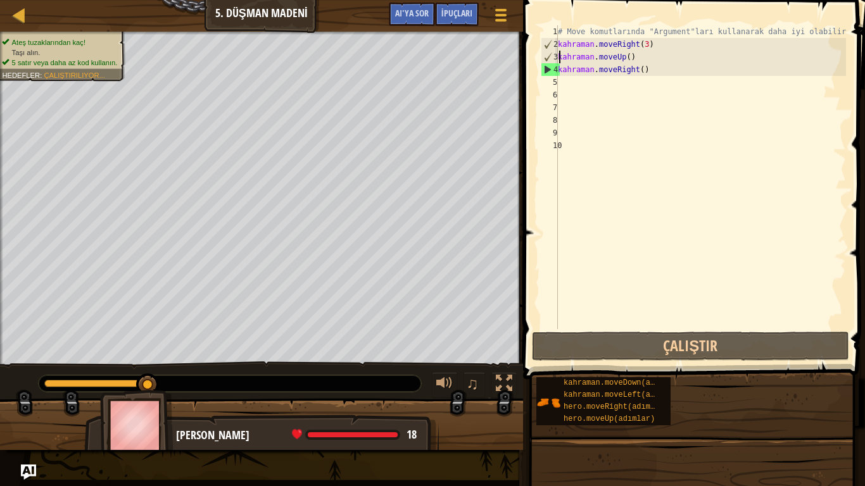
click at [637, 58] on div "# Move komutlarında "Argument"ları kullanarak daha iyi olabilirsin. kahraman . …" at bounding box center [700, 189] width 291 height 329
click at [637, 56] on div "# Move komutlarında "Argument"ları kullanarak daha iyi olabilirsin. kahraman . …" at bounding box center [700, 189] width 291 height 329
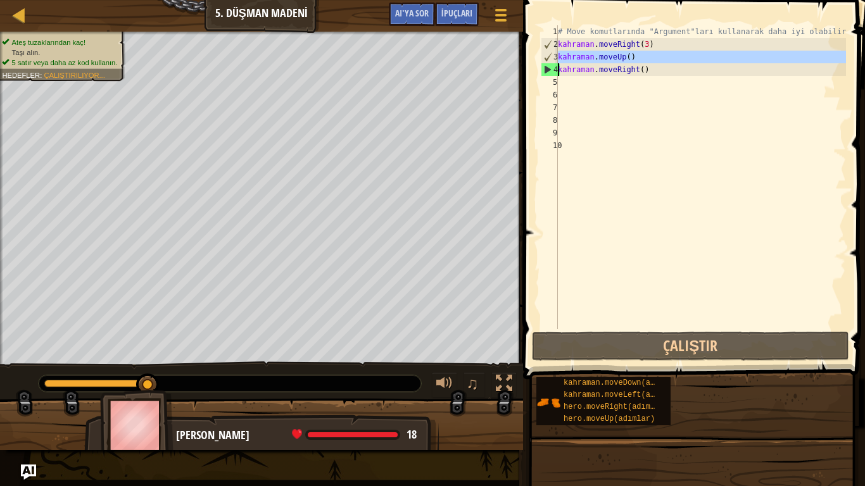
click at [639, 56] on div "# Move komutlarında "Argument"ları kullanarak daha iyi olabilirsin. kahraman . …" at bounding box center [700, 189] width 291 height 329
click at [641, 53] on div "# Move komutlarında "Argument"ları kullanarak daha iyi olabilirsin. kahraman . …" at bounding box center [700, 177] width 291 height 304
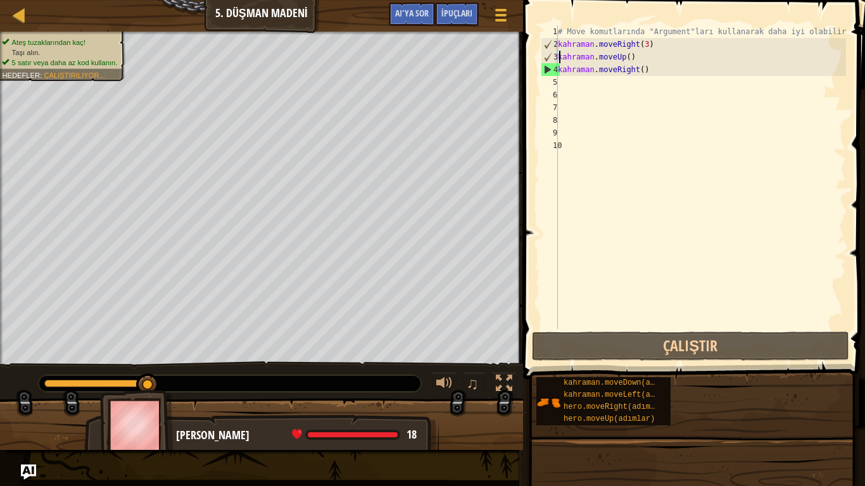
click at [639, 54] on div "# Move komutlarında "Argument"ları kullanarak daha iyi olabilirsin. kahraman . …" at bounding box center [700, 189] width 291 height 329
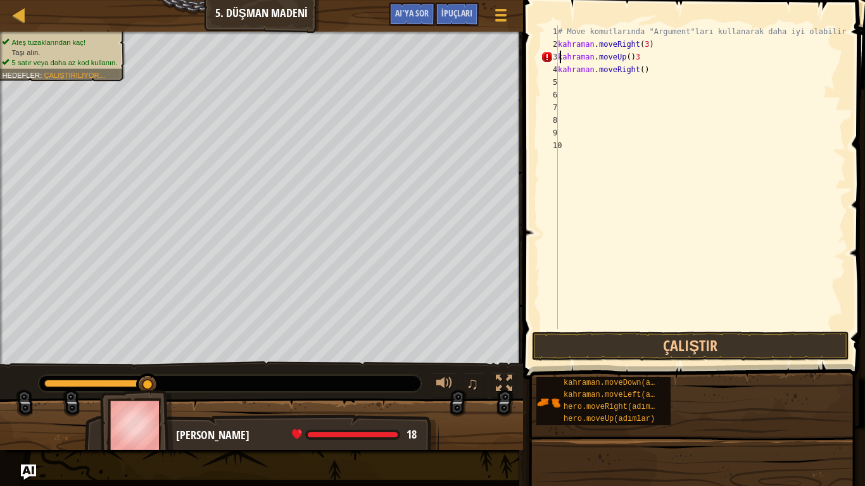
click at [636, 58] on div "# Move komutlarında "Argument"ları kullanarak daha iyi olabilirsin. kahraman . …" at bounding box center [700, 189] width 291 height 329
click at [637, 54] on div "# Move komutlarında "Argument"ları kullanarak daha iyi olabilirsin. kahraman . …" at bounding box center [700, 189] width 291 height 329
click at [658, 58] on div "# Move komutlarında "Argument"ları kullanarak daha iyi olabilirsin. kahraman . …" at bounding box center [700, 189] width 291 height 329
click at [657, 59] on div "# Move komutlarında "Argument"ları kullanarak daha iyi olabilirsin. kahraman . …" at bounding box center [700, 189] width 291 height 329
drag, startPoint x: 657, startPoint y: 59, endPoint x: 654, endPoint y: 70, distance: 10.4
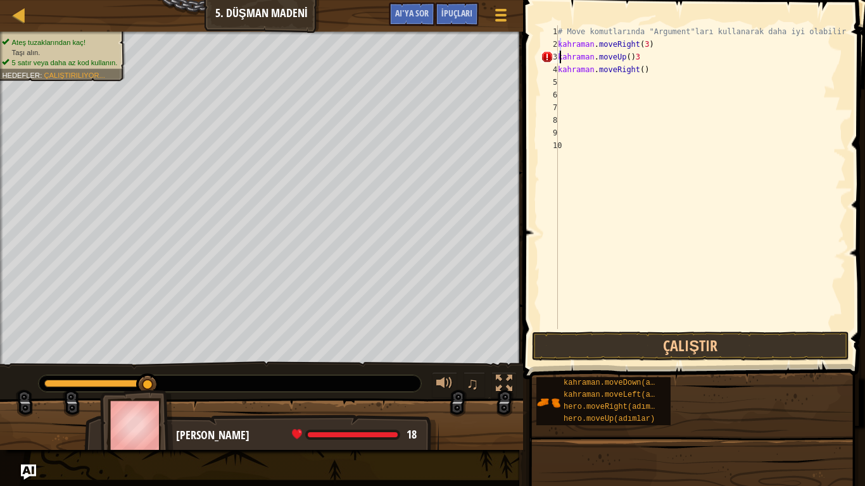
click at [655, 68] on div "# Move komutlarında "Argument"ları kullanarak daha iyi olabilirsin. kahraman . …" at bounding box center [700, 189] width 291 height 329
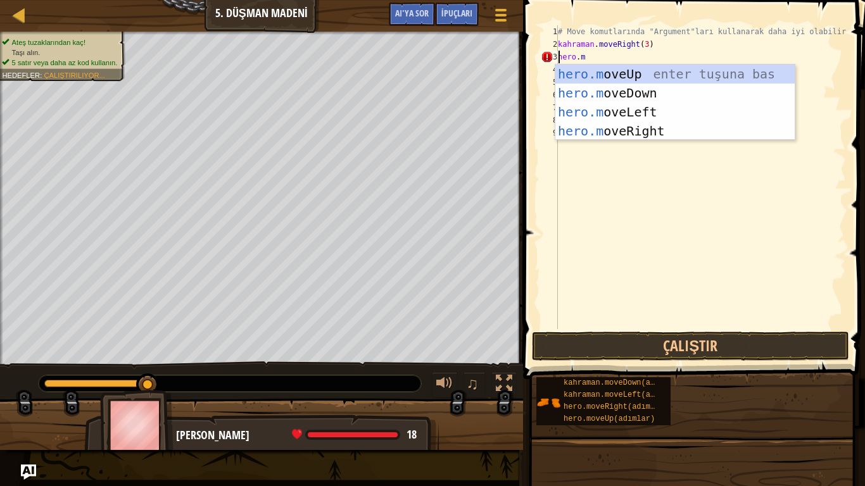
type textarea "[DOMAIN_NAME]"
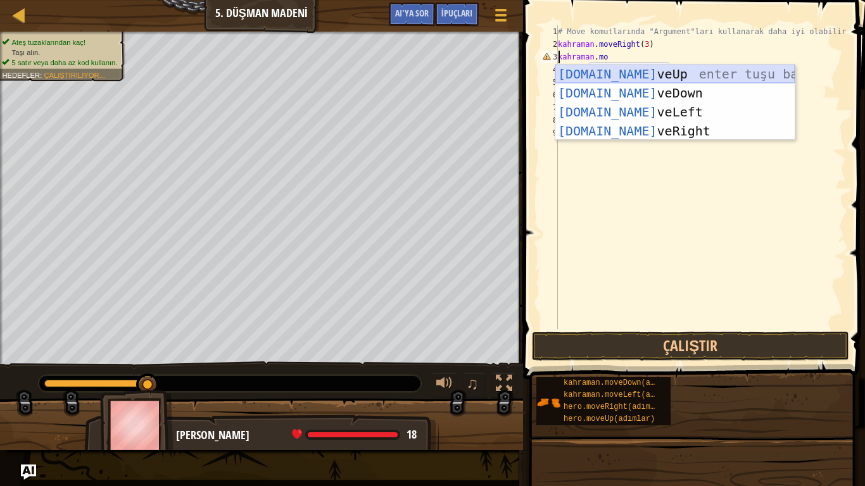
click at [677, 75] on div "[DOMAIN_NAME] veUp enter tuşu bas [DOMAIN_NAME] veDown tuşuna bas [DOMAIN_NAME]…" at bounding box center [674, 122] width 239 height 114
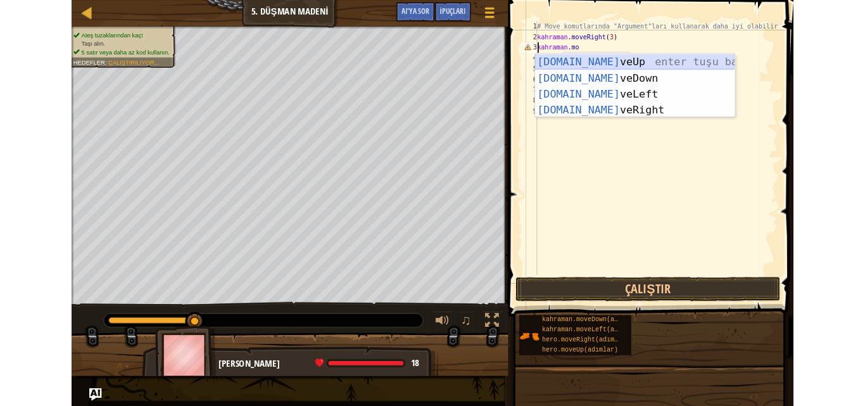
scroll to position [6, 0]
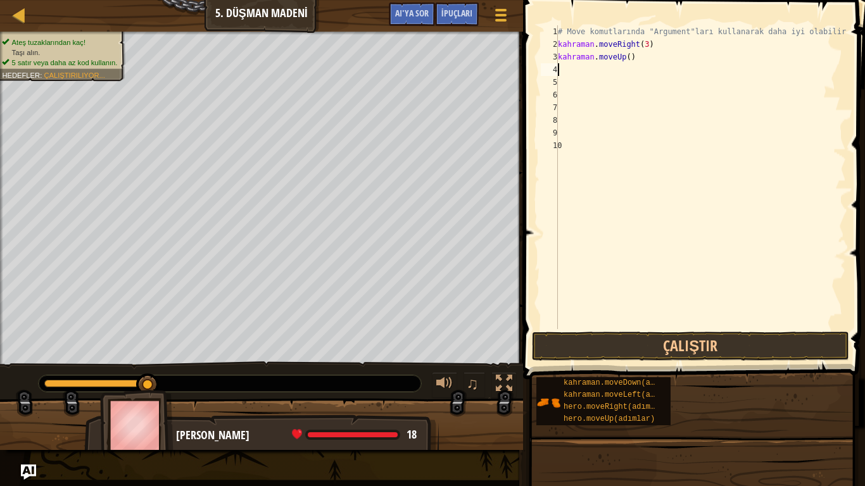
click at [637, 58] on div "# Move komutlarında "Argument"ları kullanarak daha iyi olabilirsin. kahraman . …" at bounding box center [700, 189] width 291 height 329
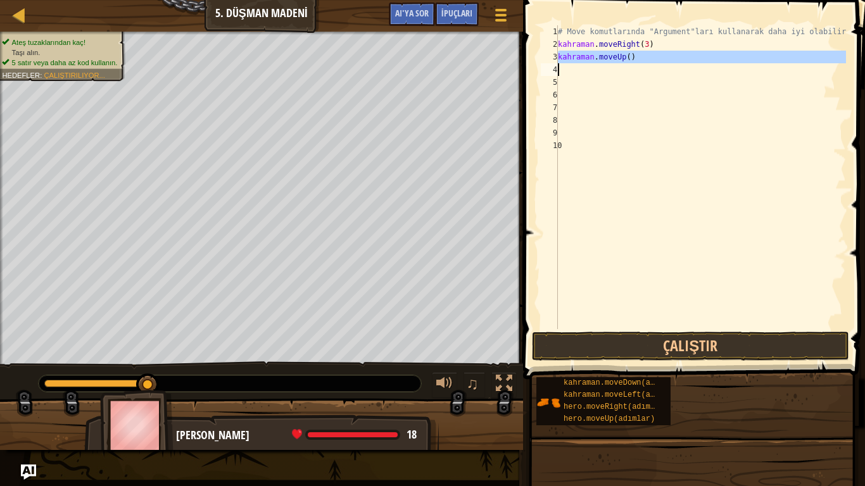
click at [637, 58] on div "# Move komutlarında "Argument"ları kullanarak daha iyi olabilirsin. kahraman . …" at bounding box center [700, 177] width 291 height 304
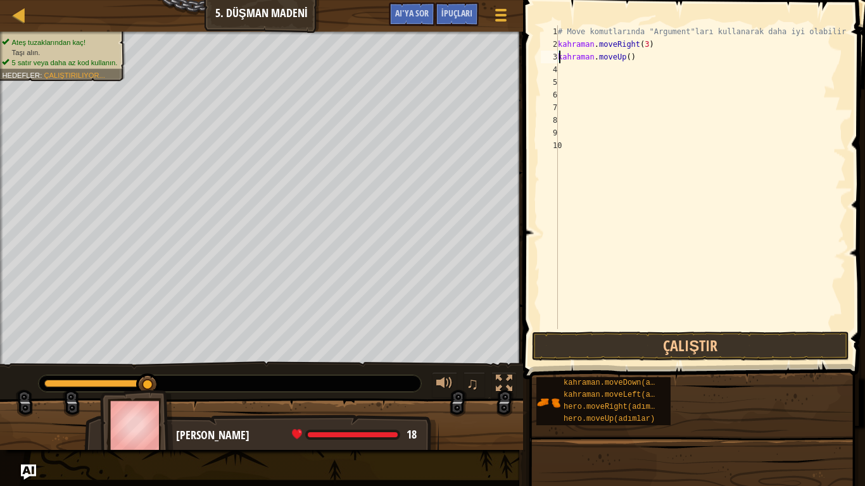
click at [637, 58] on div "# Move komutlarında "Argument"ları kullanarak daha iyi olabilirsin. kahraman . …" at bounding box center [700, 189] width 291 height 329
click at [637, 58] on div "# Move komutlarında "Argument"ları kullanarak daha iyi olabilirsin. kahraman . …" at bounding box center [700, 177] width 291 height 304
drag, startPoint x: 637, startPoint y: 58, endPoint x: 648, endPoint y: 58, distance: 10.1
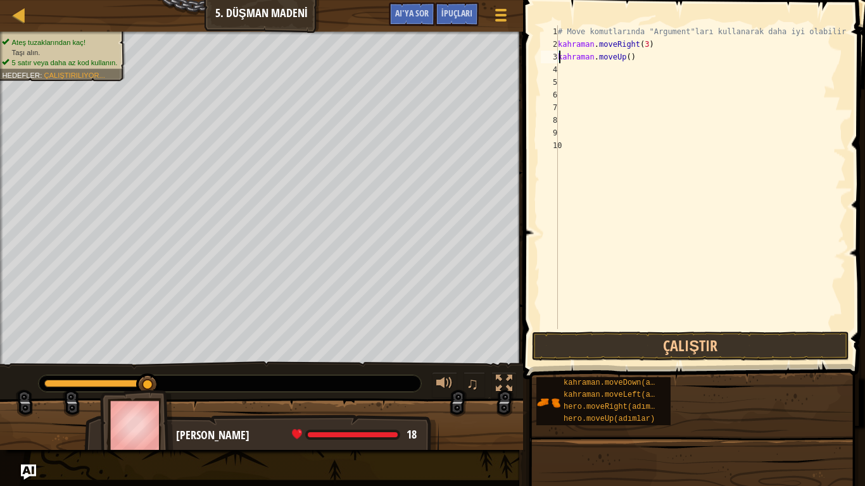
click at [648, 58] on div "# Move komutlarında "Argument"ları kullanarak daha iyi olabilirsin. kahraman . …" at bounding box center [700, 189] width 291 height 329
click at [636, 55] on div "# Move komutlarında "Argument"ları kullanarak daha iyi olabilirsin. kahraman . …" at bounding box center [700, 189] width 291 height 329
click at [638, 56] on div "# Move komutlarında "Argument"ları kullanarak daha iyi olabilirsin. kahraman . …" at bounding box center [700, 189] width 291 height 329
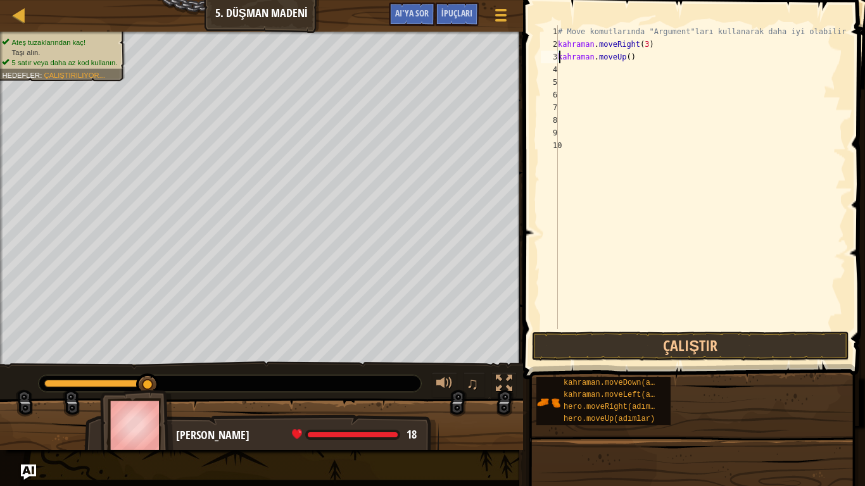
type textarea "hero.moveUp()"
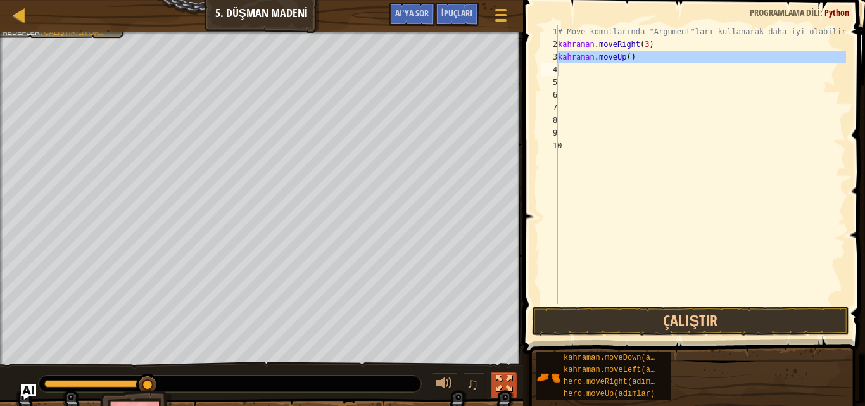
click at [509, 380] on div at bounding box center [504, 383] width 16 height 16
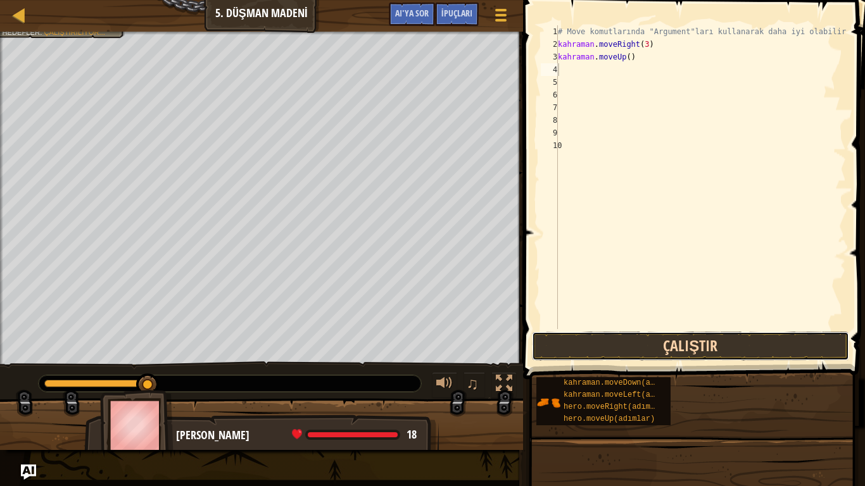
click at [637, 340] on button "Çalıştır" at bounding box center [690, 346] width 317 height 29
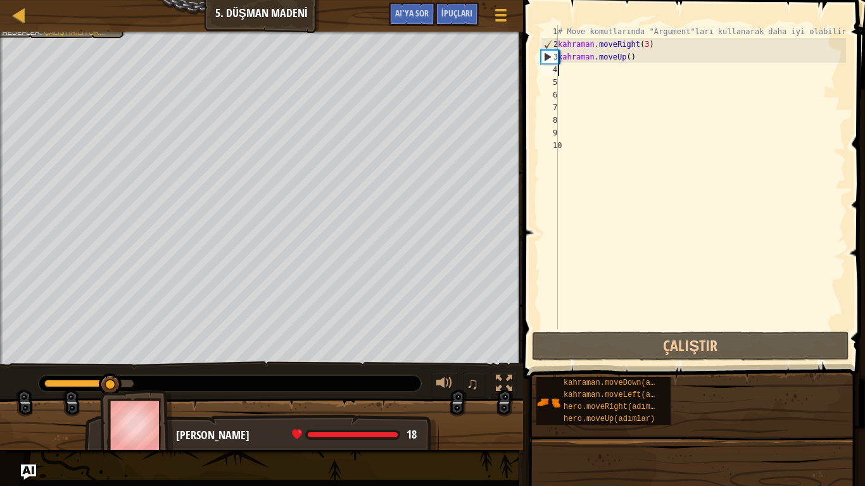
type textarea "m"
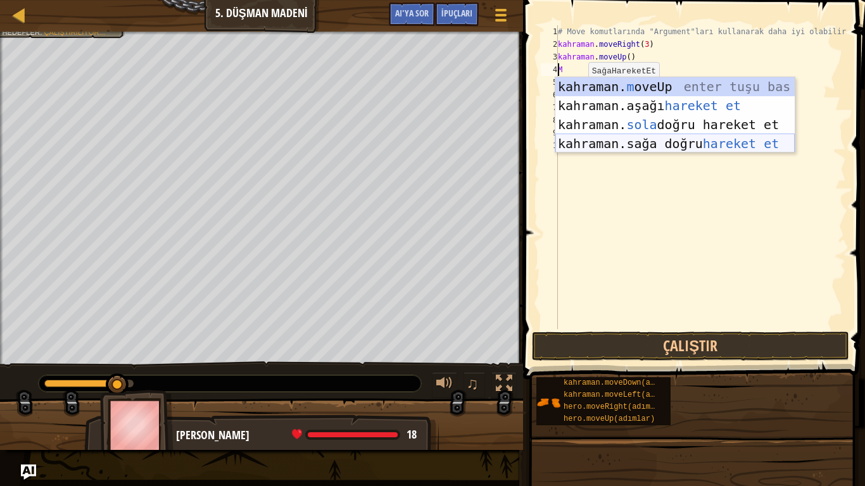
click at [658, 137] on div "kahraman. m oveUp enter tuşu bas kahraman. aşağı hareket et tuşuna bas kahraman…" at bounding box center [674, 134] width 239 height 114
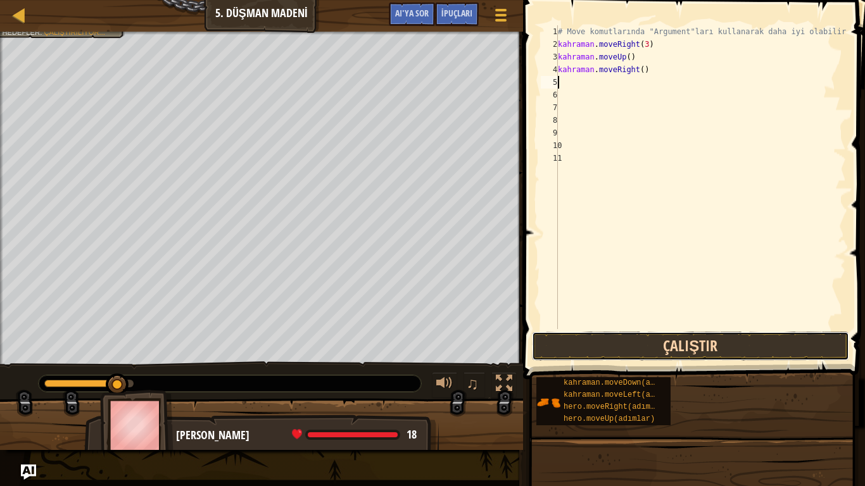
click at [672, 346] on button "Çalıştır" at bounding box center [690, 346] width 317 height 29
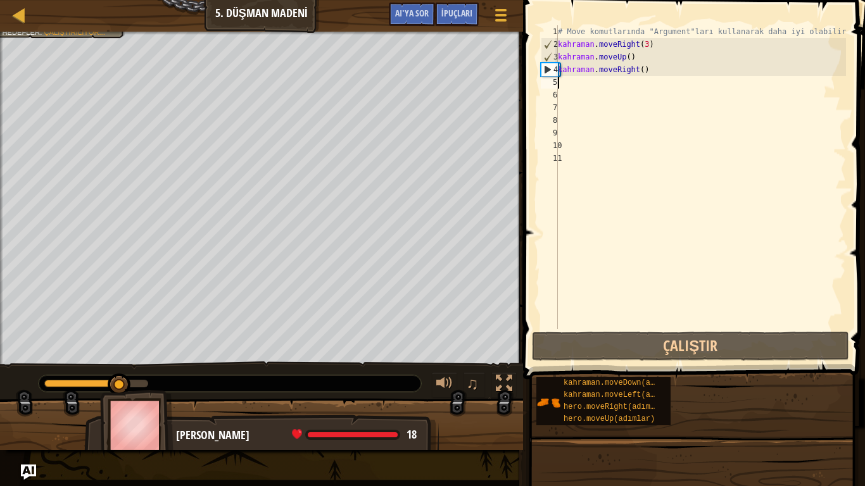
type textarea "m"
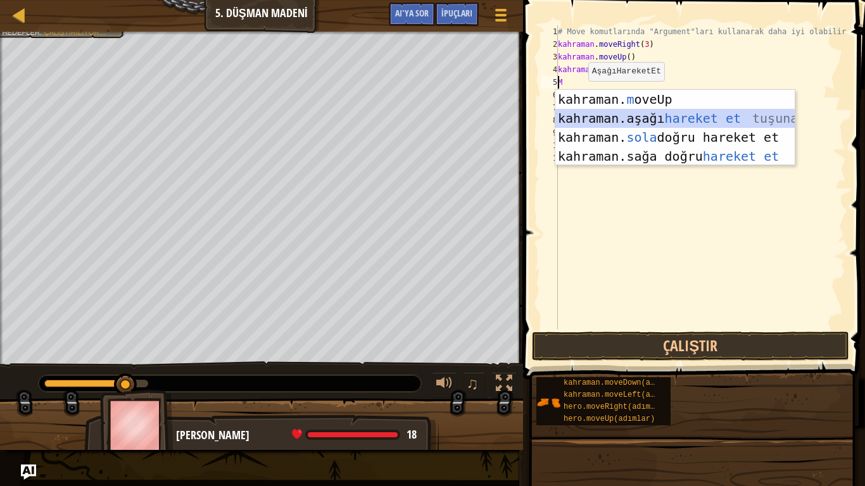
click at [660, 113] on div "kahraman. m oveUp enter tuşu bas kahraman. aşağı hareket et tuşuna bas kahraman…" at bounding box center [674, 147] width 239 height 114
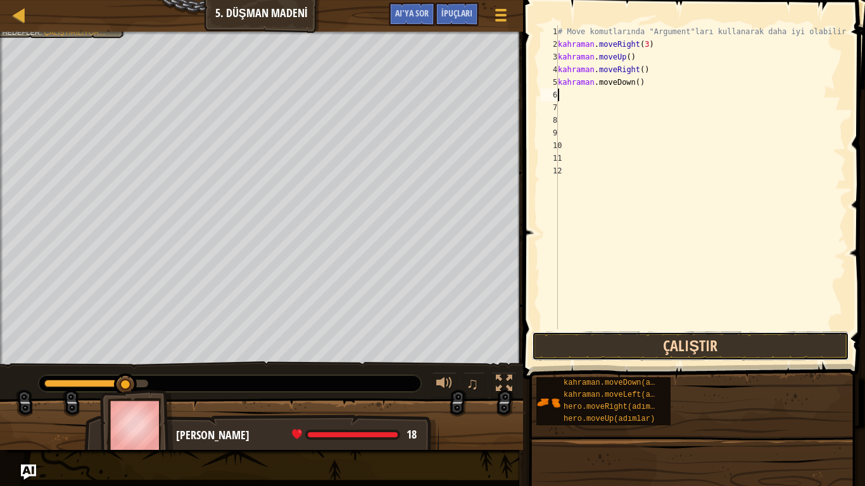
click at [632, 353] on button "Çalıştır" at bounding box center [690, 346] width 317 height 29
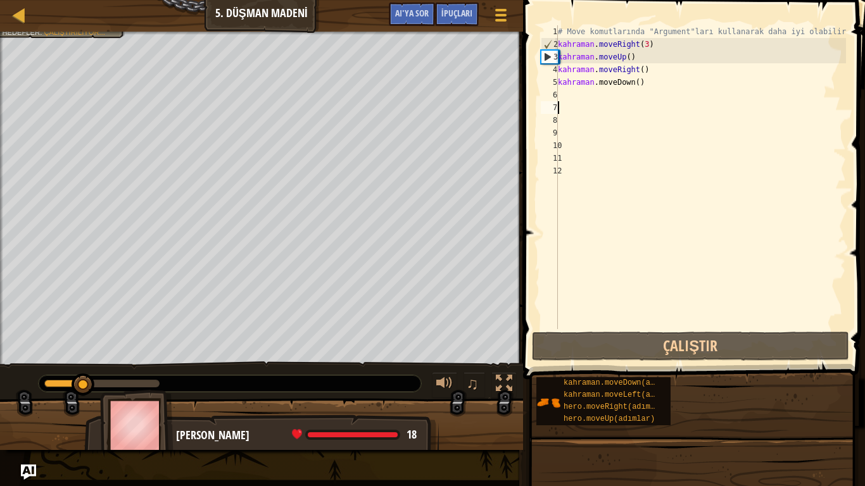
click at [571, 113] on div "# Move komutlarında "Argument"ları kullanarak daha iyi olabilirsin. kahraman . …" at bounding box center [700, 189] width 291 height 329
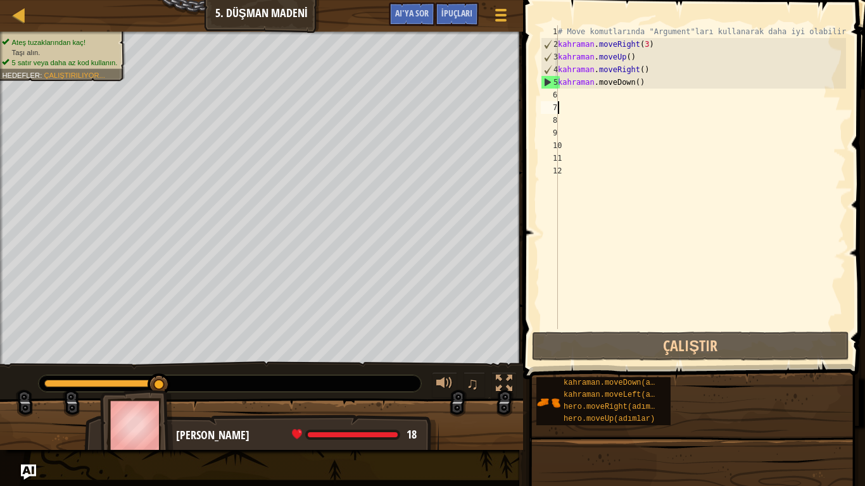
click at [585, 95] on div "# Move komutlarında "Argument"ları kullanarak daha iyi olabilirsin. kahraman . …" at bounding box center [700, 189] width 291 height 329
type textarea "m"
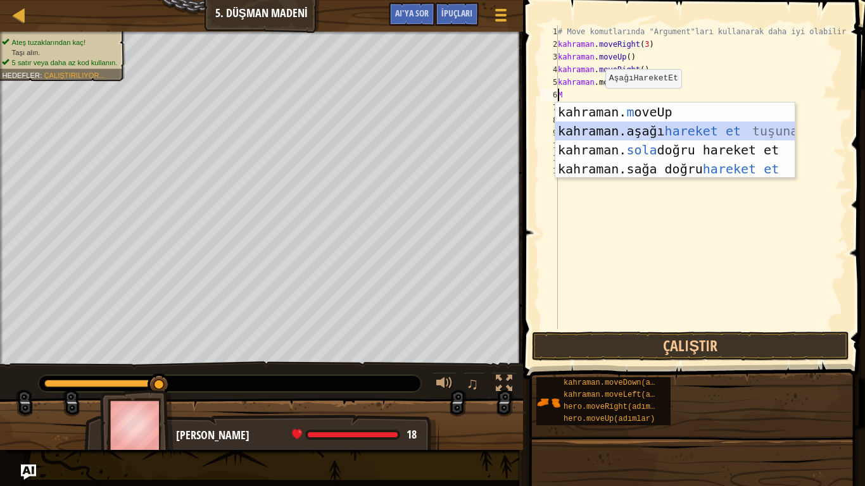
click at [607, 127] on div "kahraman. m oveUp enter tuşu bas kahraman. aşağı hareket et tuşuna bas kahraman…" at bounding box center [674, 160] width 239 height 114
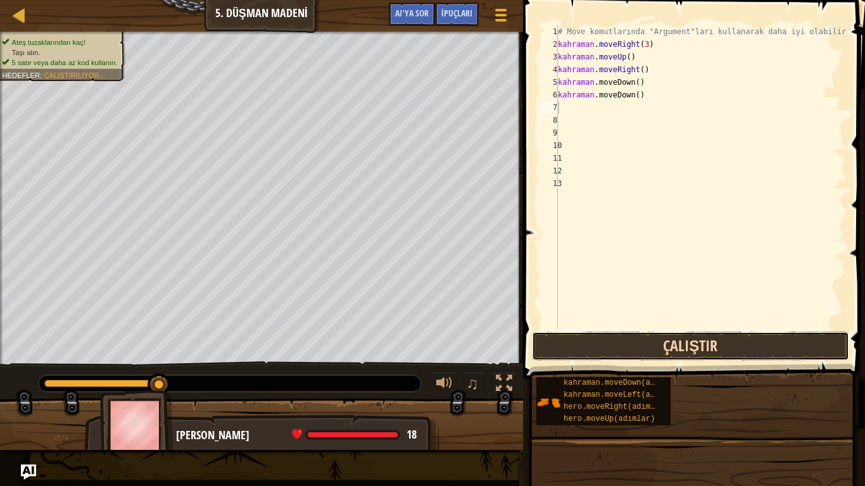
click at [666, 338] on button "Çalıştır" at bounding box center [690, 346] width 317 height 29
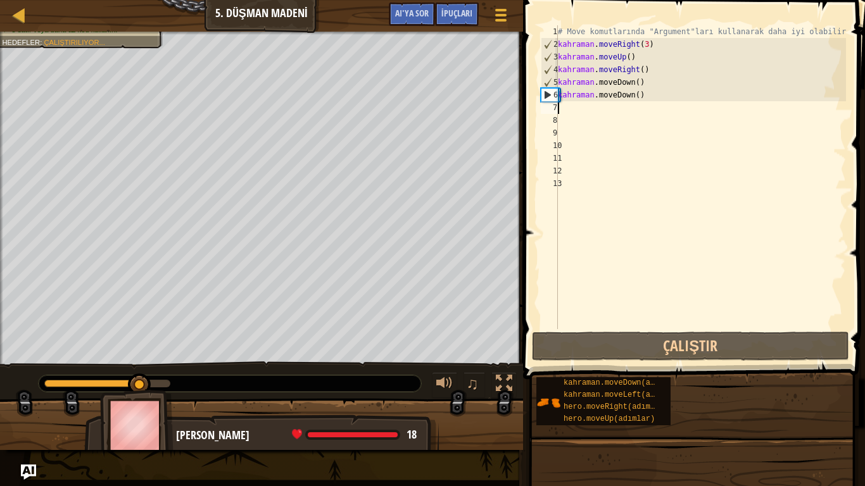
type textarea "m"
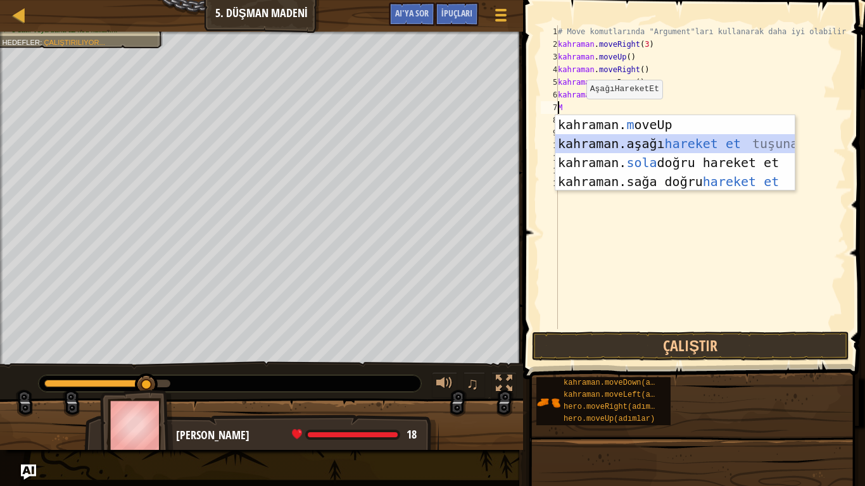
click at [612, 143] on div "kahraman. m oveUp enter tuşu bas kahraman. aşağı hareket et tuşuna bas kahraman…" at bounding box center [674, 172] width 239 height 114
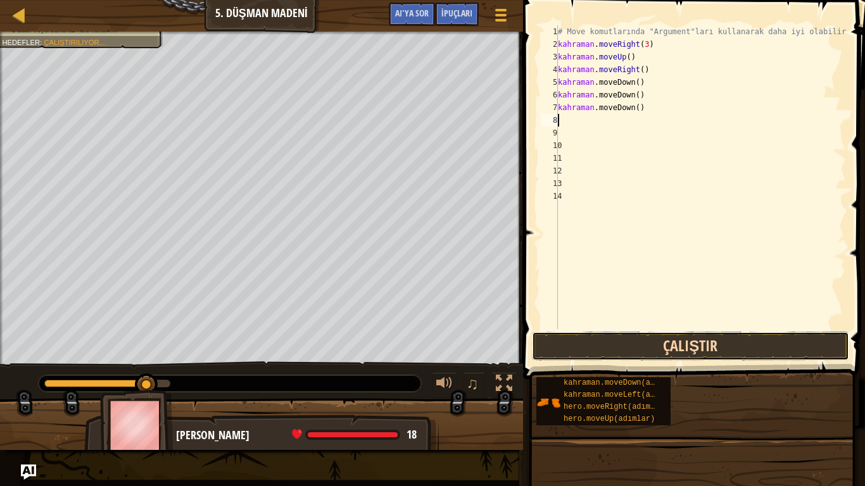
click at [643, 347] on button "Çalıştır" at bounding box center [690, 346] width 317 height 29
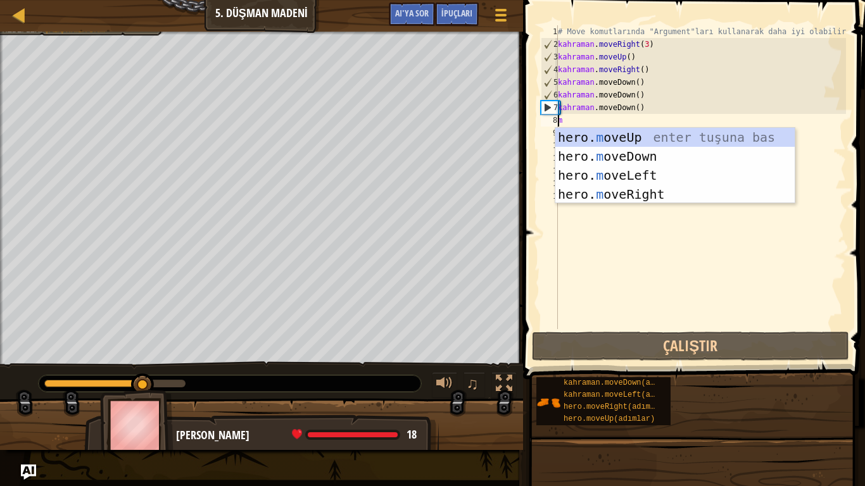
type textarea "m"
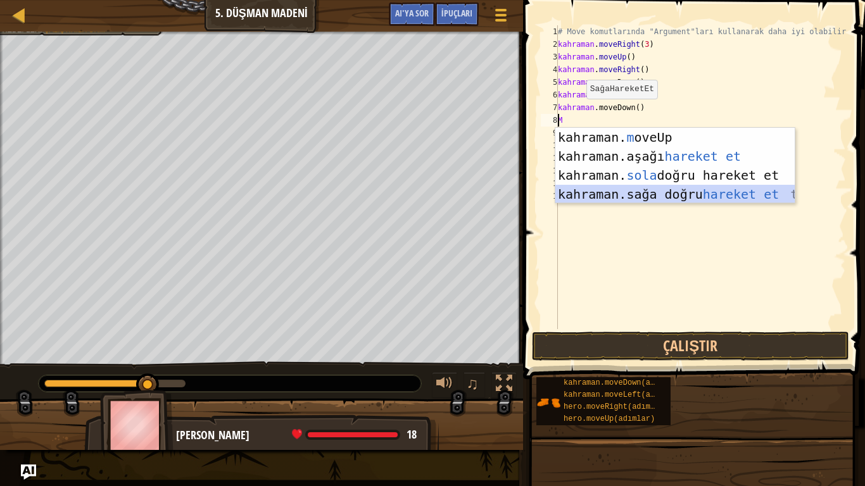
click at [652, 187] on div "kahraman. m oveUp enter tuşu bas kahraman. aşağı hareket et tuşuna bas kahraman…" at bounding box center [674, 185] width 239 height 114
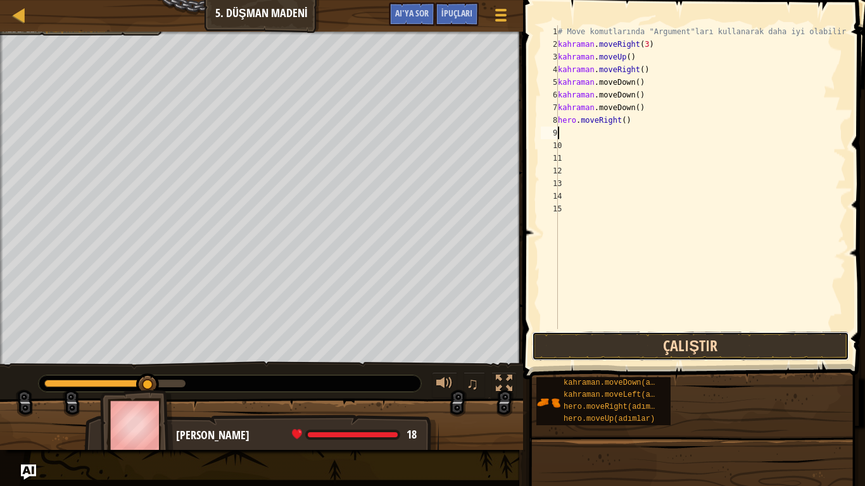
click at [663, 345] on button "Çalıştır" at bounding box center [690, 346] width 317 height 29
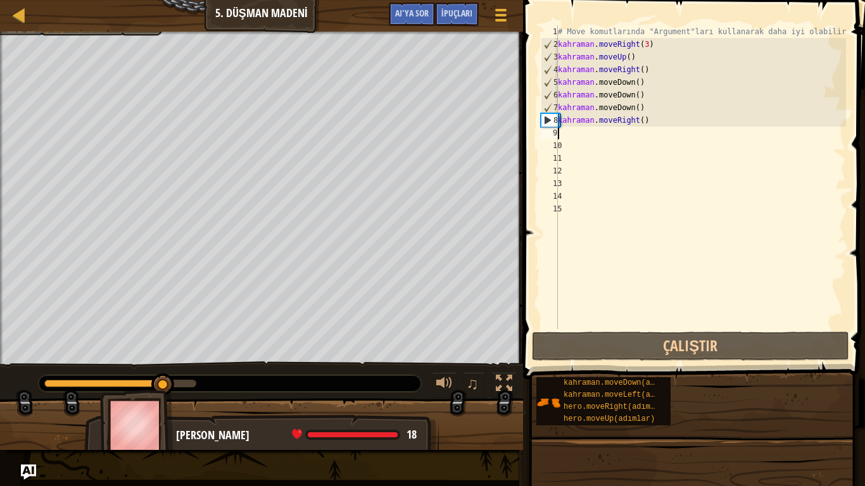
type textarea "m"
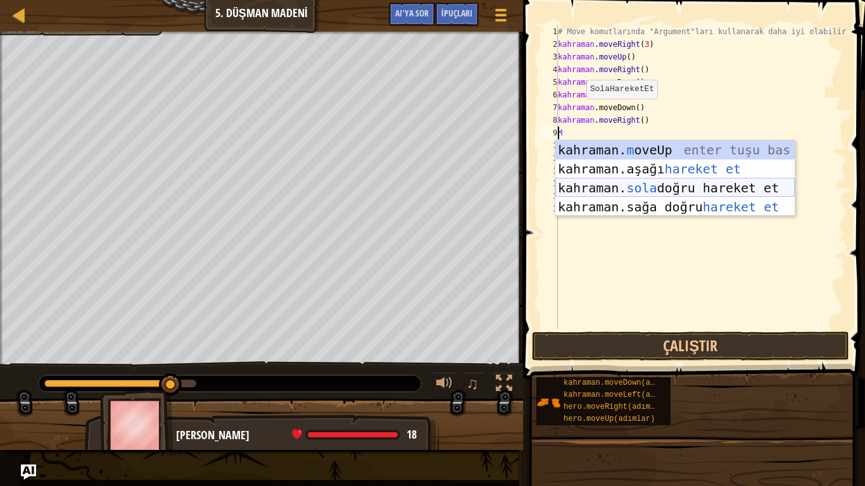
click at [598, 196] on div "kahraman. m oveUp enter tuşu bas kahraman. aşağı hareket et tuşuna bas kahraman…" at bounding box center [674, 198] width 239 height 114
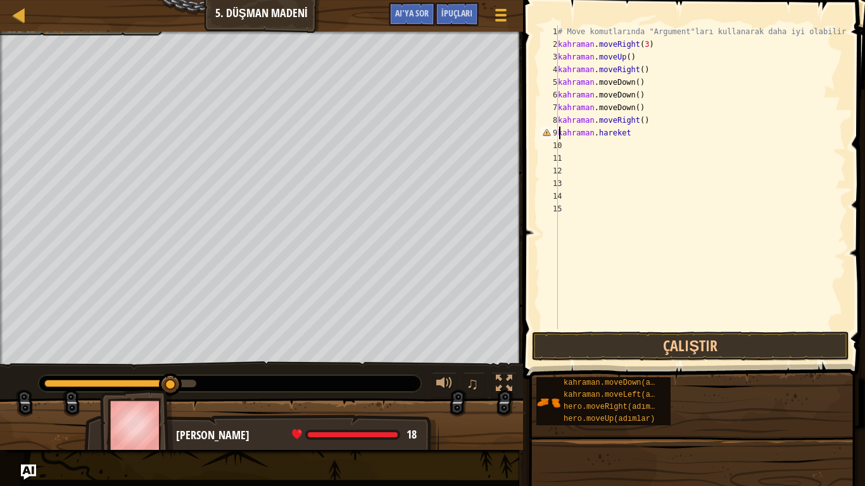
click at [632, 135] on div "# Move komutlarında "Argument"ları kullanarak daha iyi olabilirsin. kahraman . …" at bounding box center [700, 189] width 291 height 329
type textarea "h"
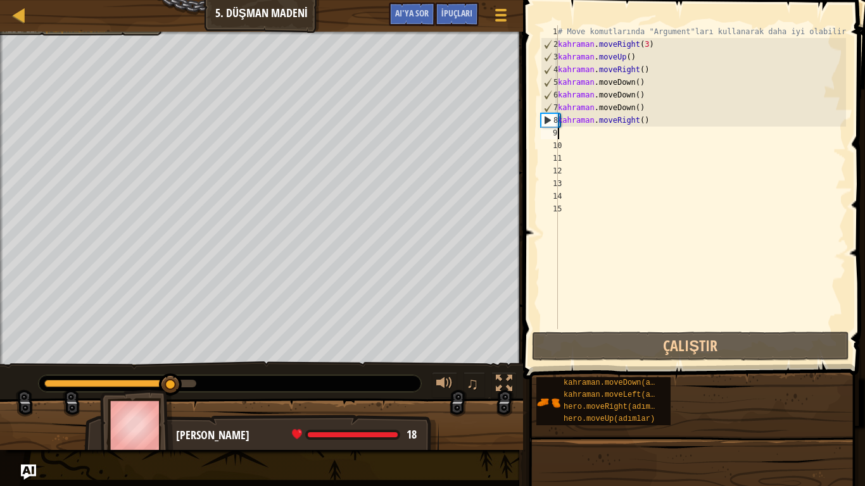
type textarea "m"
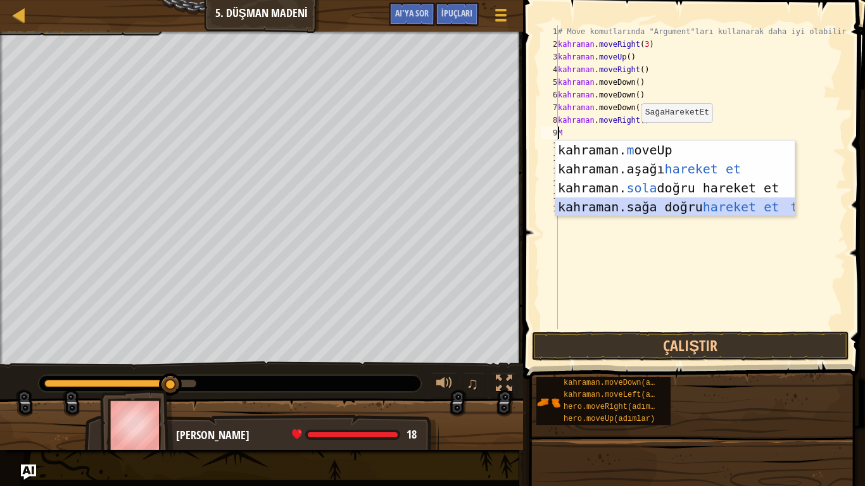
click at [629, 204] on div "kahraman. m oveUp enter tuşu bas kahraman. aşağı hareket et tuşuna bas kahraman…" at bounding box center [674, 198] width 239 height 114
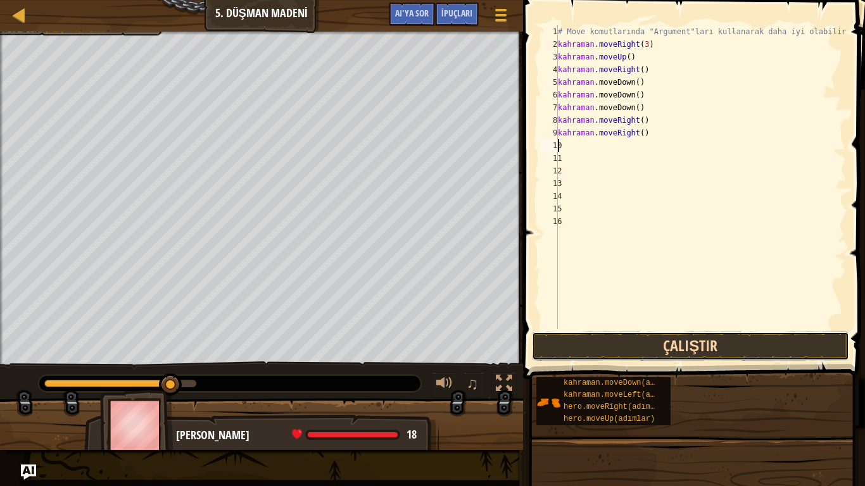
click at [663, 346] on button "Çalıştır" at bounding box center [690, 346] width 317 height 29
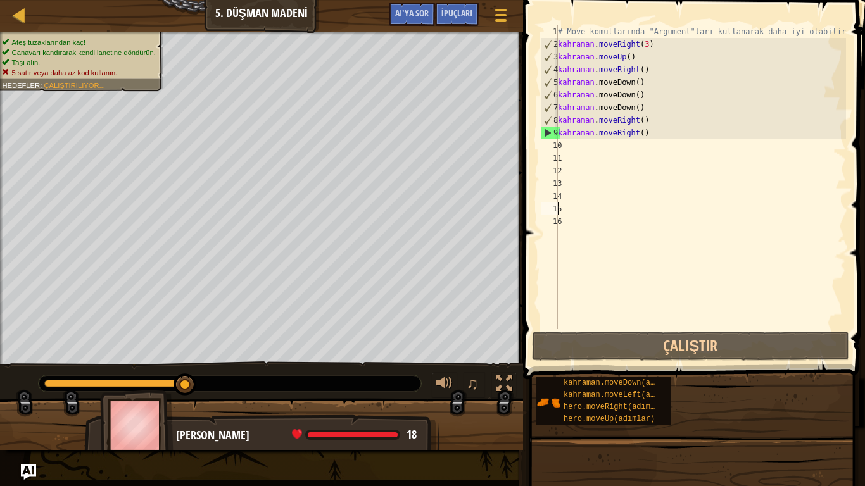
drag, startPoint x: 660, startPoint y: 212, endPoint x: 782, endPoint y: 0, distance: 245.0
click at [782, 0] on span at bounding box center [695, 171] width 352 height 416
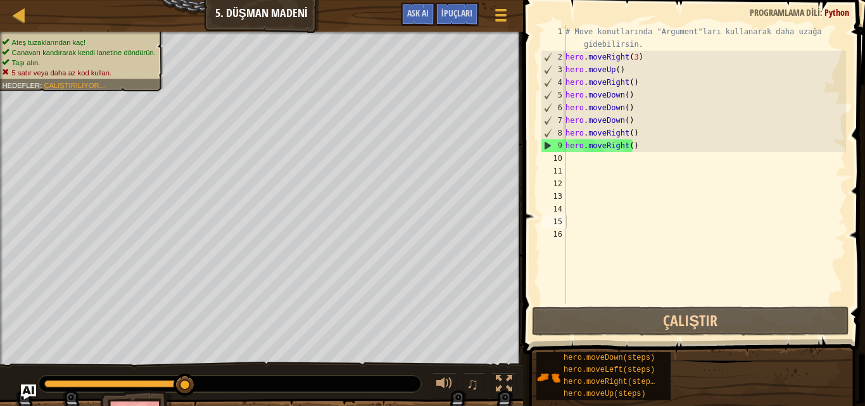
click at [720, 150] on div "# Move komutlarında "Argument"ları kullanarak daha uzağa gidebilirsin. hero . m…" at bounding box center [704, 183] width 283 height 316
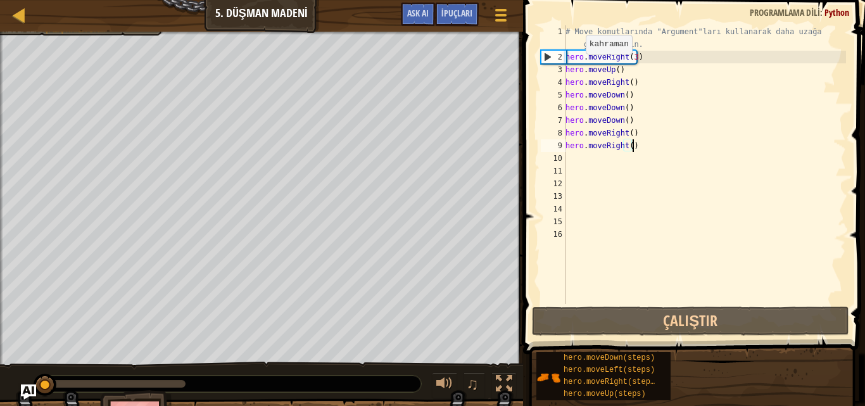
drag, startPoint x: 180, startPoint y: 389, endPoint x: 44, endPoint y: 364, distance: 137.7
click at [44, 364] on div "♫" at bounding box center [261, 380] width 523 height 38
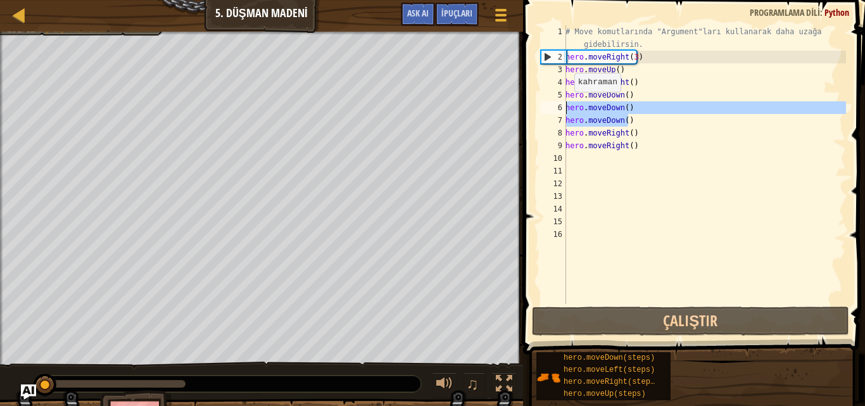
drag, startPoint x: 630, startPoint y: 120, endPoint x: 567, endPoint y: 104, distance: 65.1
click at [567, 104] on div "# Move komutlarında "Argument"ları kullanarak daha uzağa gidebilirsin. hero . m…" at bounding box center [704, 183] width 283 height 316
type textarea "hero.moveDown() hero.moveDown()"
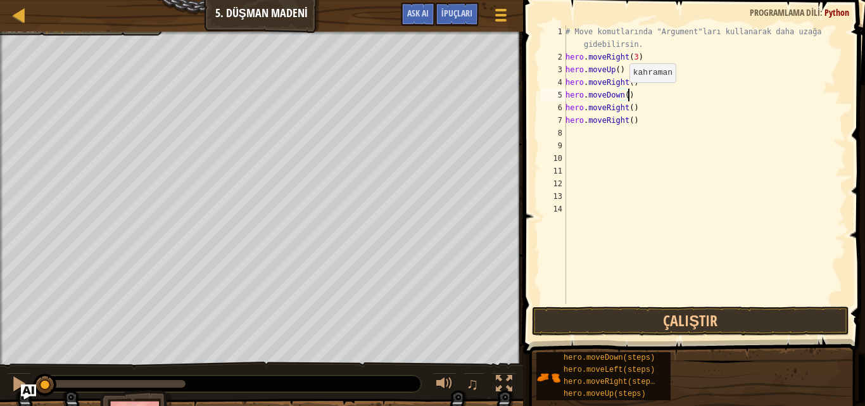
click at [622, 95] on div "# Move komutlarında "Argument"ları kullanarak daha uzağa gidebilirsin. hero . m…" at bounding box center [704, 183] width 283 height 316
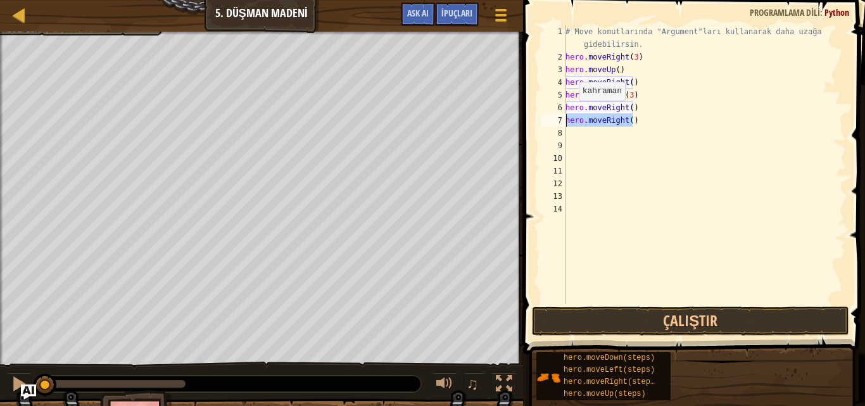
drag, startPoint x: 635, startPoint y: 121, endPoint x: 549, endPoint y: 122, distance: 86.1
click at [549, 122] on div "hero.moveDown(3) 1 2 3 4 5 6 7 8 9 10 11 12 13 14 # Move komutlarında "Argument…" at bounding box center [692, 164] width 308 height 279
type textarea "hero.moveRight()"
click at [627, 108] on div "# Move komutlarında "Argument"ları kullanarak daha uzağa gidebilirsin. hero . m…" at bounding box center [704, 183] width 283 height 316
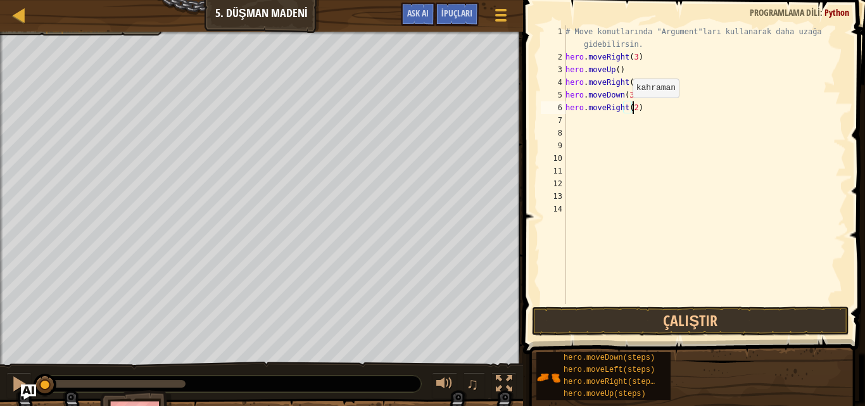
scroll to position [6, 5]
type textarea "hero.moveRight(2)"
click at [699, 322] on button "Çalıştır" at bounding box center [690, 320] width 317 height 29
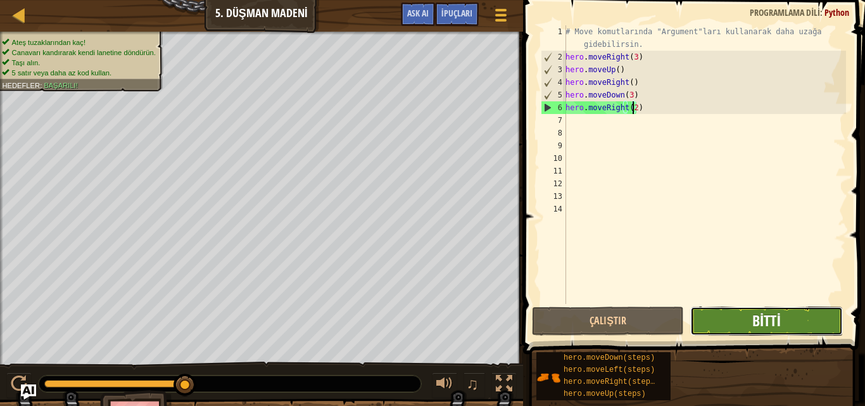
click at [777, 314] on span "Bitti" at bounding box center [766, 320] width 28 height 20
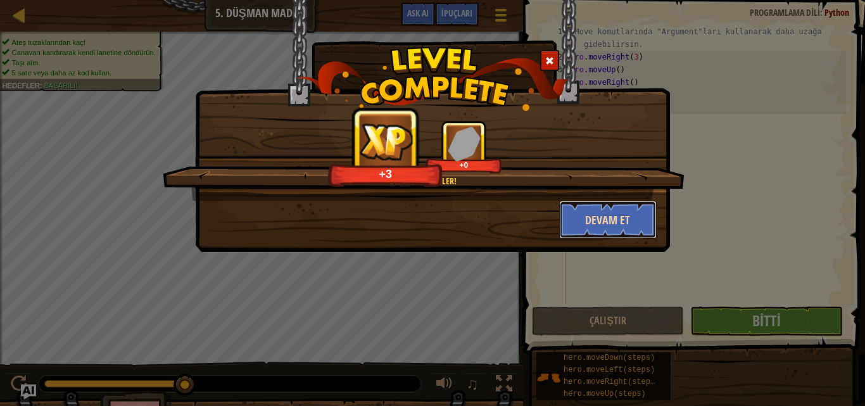
click at [619, 216] on button "Devam et" at bounding box center [608, 220] width 98 height 38
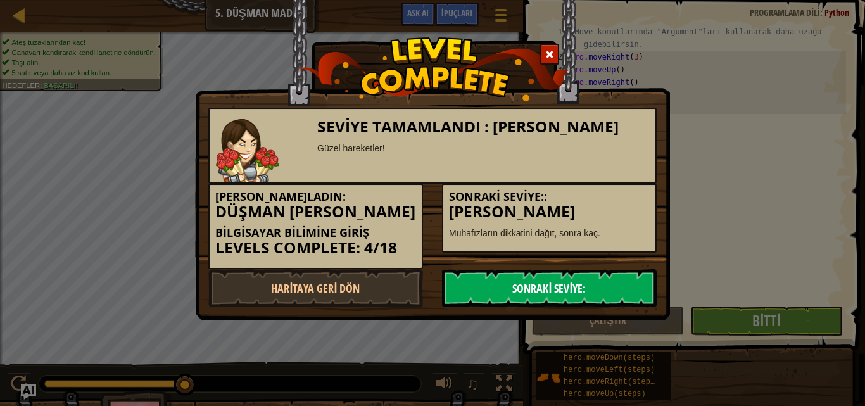
click at [549, 280] on link "Sonraki Seviye:" at bounding box center [549, 288] width 215 height 38
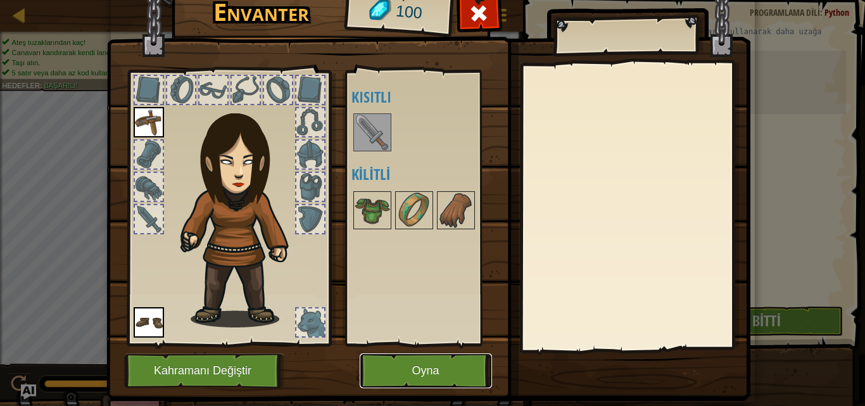
click at [426, 359] on button "Oyna" at bounding box center [426, 370] width 132 height 35
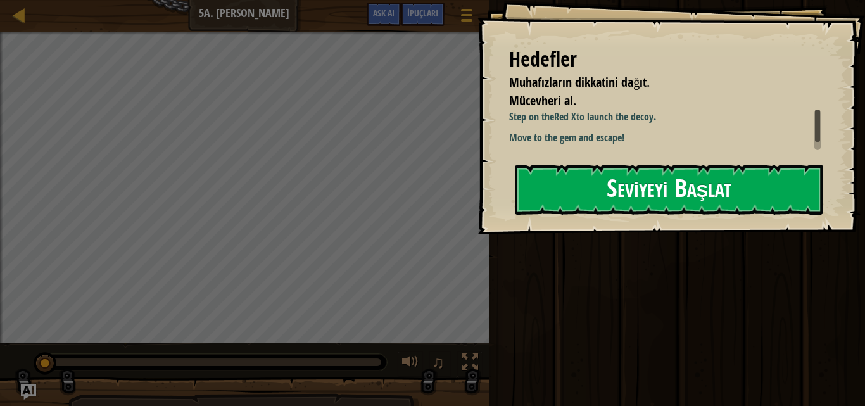
click at [713, 206] on button "Seviyeyi Başlat" at bounding box center [669, 190] width 308 height 50
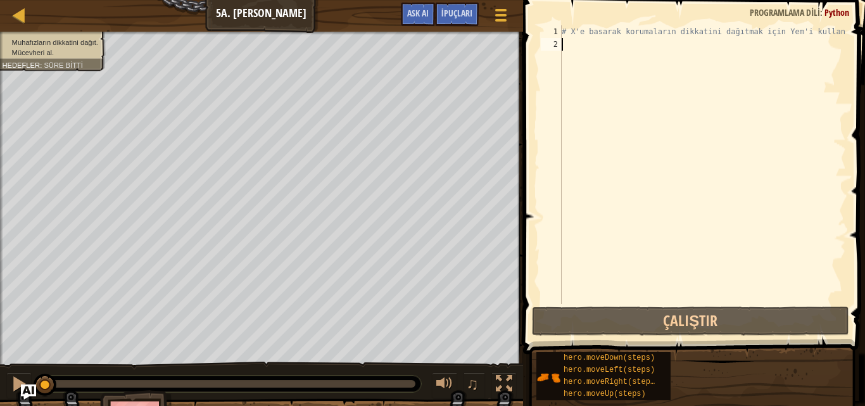
type textarea "m"
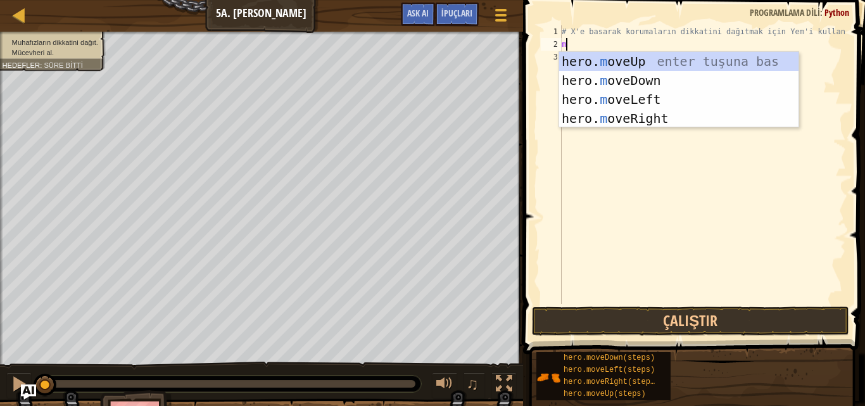
scroll to position [6, 0]
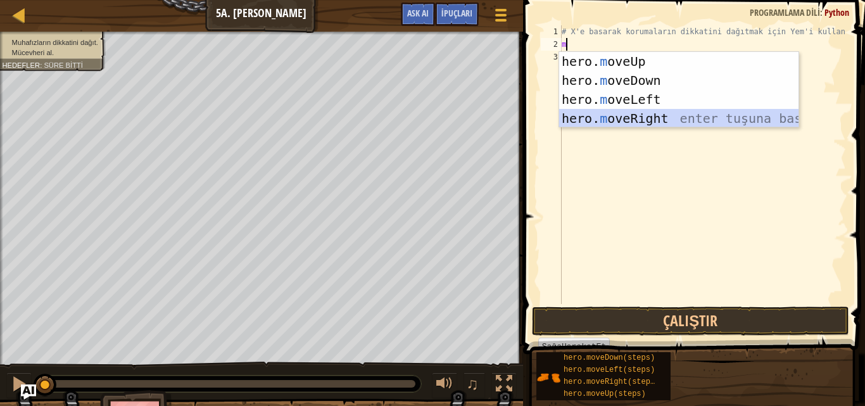
click at [660, 114] on div "hero. m oveUp enter tuşuna bas hero. m oveDown enter tuşuna bas hero. [PERSON_N…" at bounding box center [678, 109] width 239 height 114
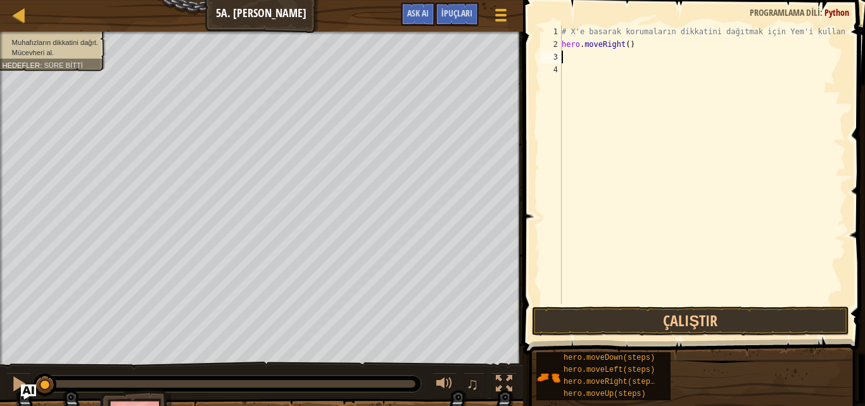
type textarea "m"
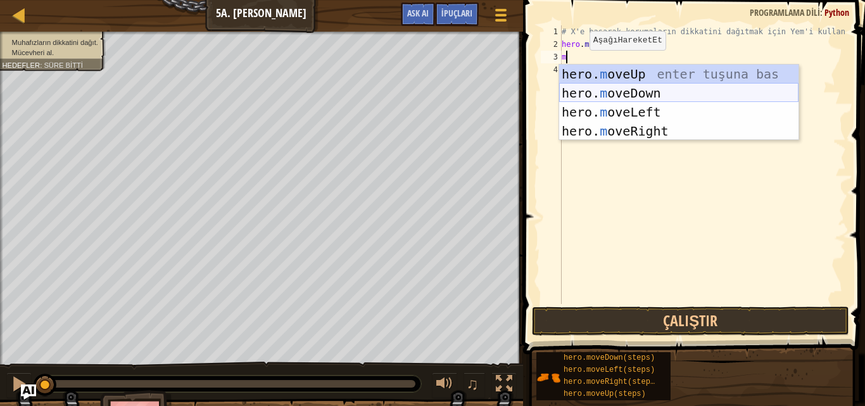
click at [636, 91] on div "hero. m oveUp enter tuşuna bas hero. m oveDown enter tuşuna bas hero. [PERSON_N…" at bounding box center [678, 122] width 239 height 114
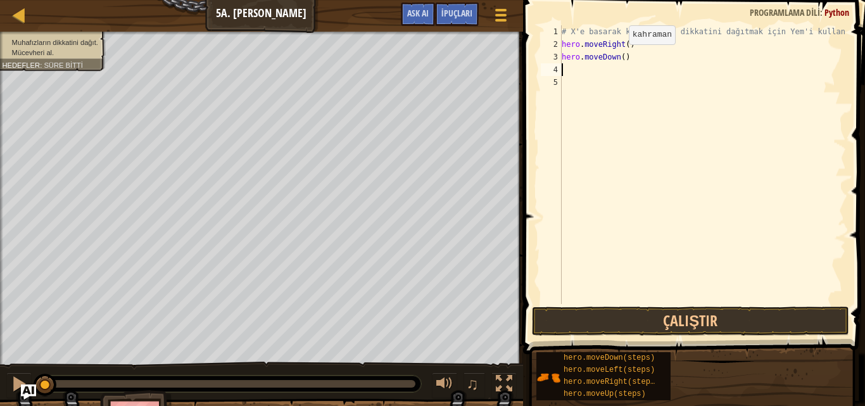
click at [618, 57] on div "# X'e basarak korumaların dikkatini dağıtmak için Yem'i kullan. hero . moveRigh…" at bounding box center [702, 177] width 287 height 304
type textarea "hero.moveDown(2)"
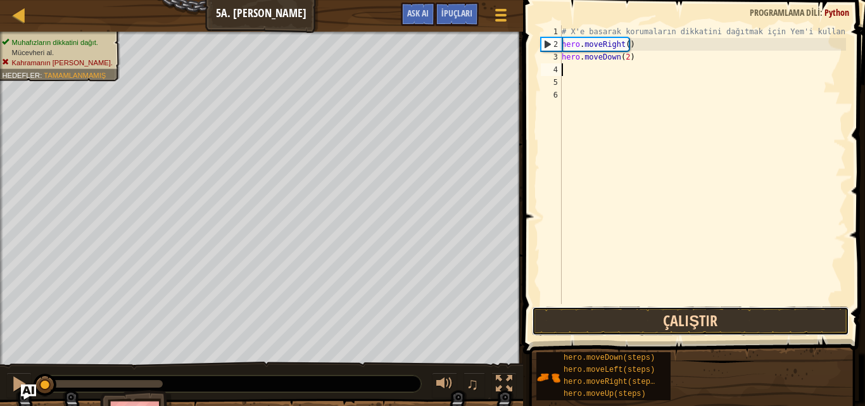
click at [689, 312] on button "Çalıştır" at bounding box center [690, 320] width 317 height 29
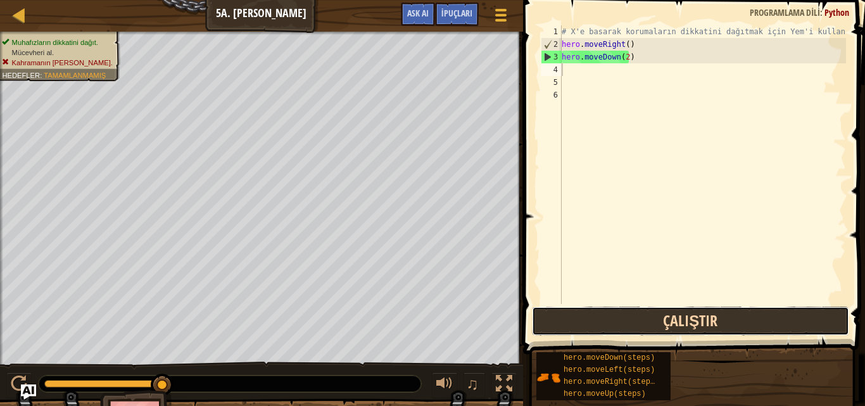
click at [606, 310] on button "Çalıştır" at bounding box center [690, 320] width 317 height 29
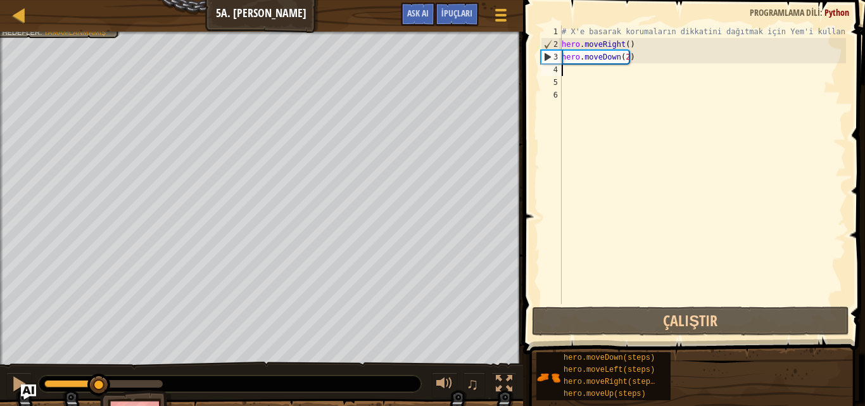
drag, startPoint x: 67, startPoint y: 380, endPoint x: 99, endPoint y: 407, distance: 42.2
click at [99, 0] on html "Harita Bilgisayar Bilimine Giriş 5a. Hayali Durgu Oyun Menüsü Bitti İpuçları As…" at bounding box center [432, 0] width 865 height 0
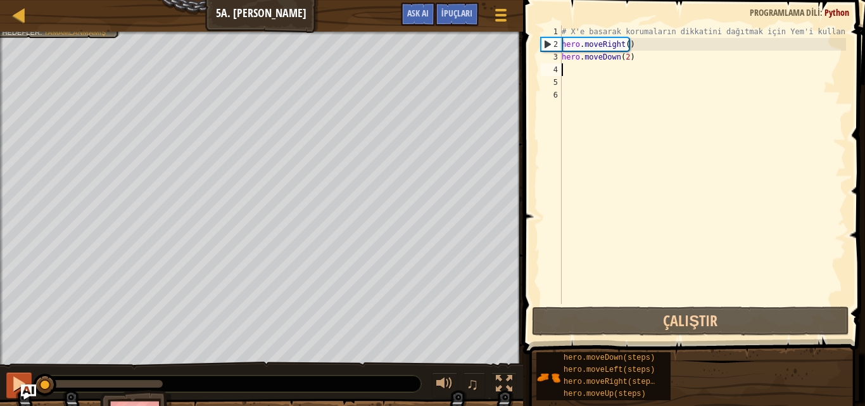
drag, startPoint x: 106, startPoint y: 389, endPoint x: 11, endPoint y: 379, distance: 95.5
click at [11, 379] on div "♫" at bounding box center [261, 380] width 523 height 38
click at [22, 377] on div at bounding box center [19, 383] width 16 height 16
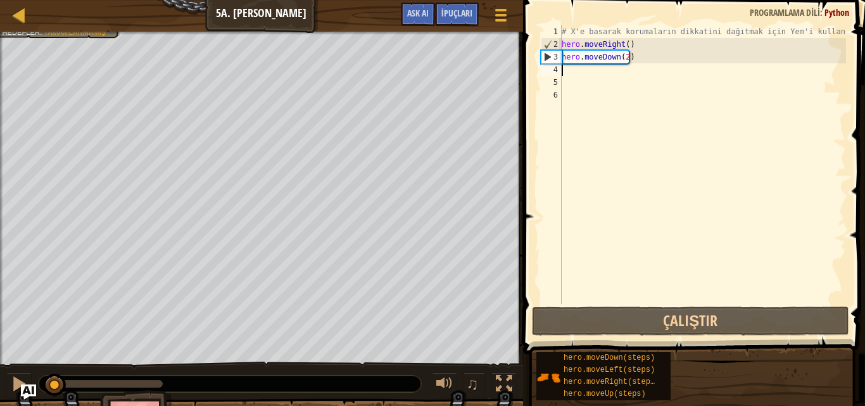
type textarea "m"
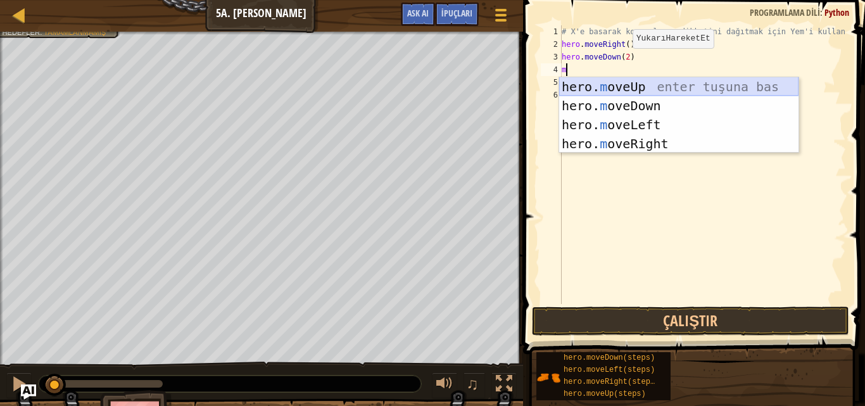
click at [644, 80] on div "hero. m oveUp enter tuşuna bas hero. m oveDown enter tuşuna bas hero. [PERSON_N…" at bounding box center [678, 134] width 239 height 114
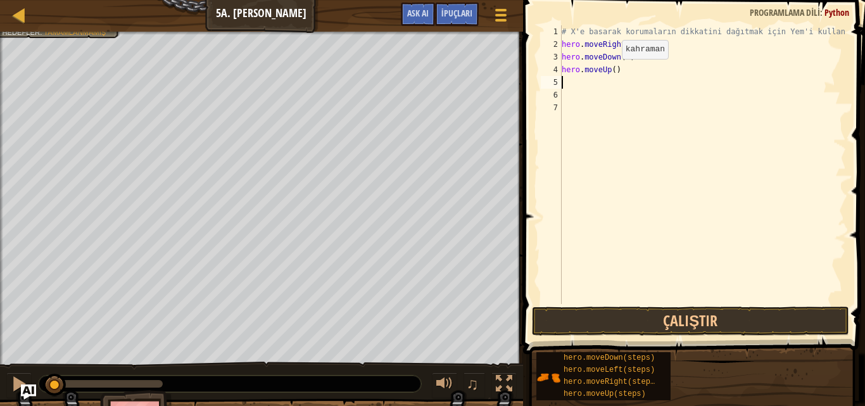
click at [611, 72] on div "# X'e basarak korumaların dikkatini dağıtmak için Yem'i kullan. hero . moveRigh…" at bounding box center [702, 177] width 287 height 304
type textarea "hero.moveUp(2)"
click at [653, 324] on button "Çalıştır" at bounding box center [690, 320] width 317 height 29
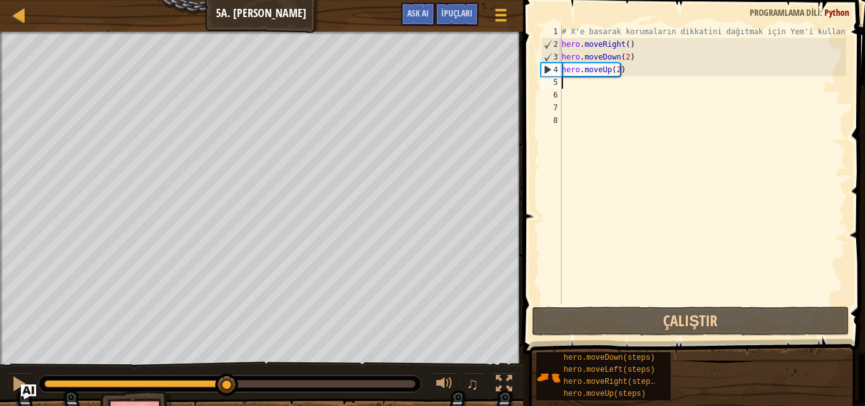
type textarea "m"
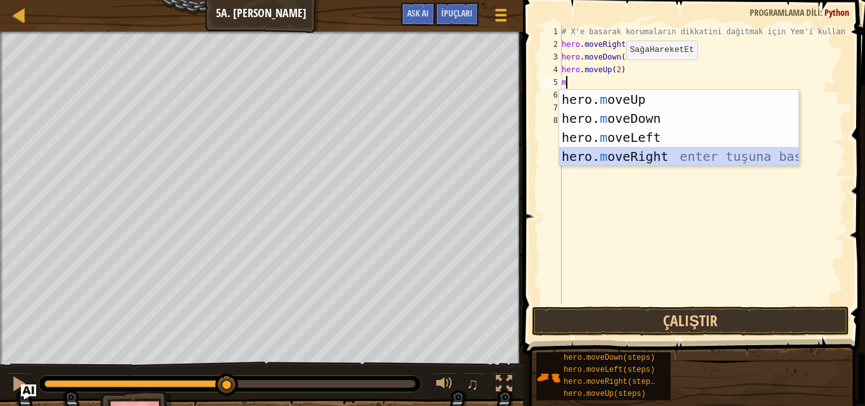
click at [642, 149] on div "hero. m oveUp enter tuşuna bas hero. m oveDown enter tuşuna bas hero. [PERSON_N…" at bounding box center [678, 147] width 239 height 114
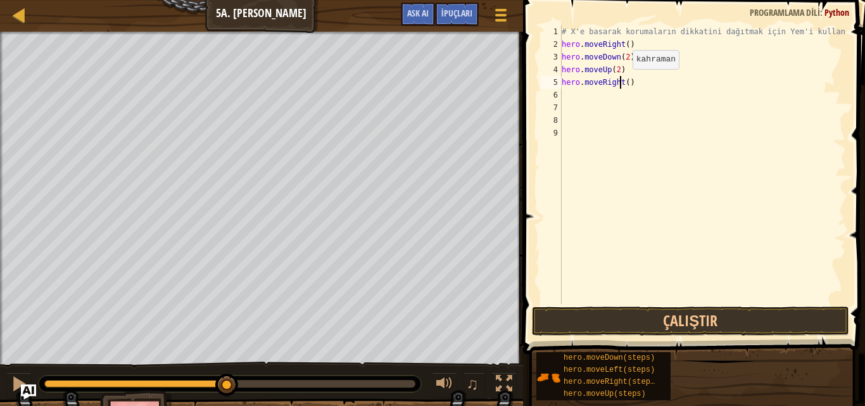
click at [622, 82] on div "# X'e basarak korumaların dikkatini dağıtmak için Yem'i kullan. hero . moveRigh…" at bounding box center [702, 177] width 287 height 304
click at [625, 82] on div "# X'e basarak korumaların dikkatini dağıtmak için Yem'i kullan. hero . moveRigh…" at bounding box center [702, 177] width 287 height 304
type textarea "hero.moveRight(3)"
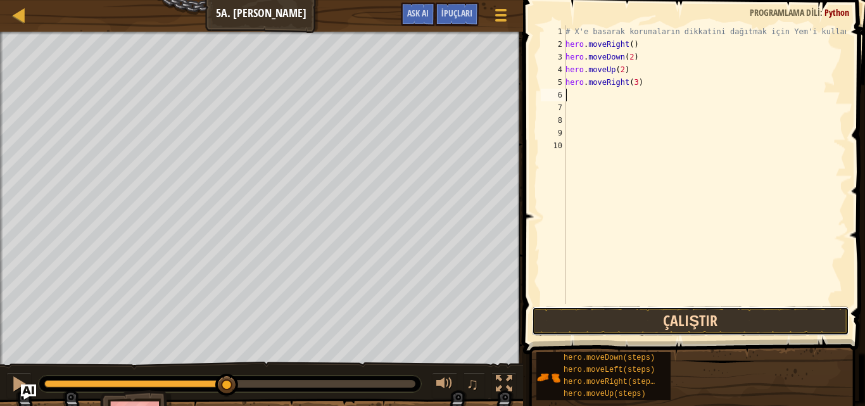
click at [668, 315] on button "Çalıştır" at bounding box center [690, 320] width 317 height 29
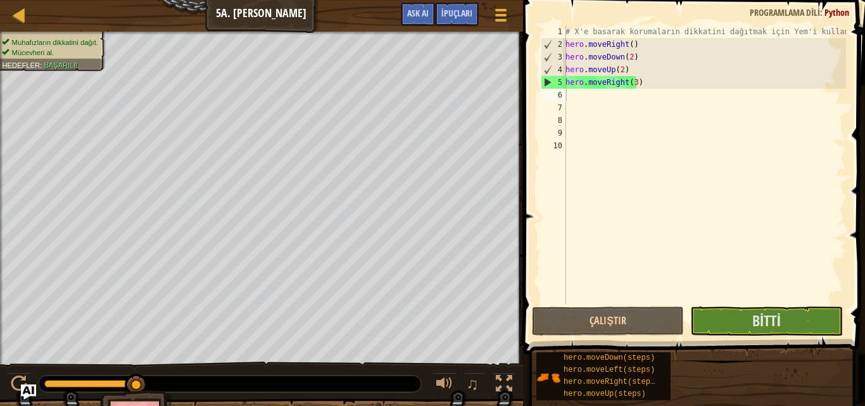
click at [724, 304] on span at bounding box center [695, 158] width 352 height 391
click at [718, 315] on button "Bitti" at bounding box center [766, 320] width 152 height 29
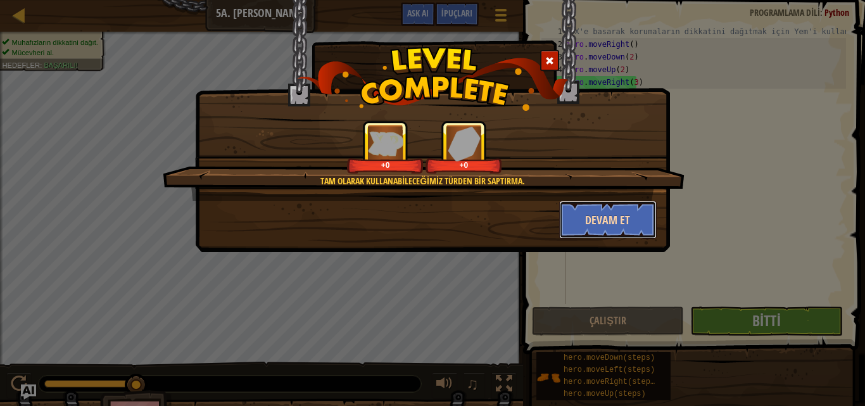
click at [597, 211] on button "Devam et" at bounding box center [608, 220] width 98 height 38
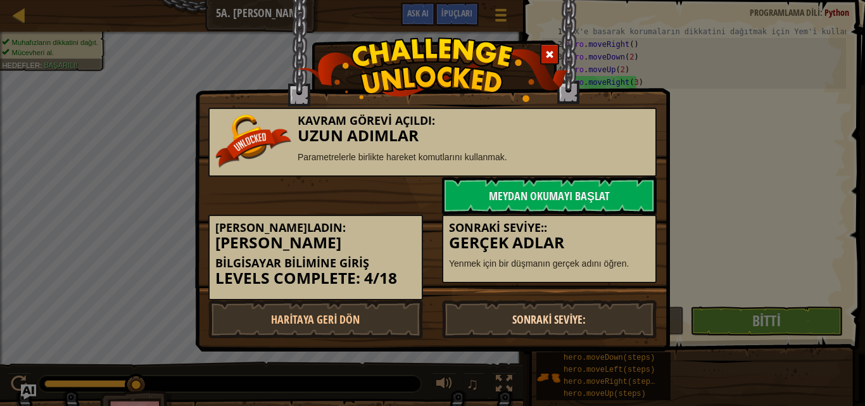
click at [585, 313] on link "Sonraki Seviye:" at bounding box center [549, 319] width 215 height 38
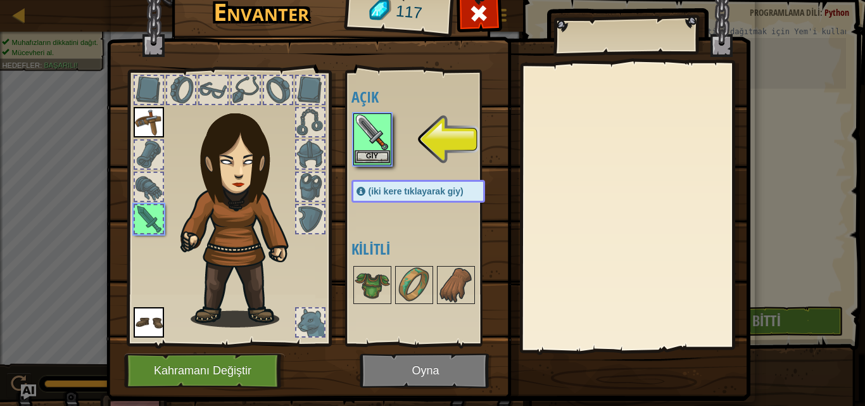
drag, startPoint x: 375, startPoint y: 134, endPoint x: 372, endPoint y: 140, distance: 6.8
click at [375, 134] on img at bounding box center [371, 132] width 35 height 35
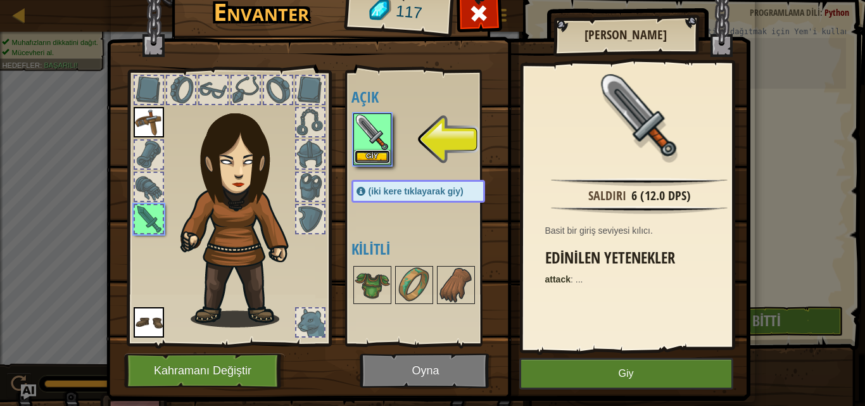
click at [373, 156] on button "Giy" at bounding box center [371, 156] width 35 height 13
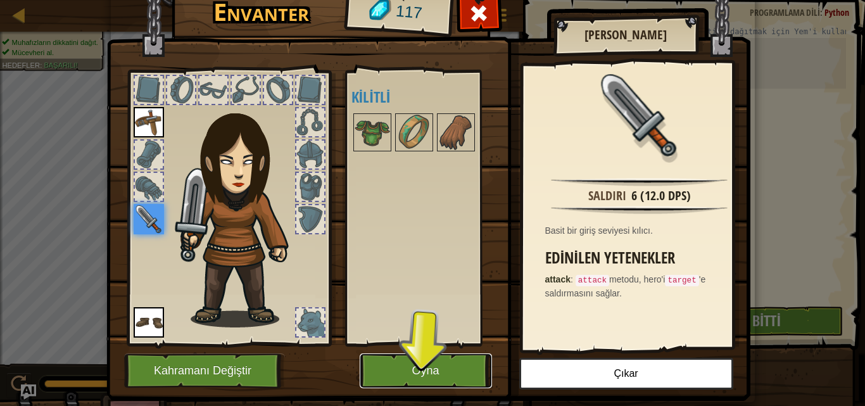
click at [444, 363] on button "Oyna" at bounding box center [426, 370] width 132 height 35
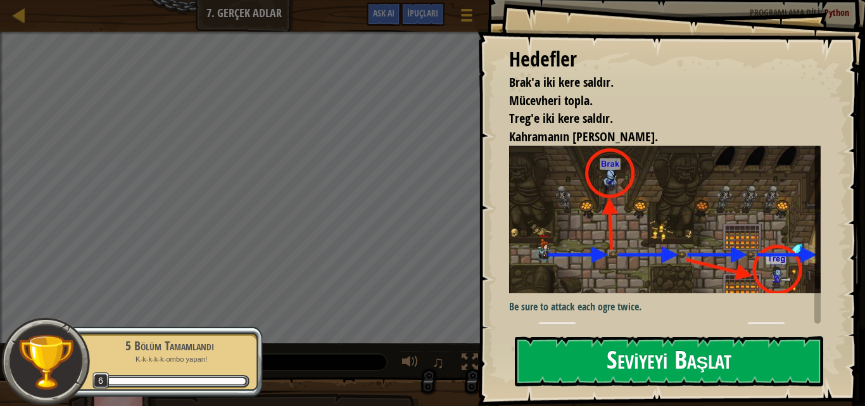
click at [570, 258] on div "Hedefler Brak'a iki kere saldır. Mücevheri topla. Treg'e iki kere saldır. Kahra…" at bounding box center [670, 203] width 387 height 406
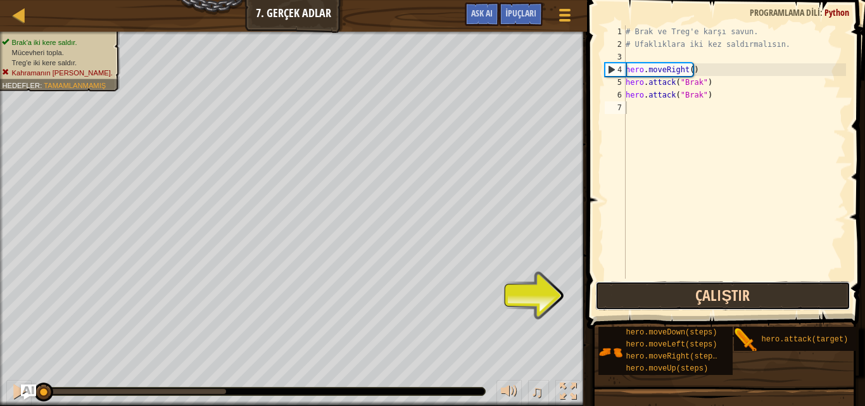
click at [616, 292] on button "Çalıştır" at bounding box center [722, 295] width 254 height 29
